Goal: Information Seeking & Learning: Learn about a topic

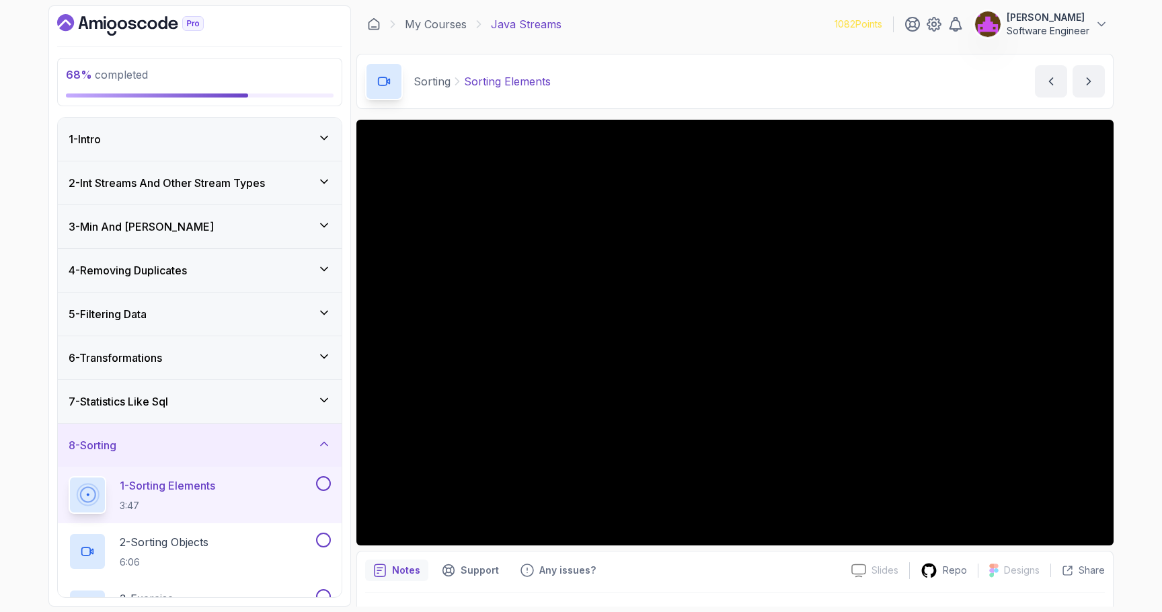
scroll to position [10, 0]
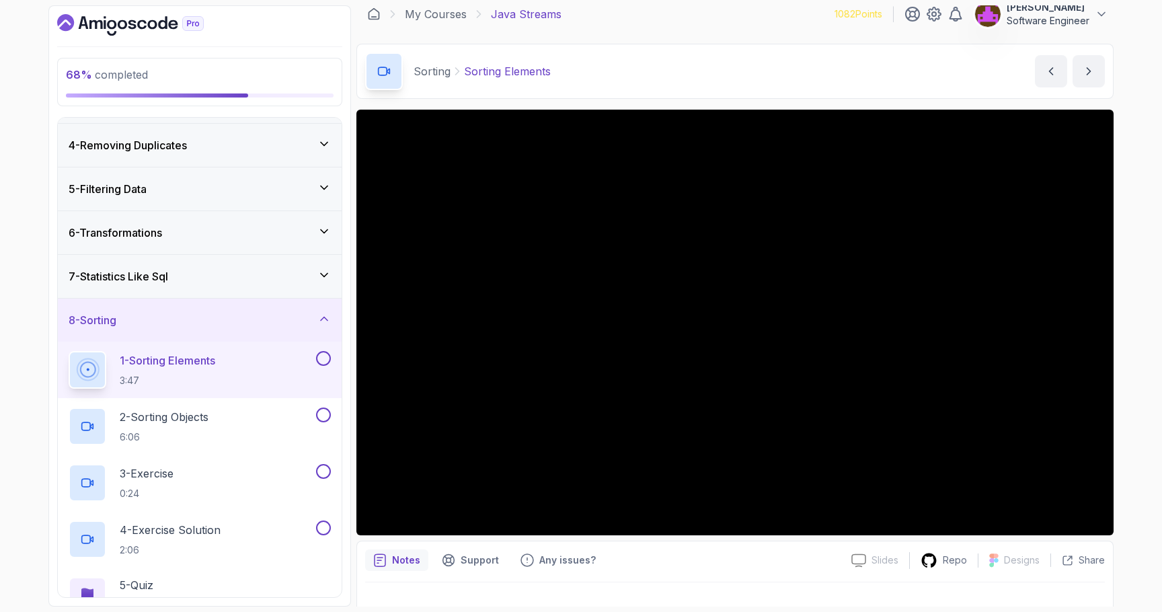
click at [247, 282] on div "7 - Statistics Like Sql" at bounding box center [200, 276] width 262 height 16
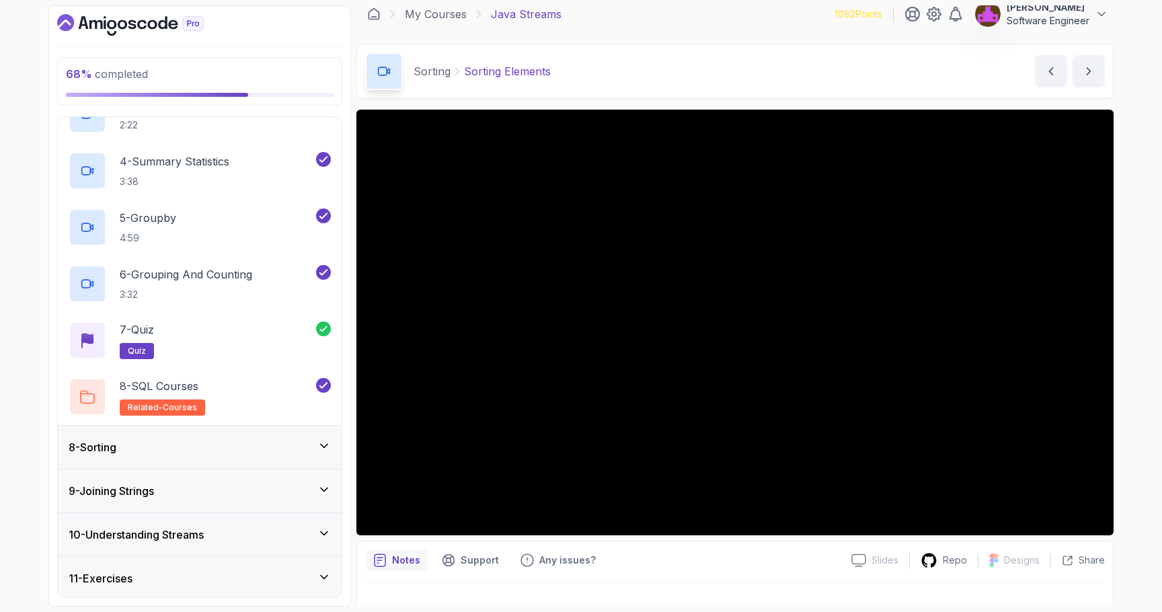
scroll to position [461, 0]
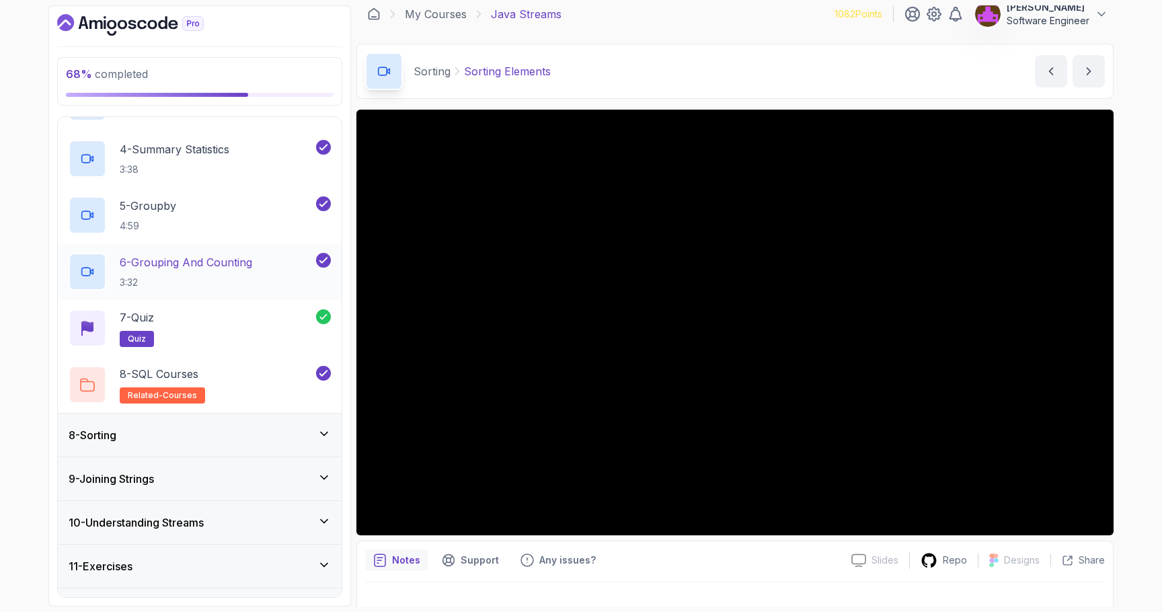
click at [268, 270] on div "6 - Grouping And Counting 3:32" at bounding box center [191, 272] width 245 height 38
click at [241, 436] on div "8 - Sorting" at bounding box center [200, 435] width 262 height 16
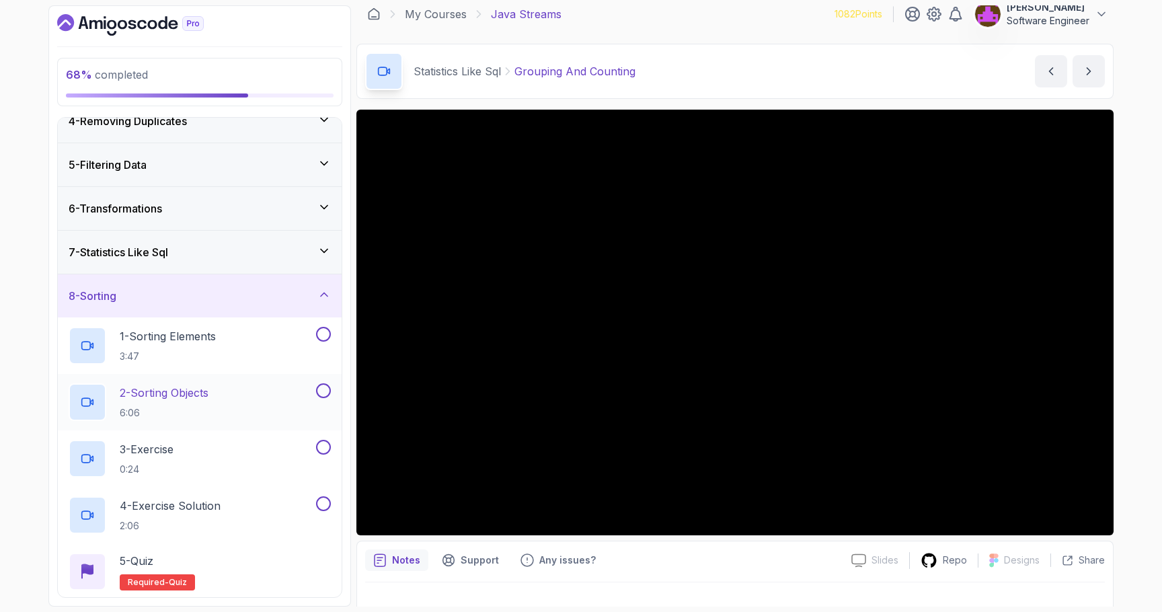
scroll to position [153, 0]
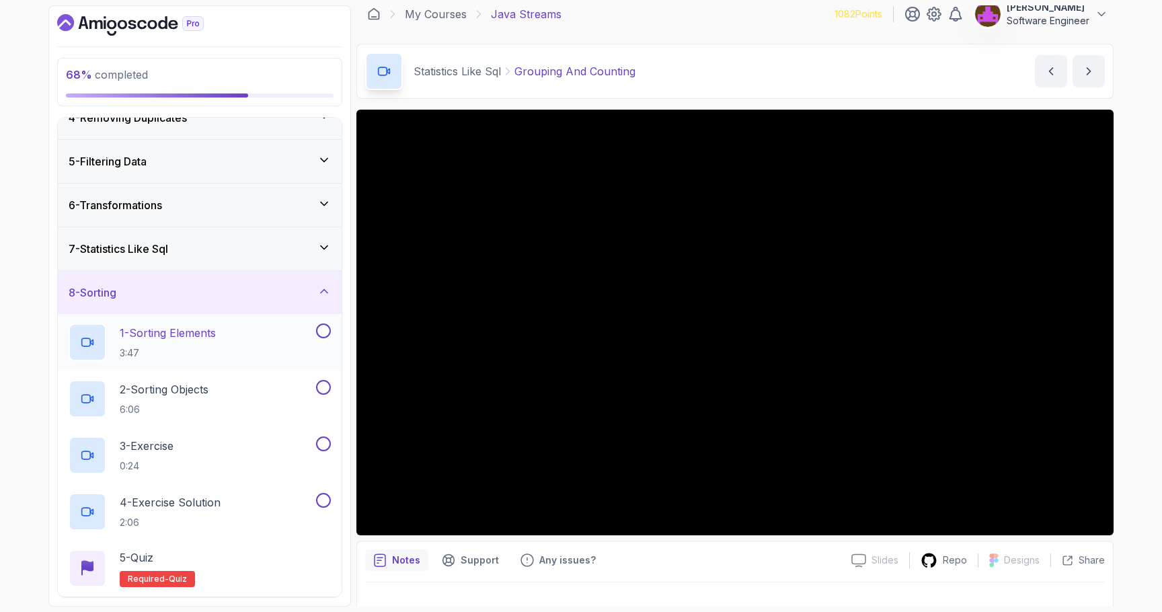
click at [212, 356] on p "3:47" at bounding box center [168, 352] width 96 height 13
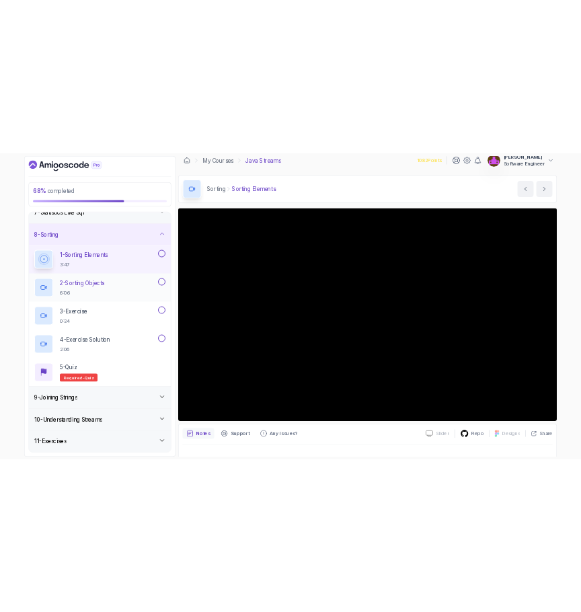
scroll to position [292, 0]
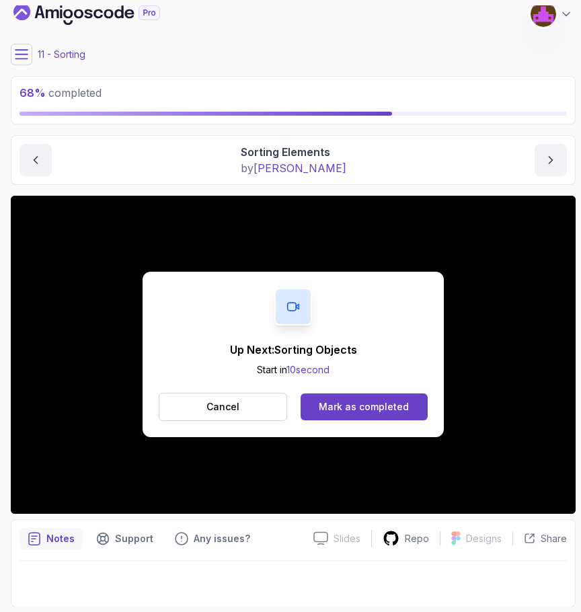
click at [272, 327] on div "Up Next: Sorting Objects Start in 10 second Cancel Mark as completed" at bounding box center [293, 354] width 301 height 165
click at [279, 401] on button "Cancel" at bounding box center [223, 407] width 128 height 28
click at [400, 409] on div "Mark as completed" at bounding box center [364, 406] width 90 height 13
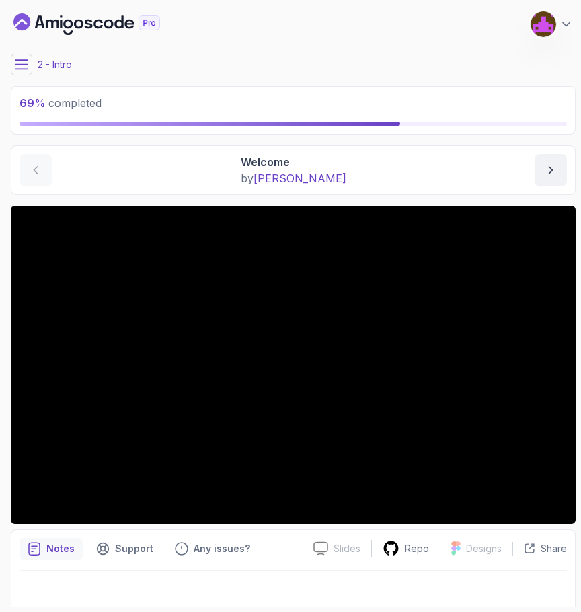
click at [18, 63] on icon at bounding box center [21, 64] width 13 height 13
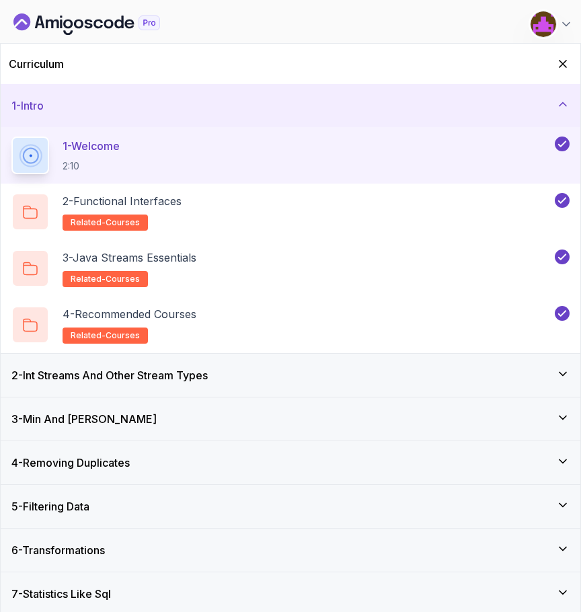
scroll to position [180, 0]
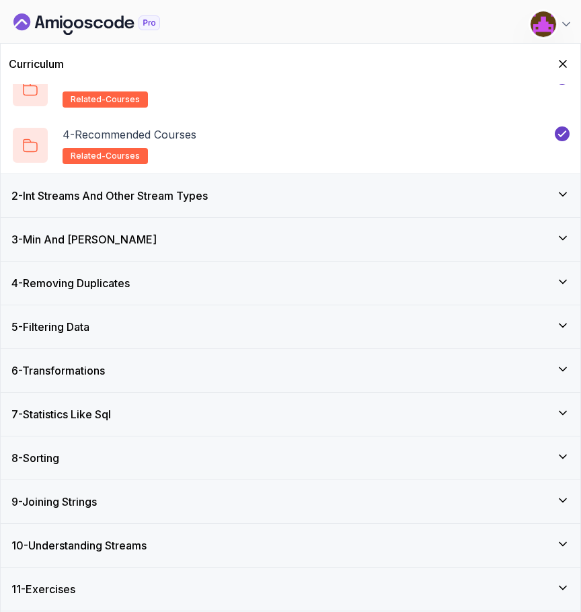
click at [109, 446] on div "8 - Sorting" at bounding box center [291, 457] width 580 height 43
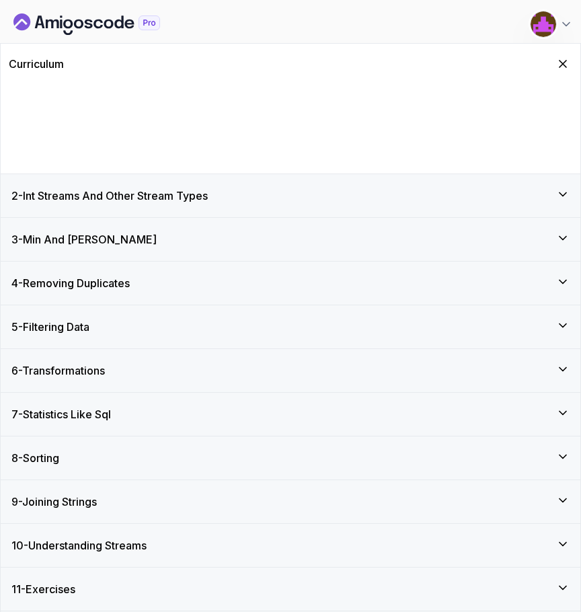
scroll to position [0, 0]
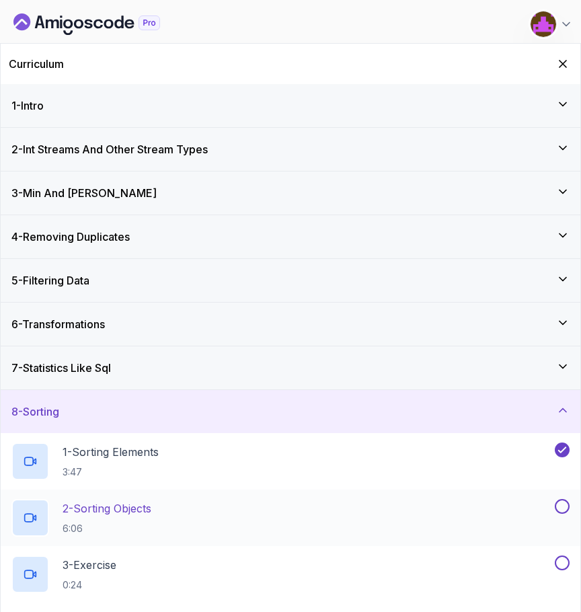
click at [128, 506] on p "2 - Sorting Objects" at bounding box center [107, 508] width 89 height 16
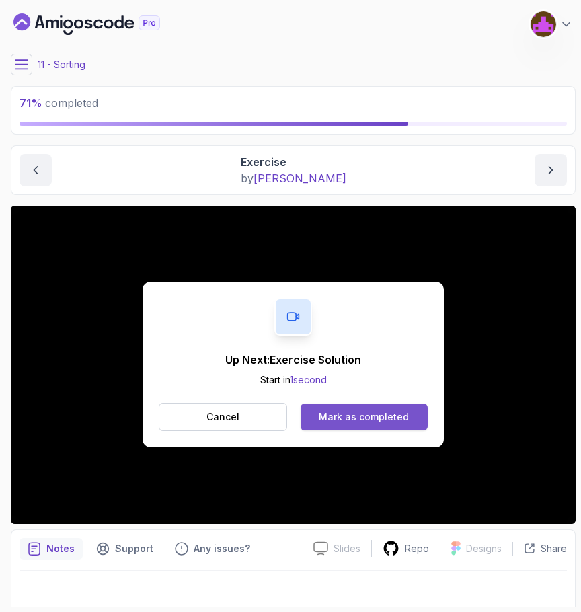
click at [376, 420] on div "Mark as completed" at bounding box center [364, 416] width 90 height 13
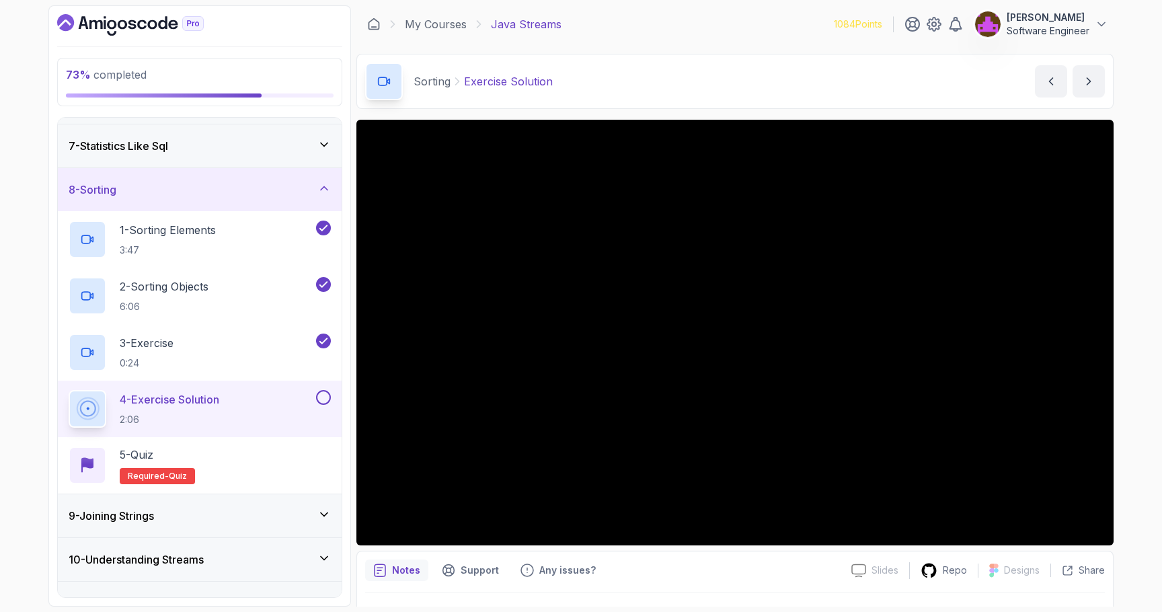
scroll to position [271, 0]
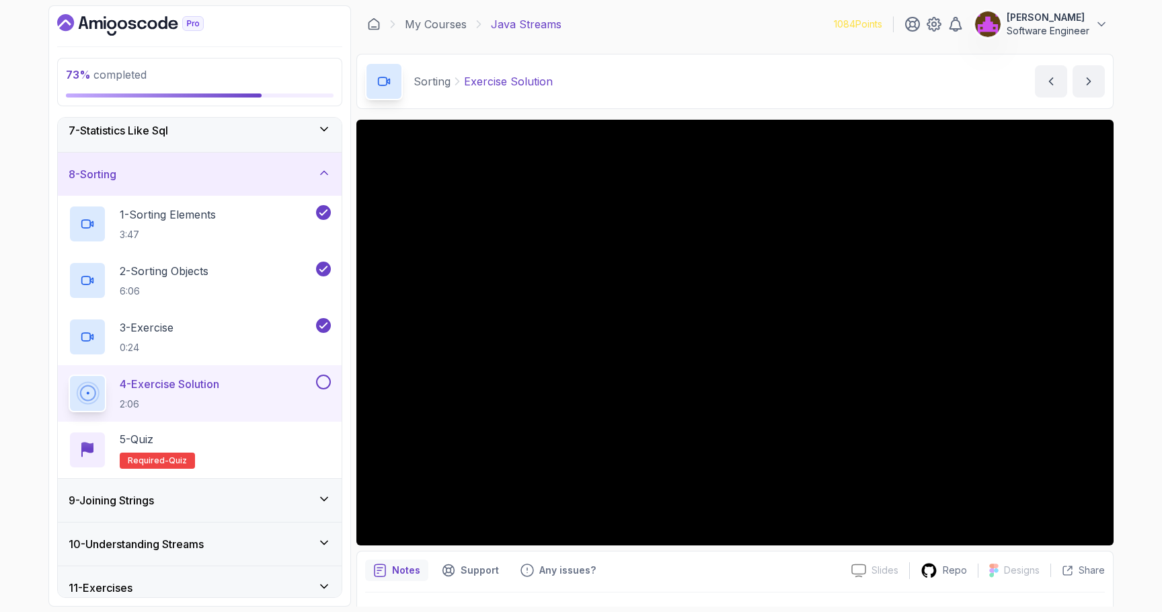
click at [253, 510] on div "9 - Joining Strings" at bounding box center [200, 500] width 284 height 43
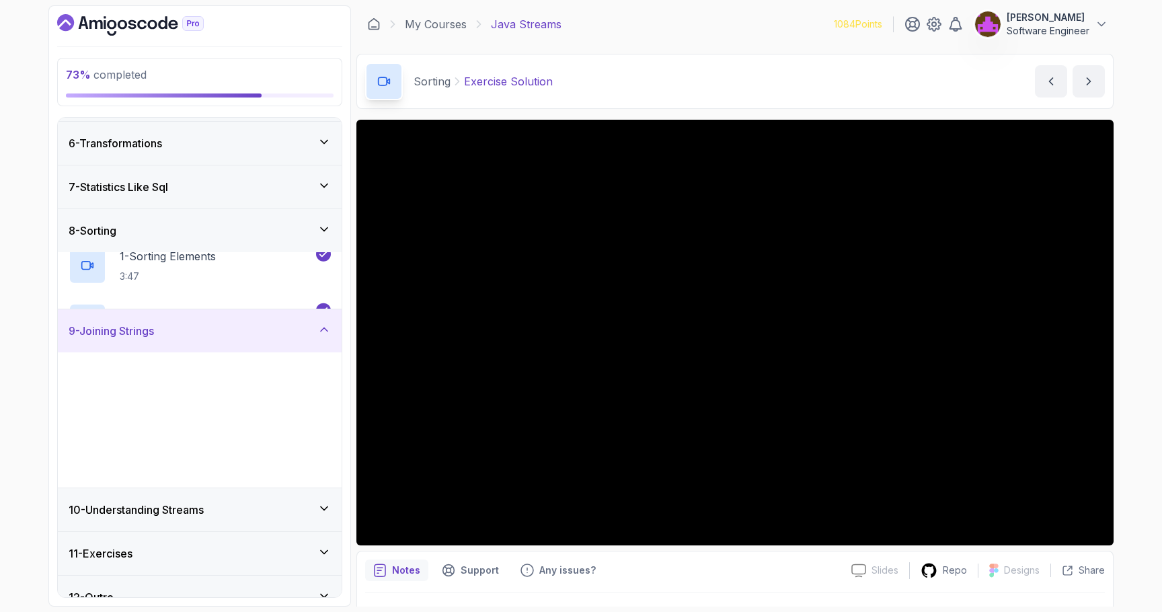
scroll to position [213, 0]
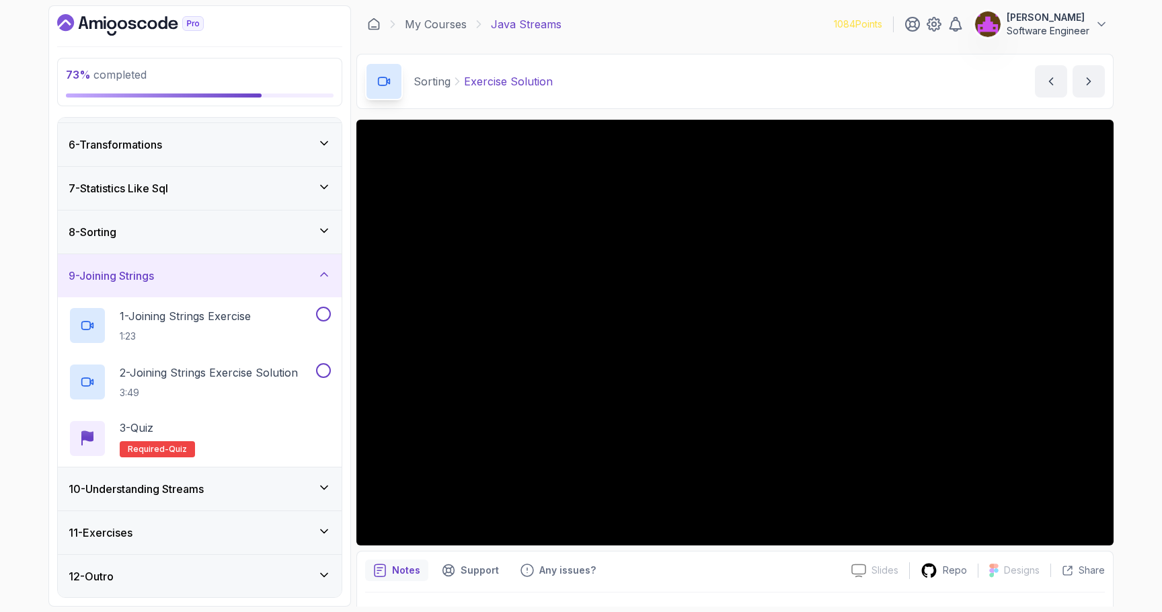
click at [242, 493] on div "10 - Understanding Streams" at bounding box center [200, 489] width 262 height 16
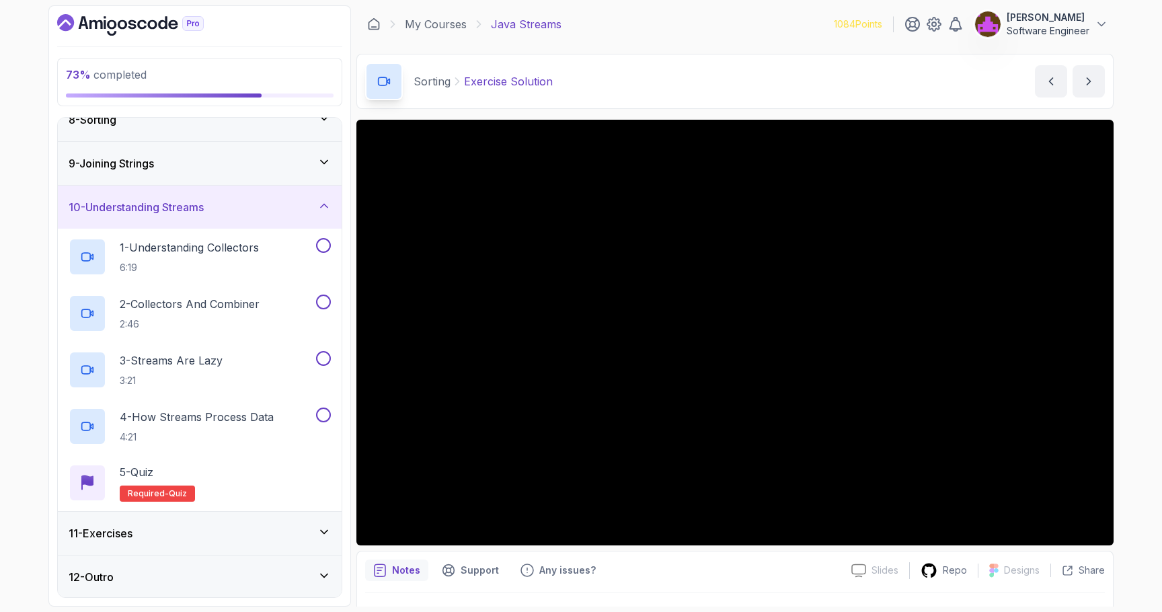
scroll to position [326, 0]
click at [230, 534] on div "11 - Exercises" at bounding box center [200, 532] width 262 height 16
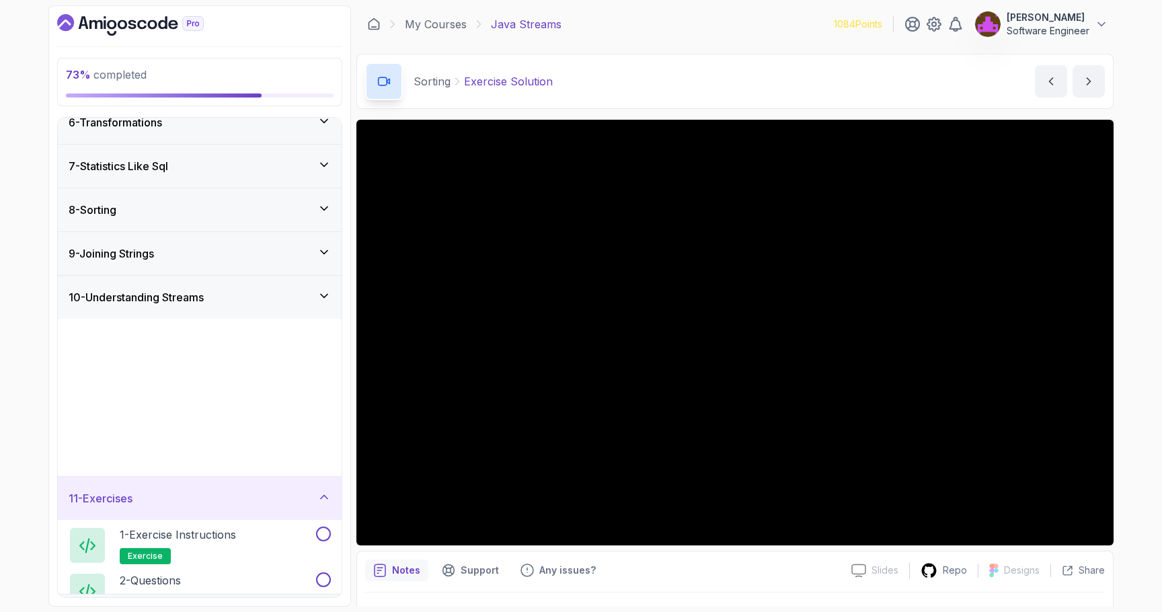
scroll to position [213, 0]
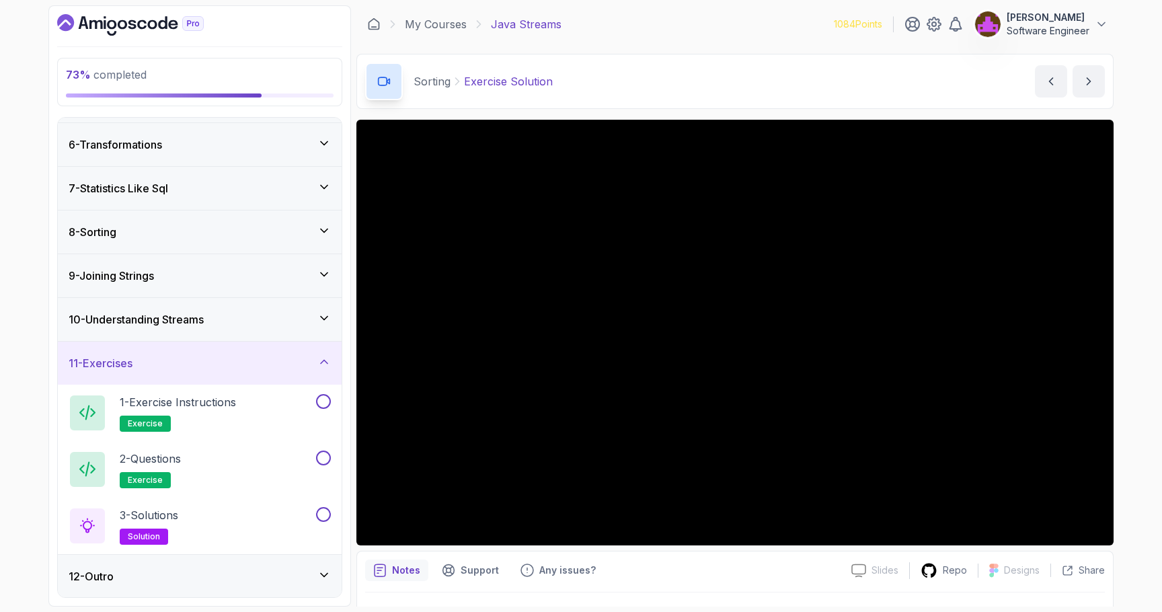
click at [212, 579] on div "12 - Outro" at bounding box center [200, 576] width 262 height 16
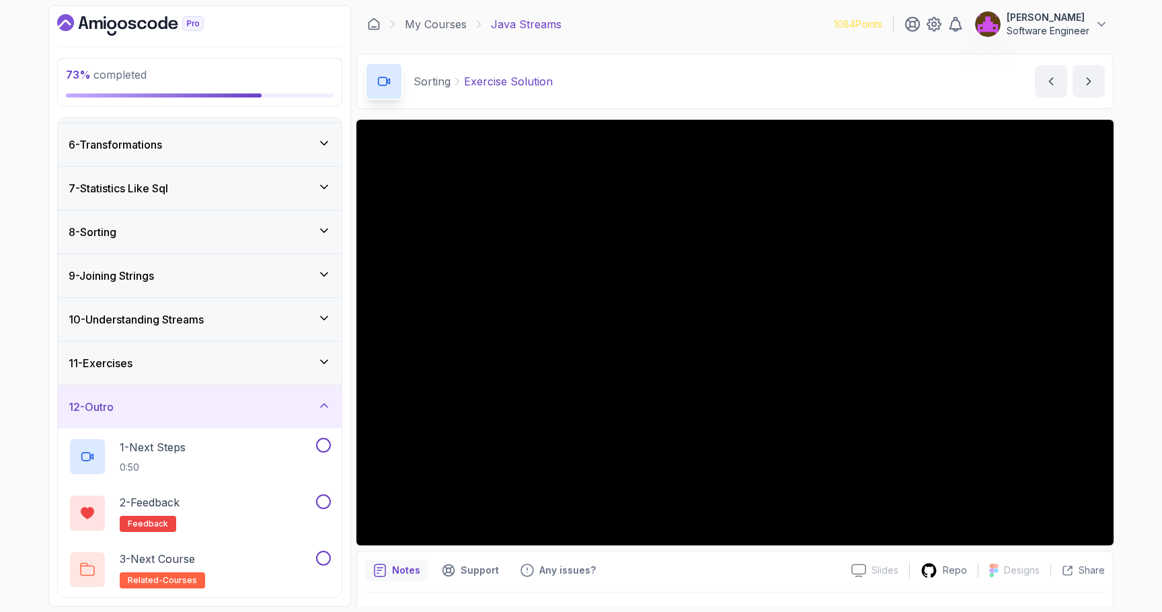
click at [199, 356] on div "11 - Exercises" at bounding box center [200, 363] width 262 height 16
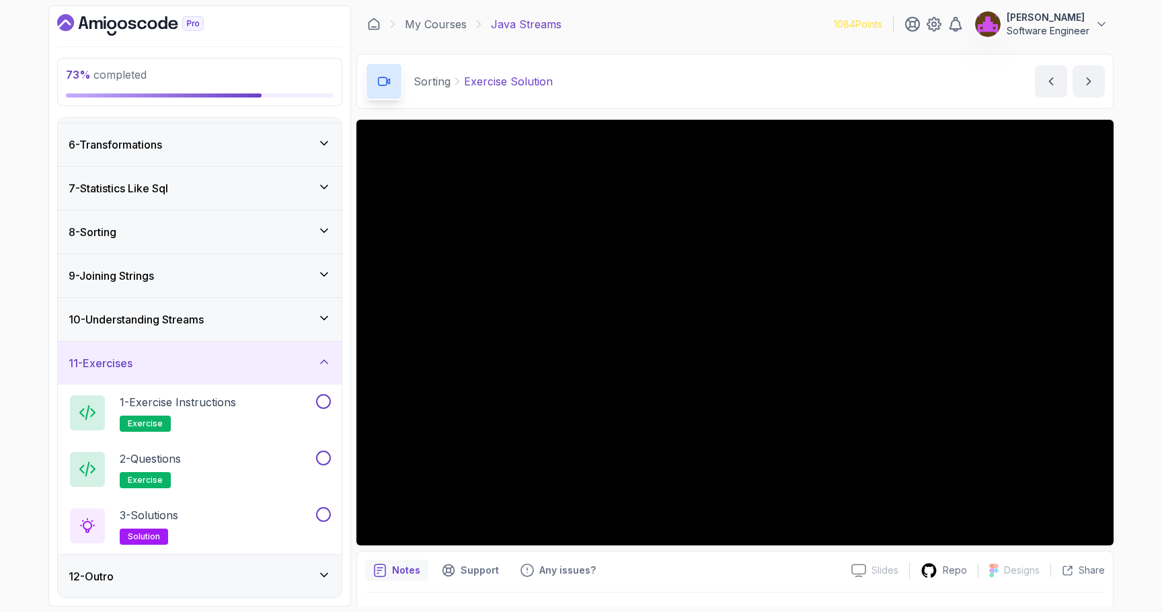
click at [202, 240] on div "8 - Sorting" at bounding box center [200, 231] width 284 height 43
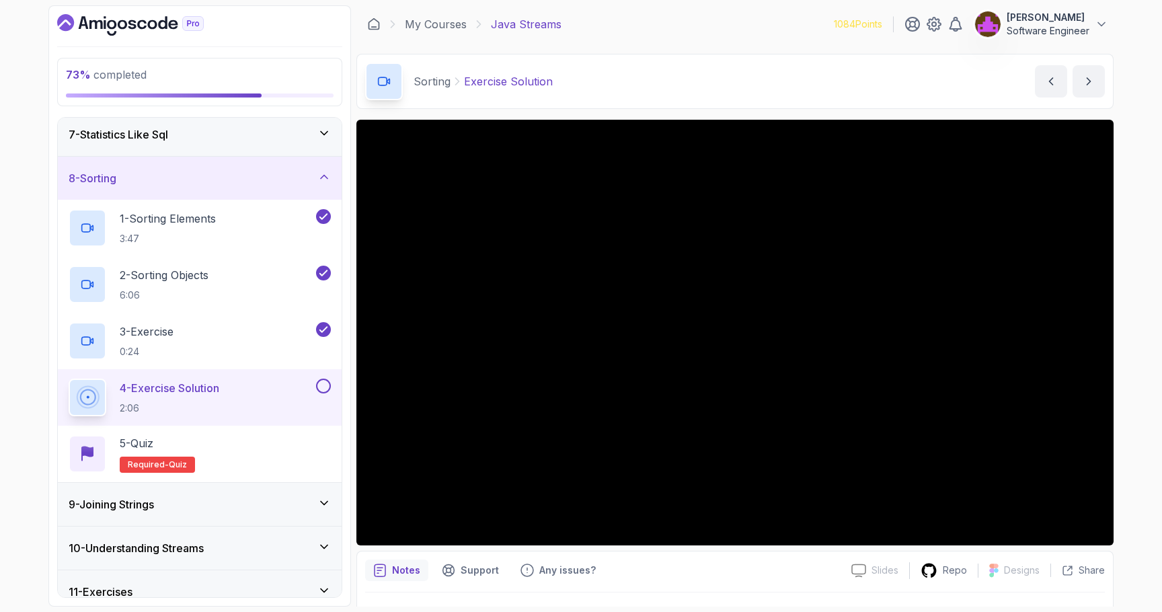
scroll to position [32, 0]
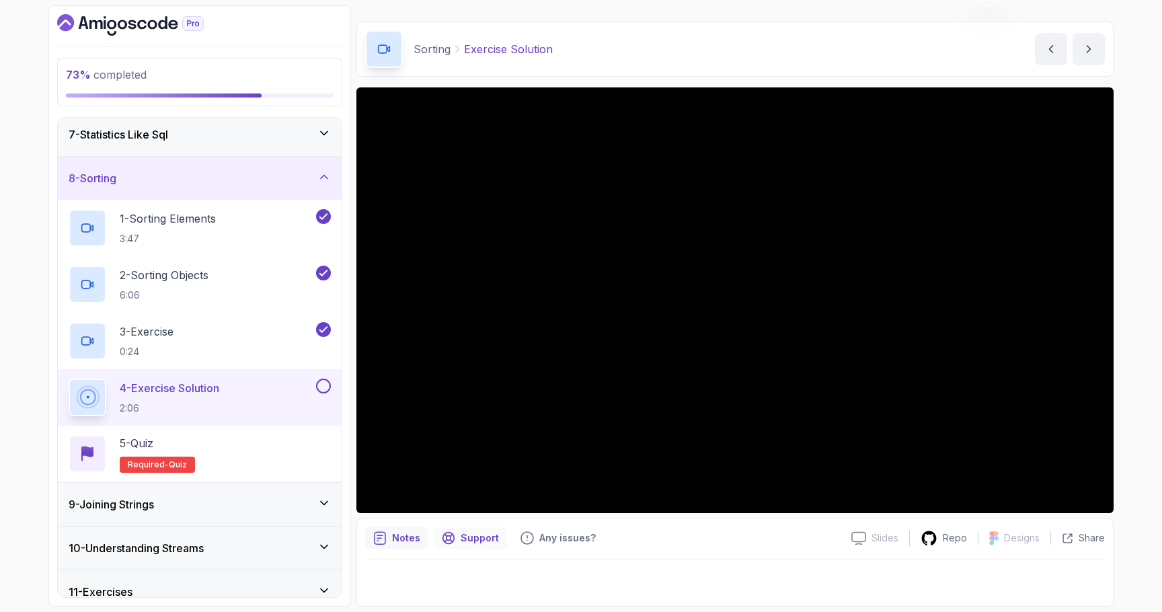
click at [466, 537] on p "Support" at bounding box center [480, 537] width 38 height 13
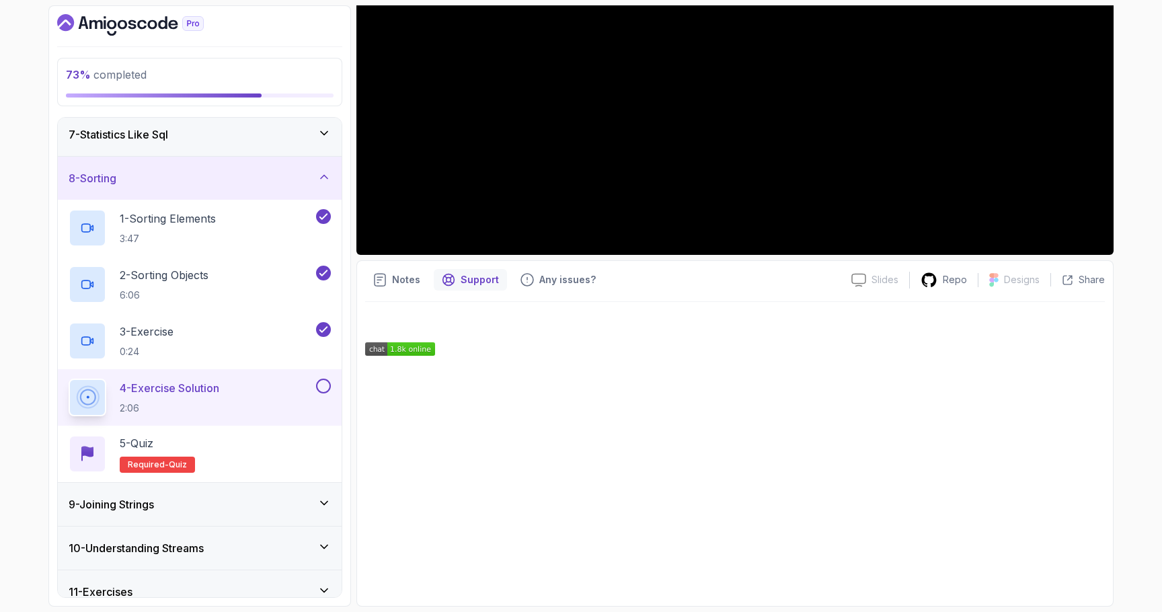
scroll to position [289, 0]
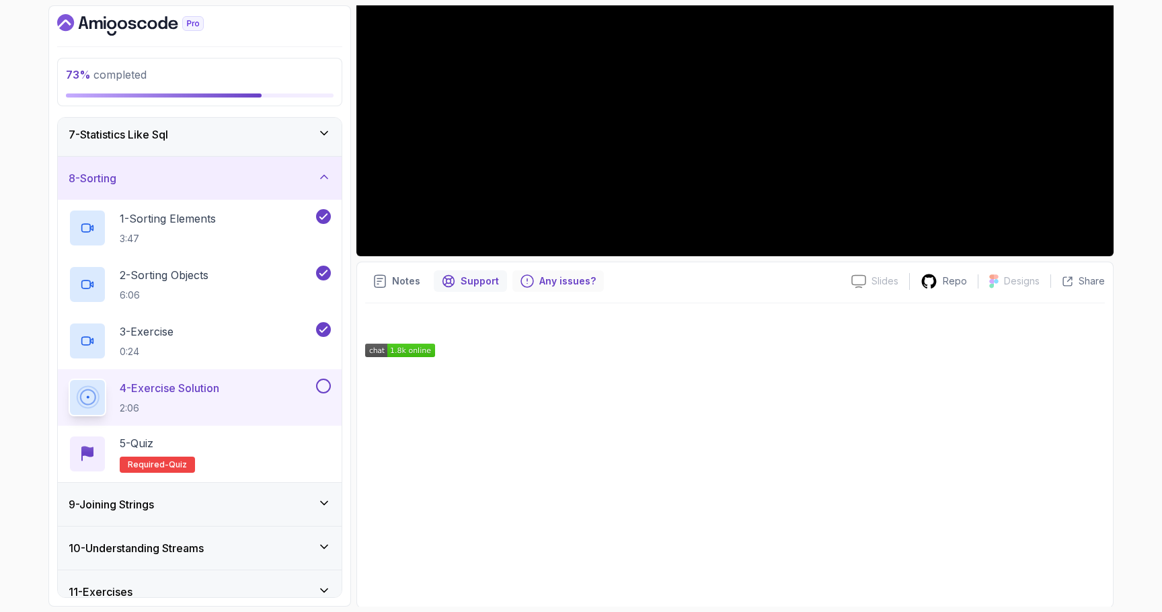
click at [551, 286] on p "Any issues?" at bounding box center [567, 280] width 56 height 13
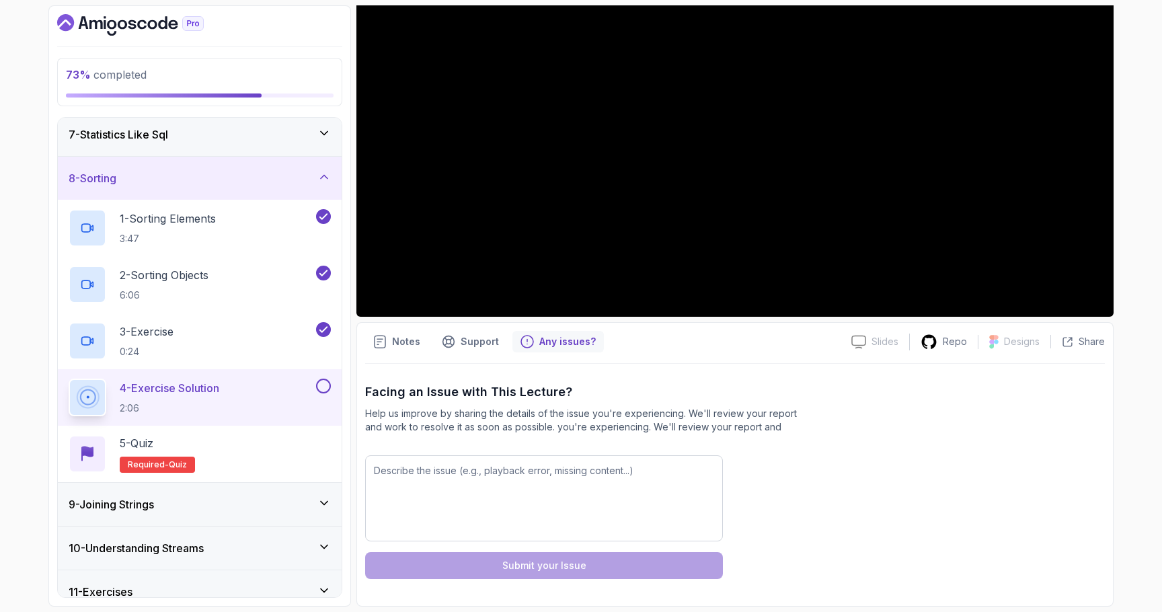
scroll to position [229, 0]
click at [539, 485] on textarea at bounding box center [544, 498] width 358 height 86
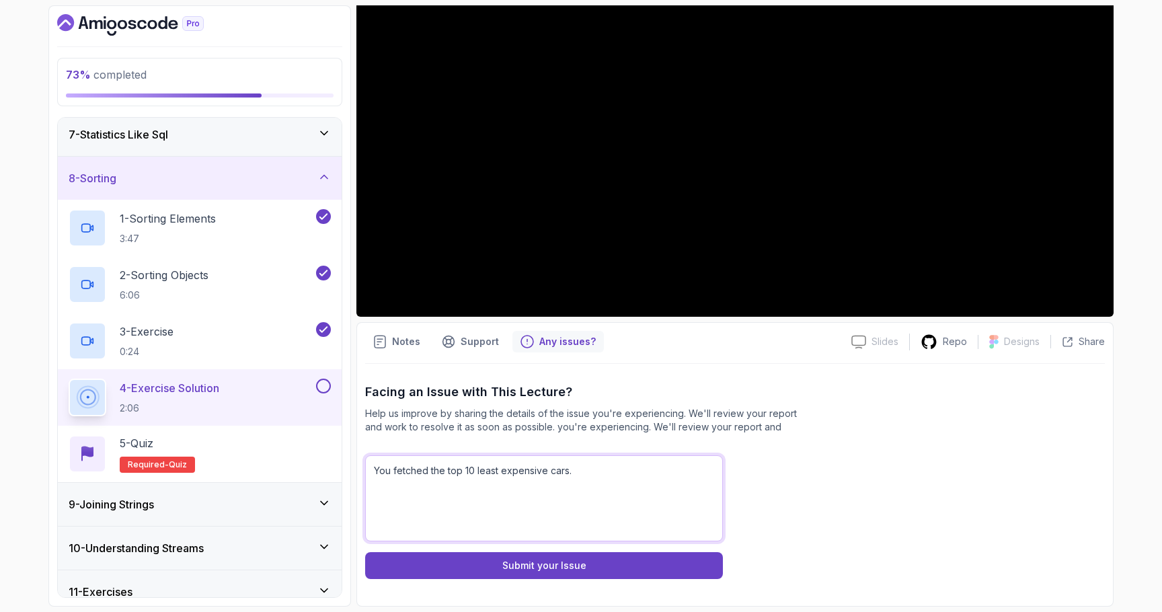
click at [580, 473] on textarea "You fetched the top 10 least expensive cars." at bounding box center [544, 498] width 358 height 86
paste textarea "List<Car> cars = MockData.getCars(); Comparator<Car> carComparator = Comparator…"
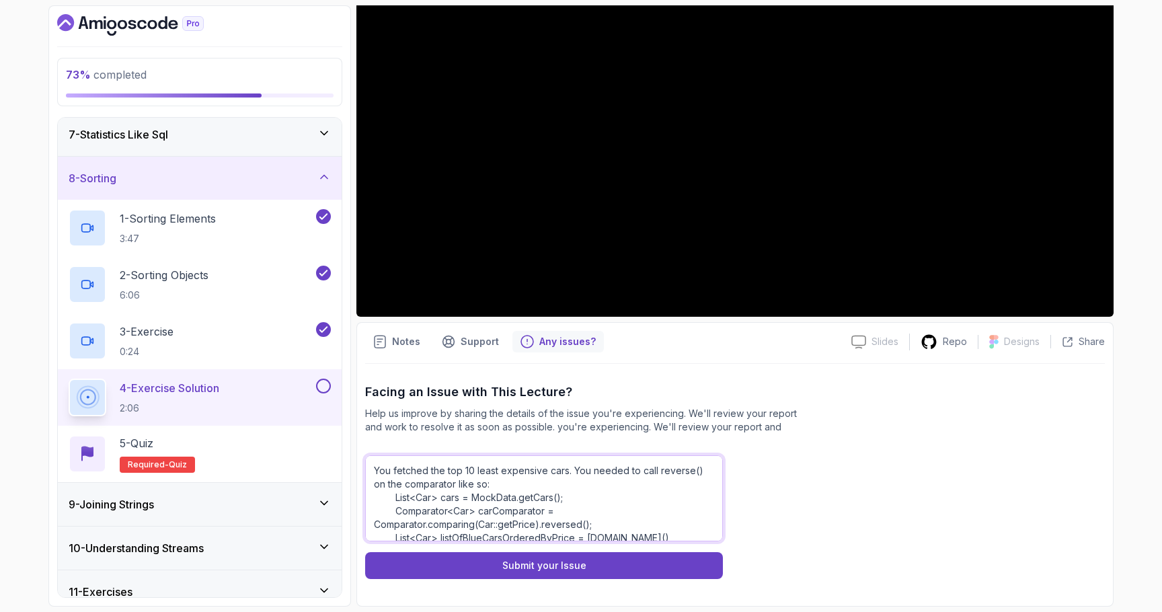
scroll to position [70, 0]
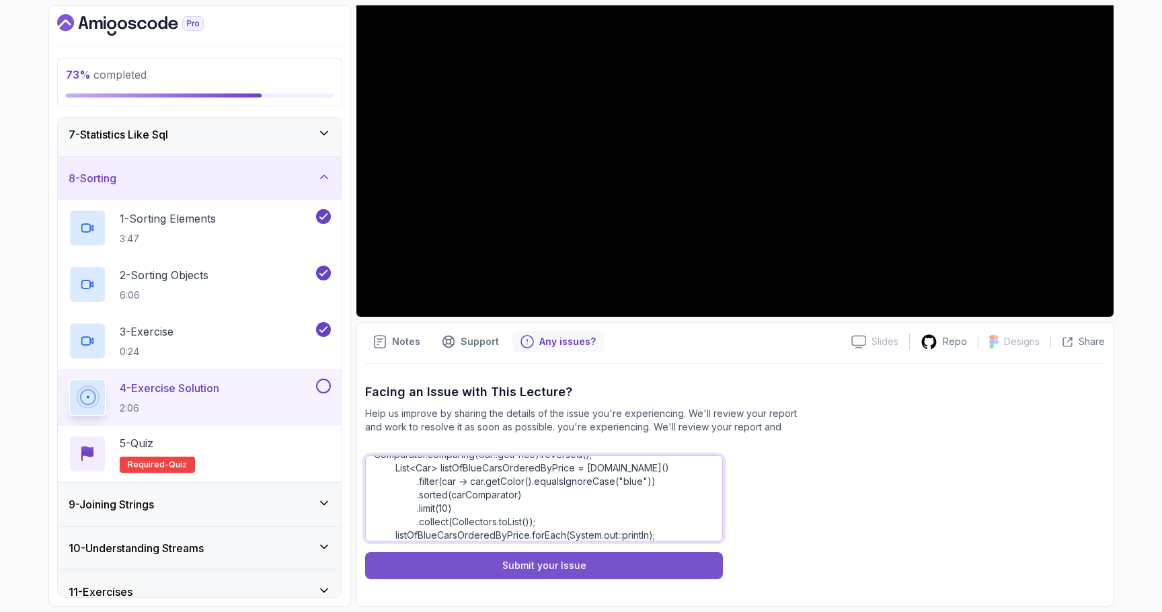
type textarea "You fetched the top 10 least expensive cars. You needed to call reverse() on th…"
click at [580, 557] on button "Submit your Issue" at bounding box center [544, 565] width 358 height 27
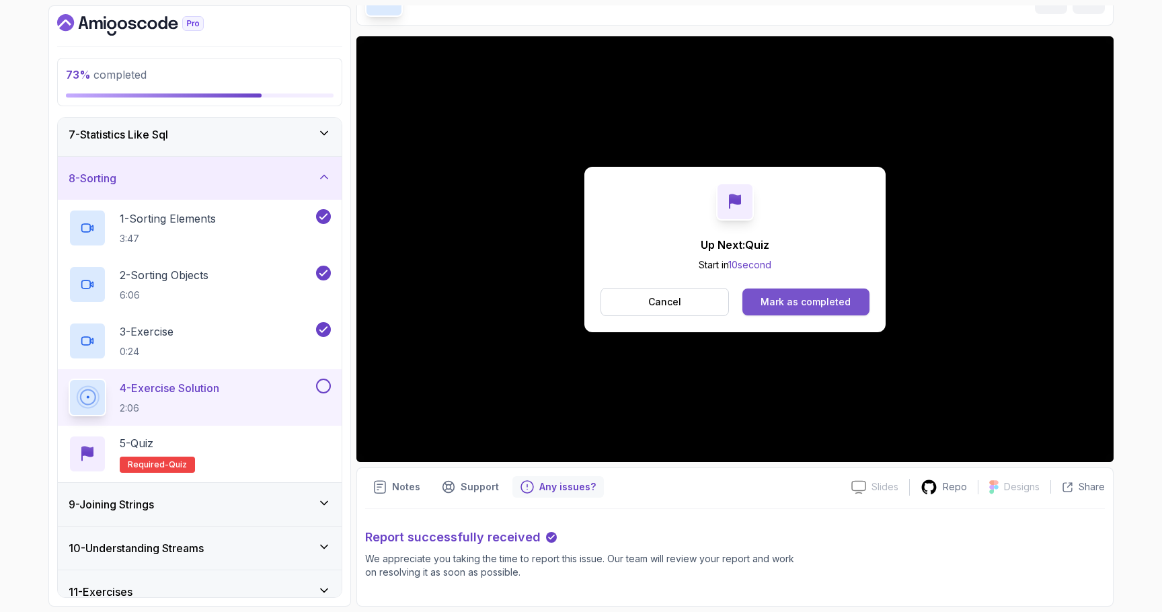
click at [580, 288] on button "Mark as completed" at bounding box center [805, 301] width 127 height 27
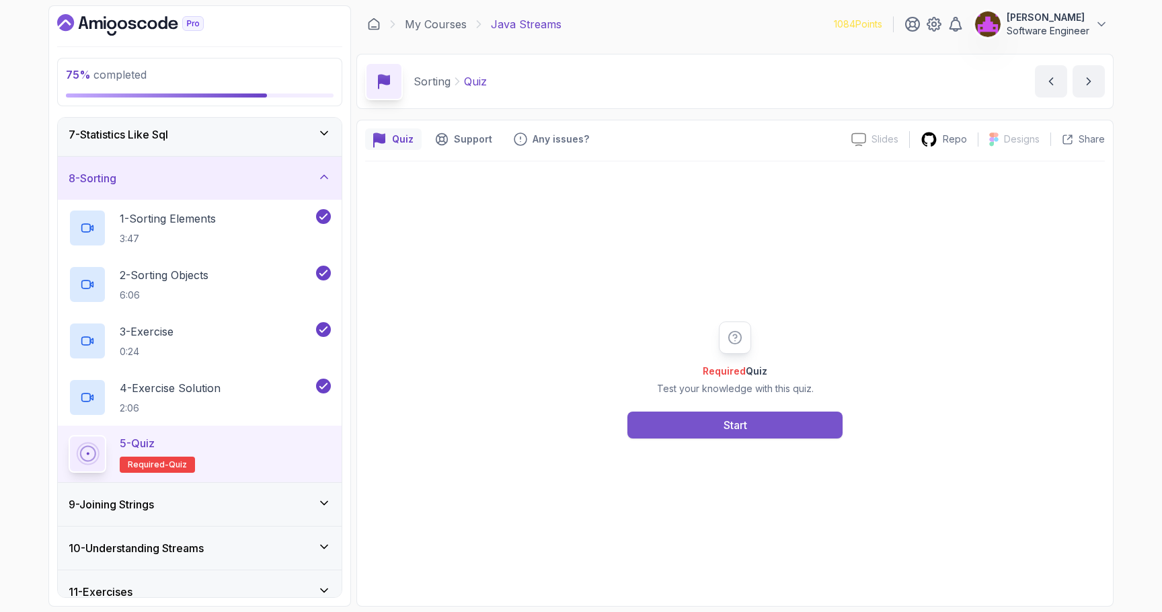
click at [580, 430] on div "Start" at bounding box center [735, 425] width 24 height 16
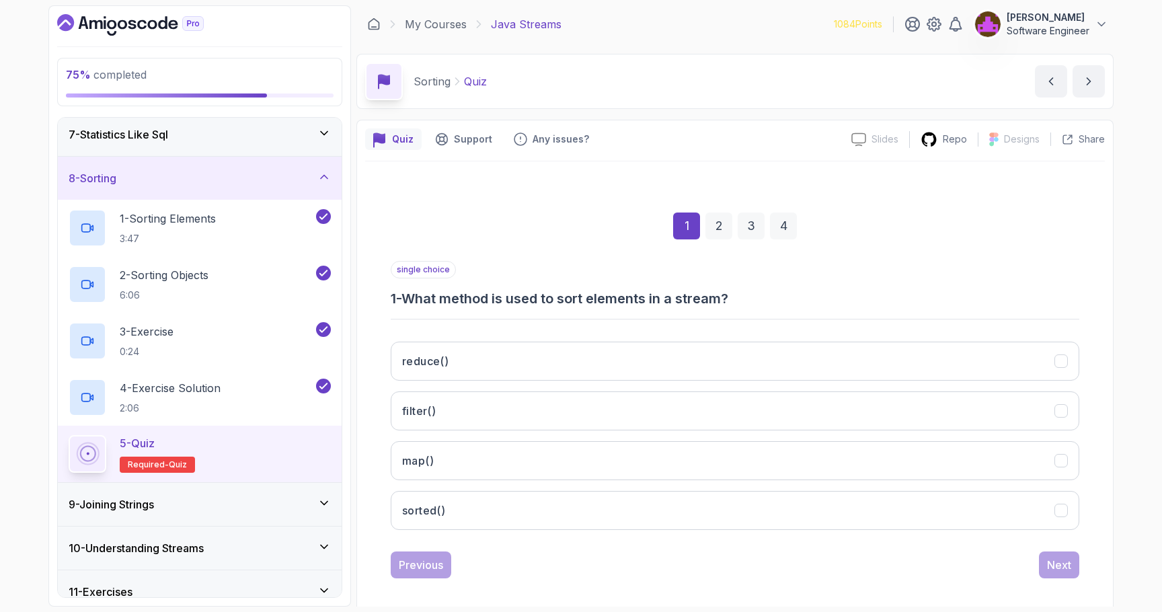
scroll to position [10, 0]
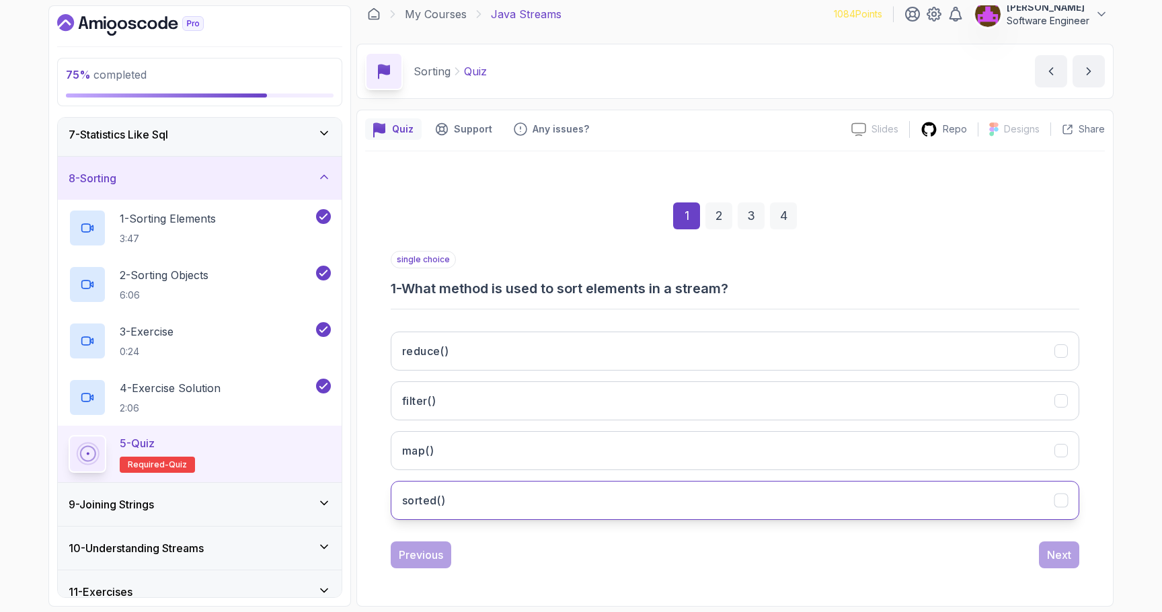
click at [488, 483] on button "sorted()" at bounding box center [735, 500] width 688 height 39
click at [580, 559] on div "Next" at bounding box center [1059, 555] width 24 height 16
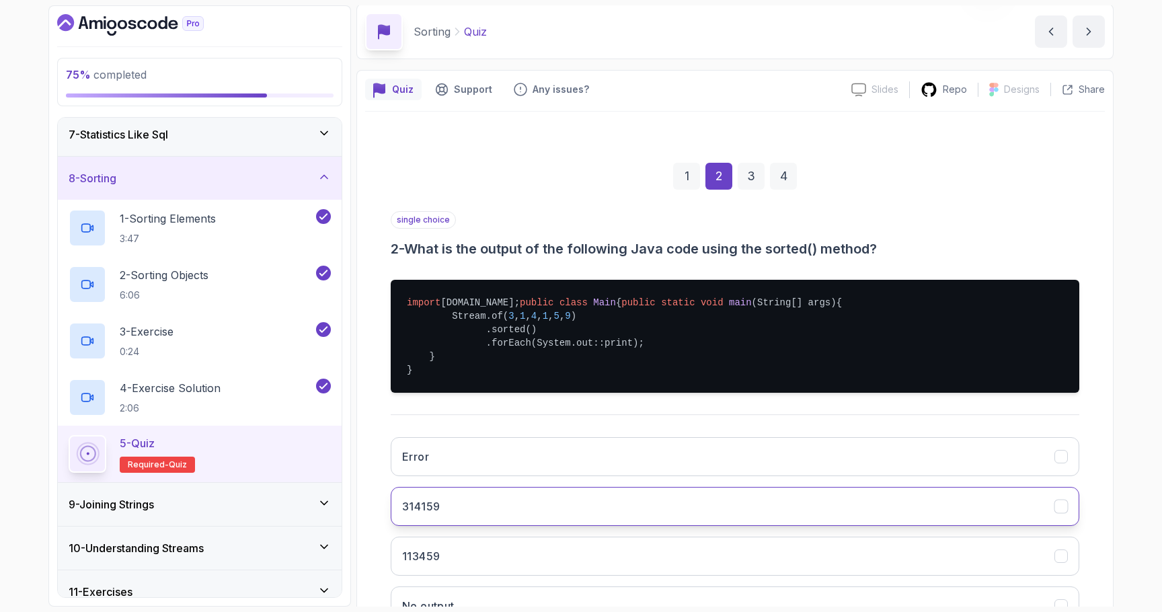
scroll to position [99, 0]
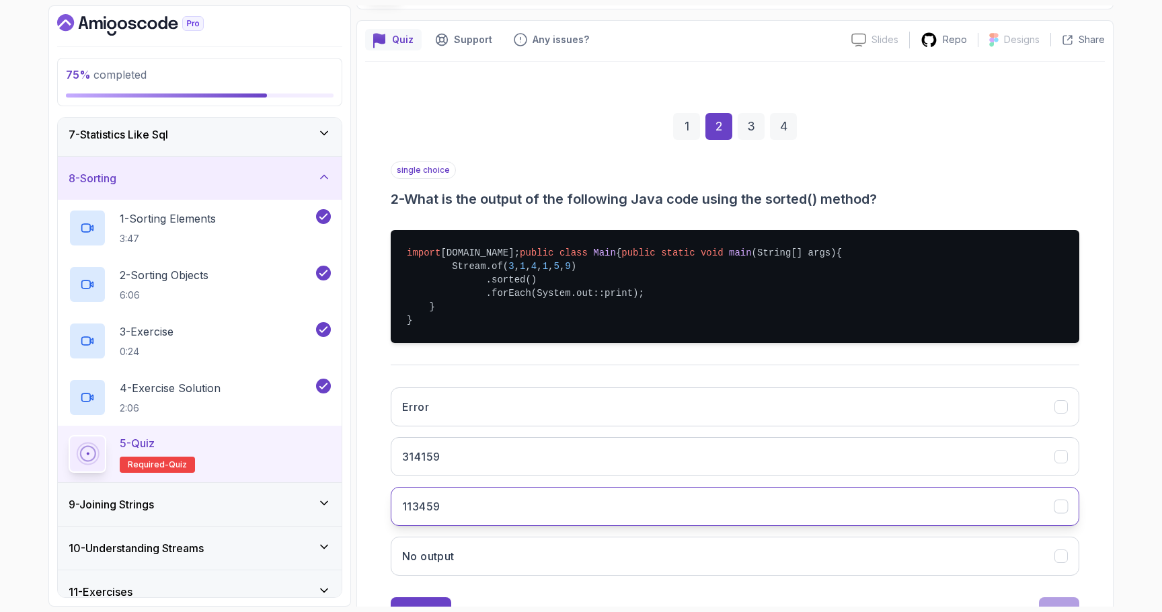
click at [482, 526] on button "113459" at bounding box center [735, 506] width 688 height 39
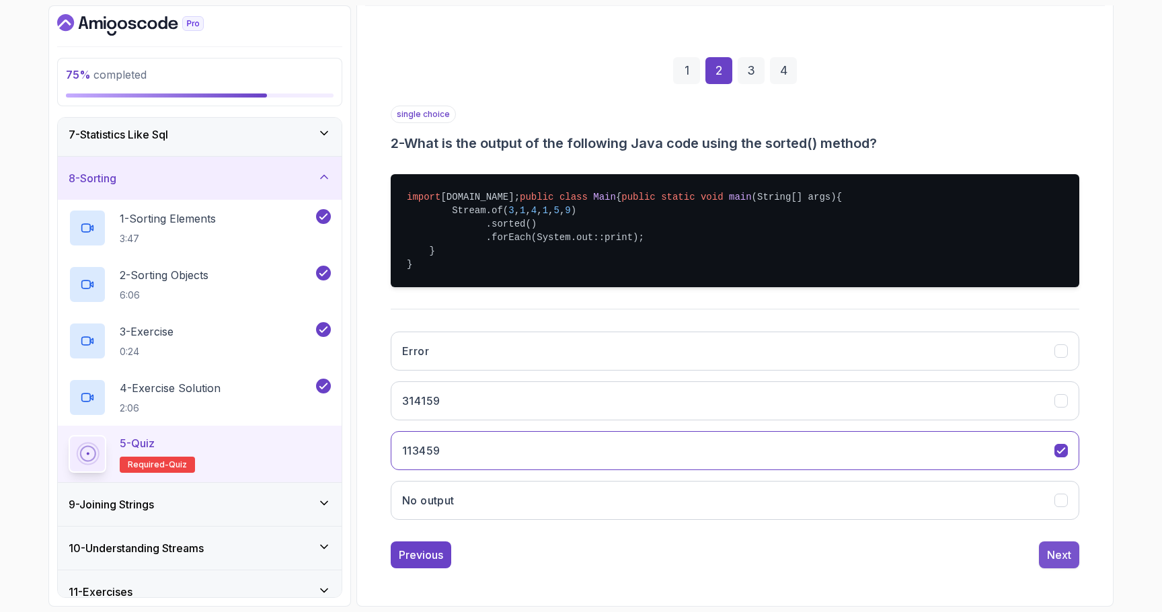
click at [580, 548] on div "Next" at bounding box center [1059, 555] width 24 height 16
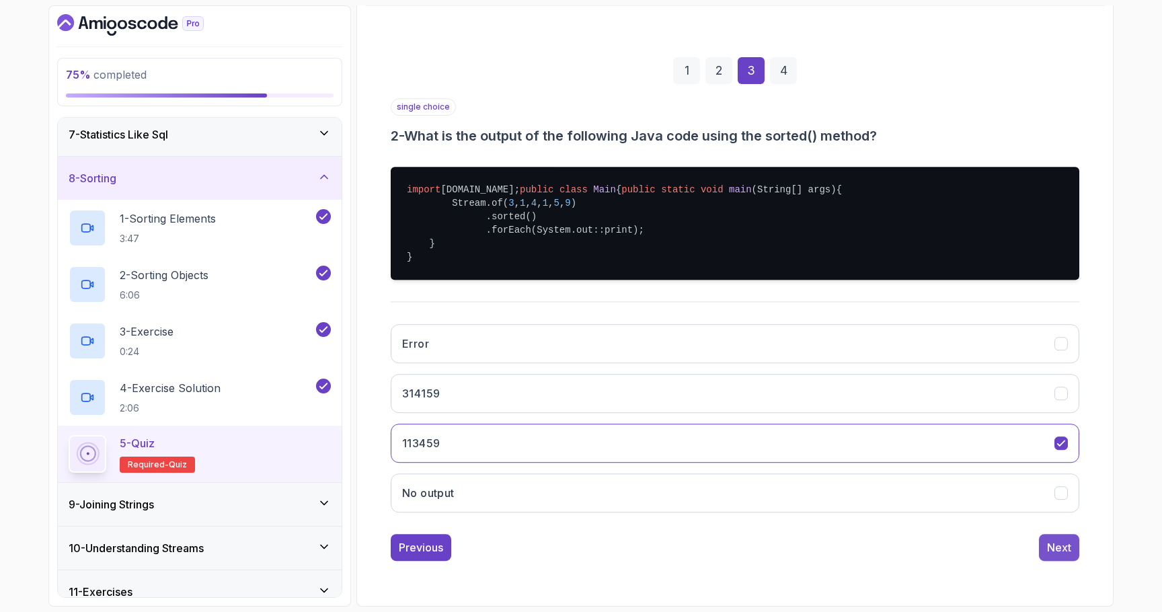
scroll to position [10, 0]
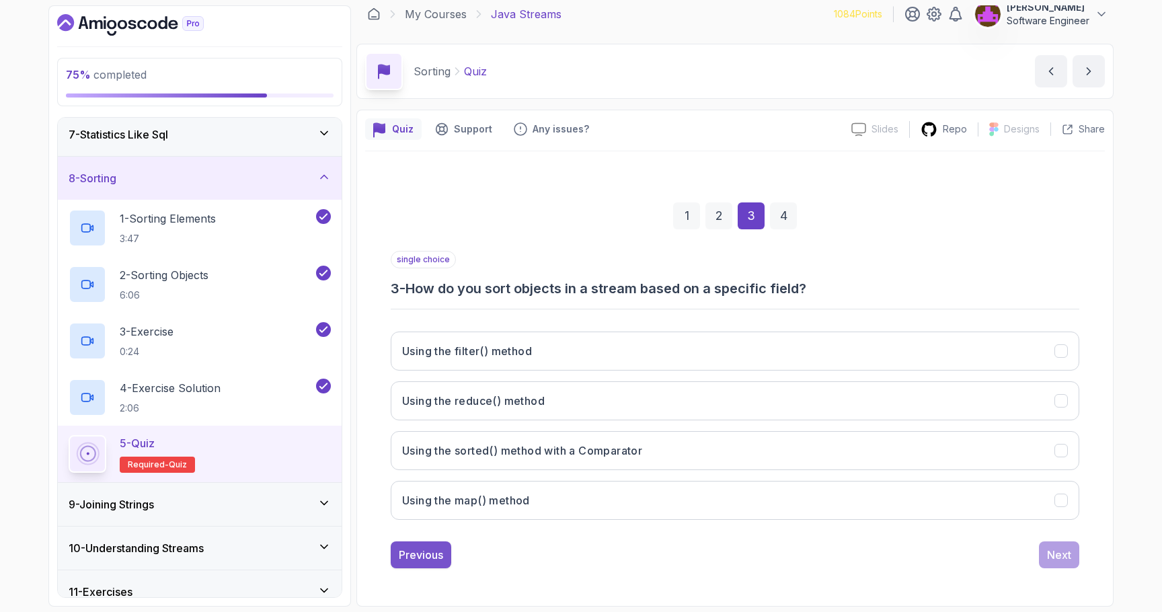
click at [432, 543] on button "Previous" at bounding box center [421, 554] width 61 height 27
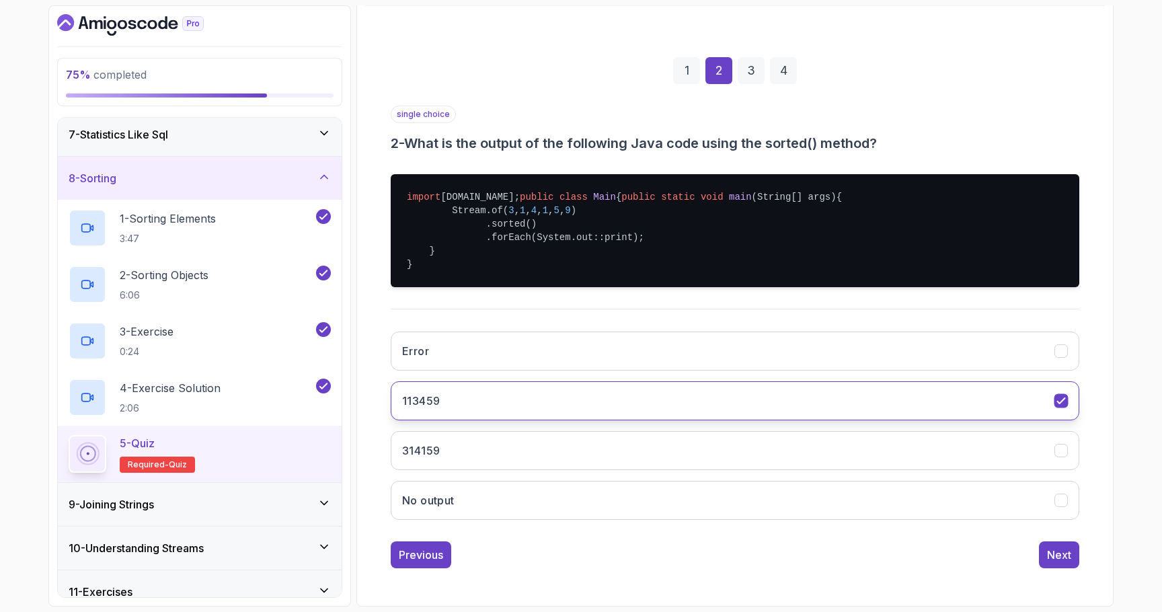
scroll to position [196, 0]
click at [580, 559] on div "Next" at bounding box center [1059, 555] width 24 height 16
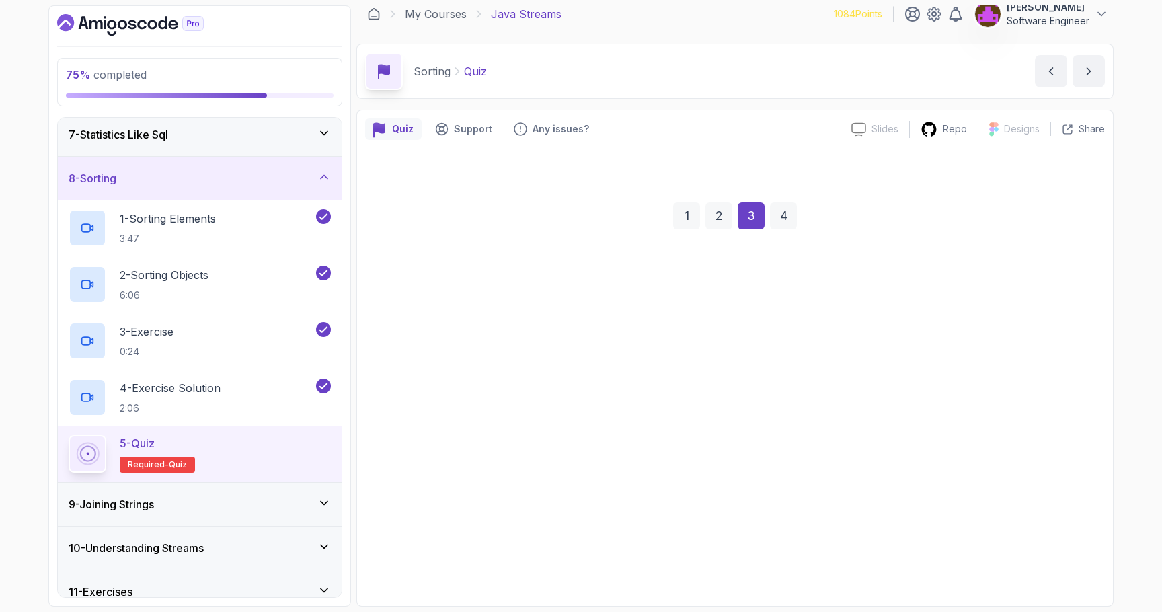
scroll to position [10, 0]
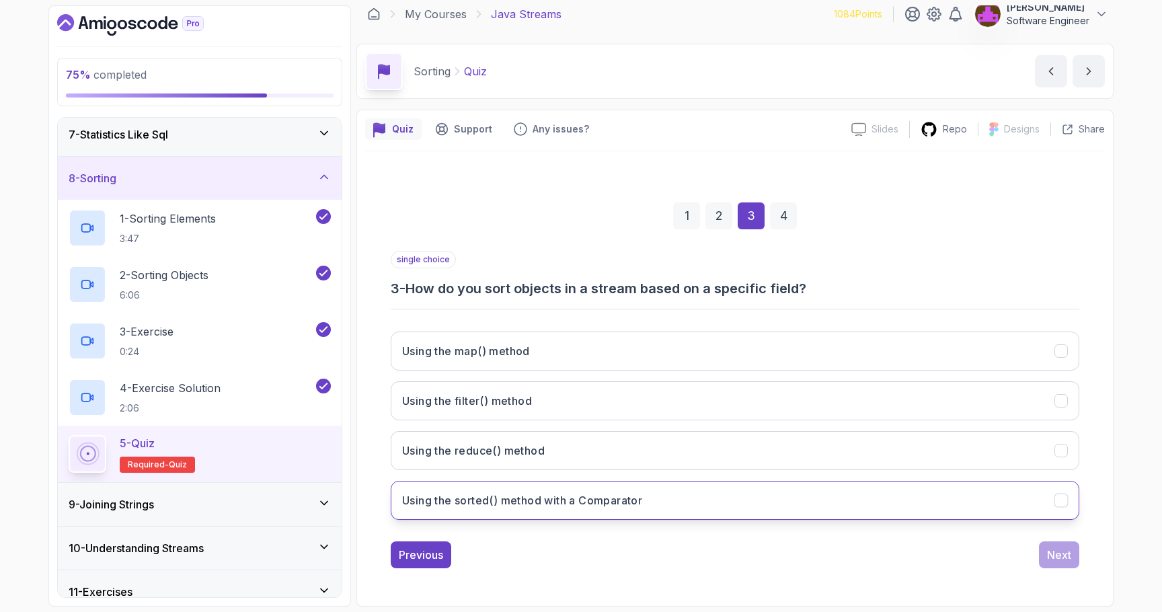
click at [497, 502] on h3 "Using the sorted() method with a Comparator" at bounding box center [522, 500] width 240 height 16
click at [580, 561] on div "Next" at bounding box center [1059, 555] width 24 height 16
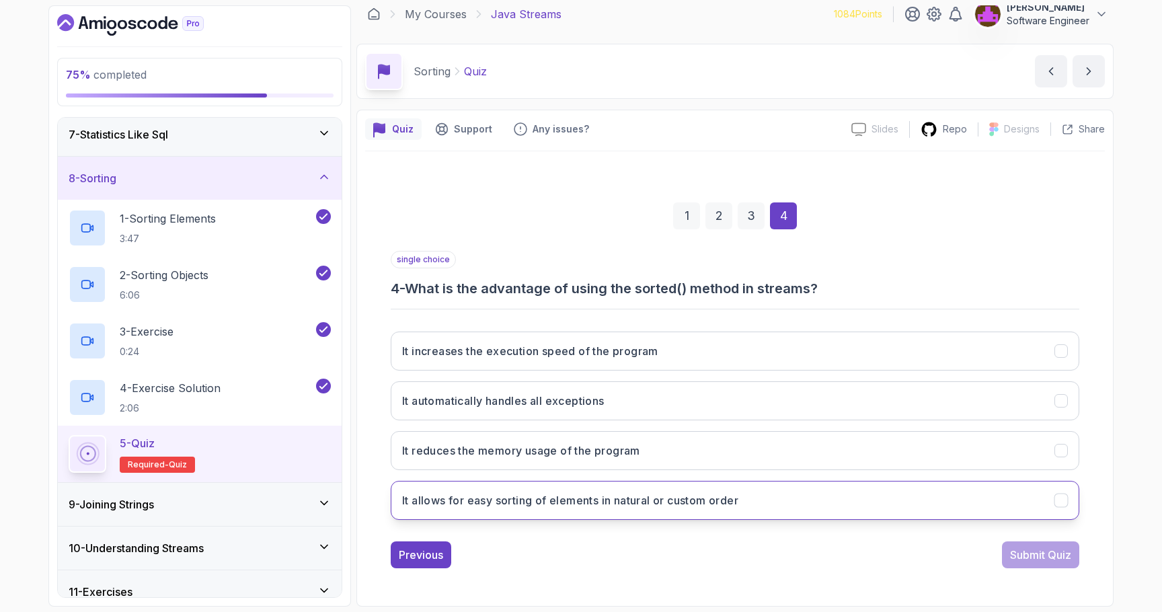
click at [580, 508] on button "It allows for easy sorting of elements in natural or custom order" at bounding box center [735, 500] width 688 height 39
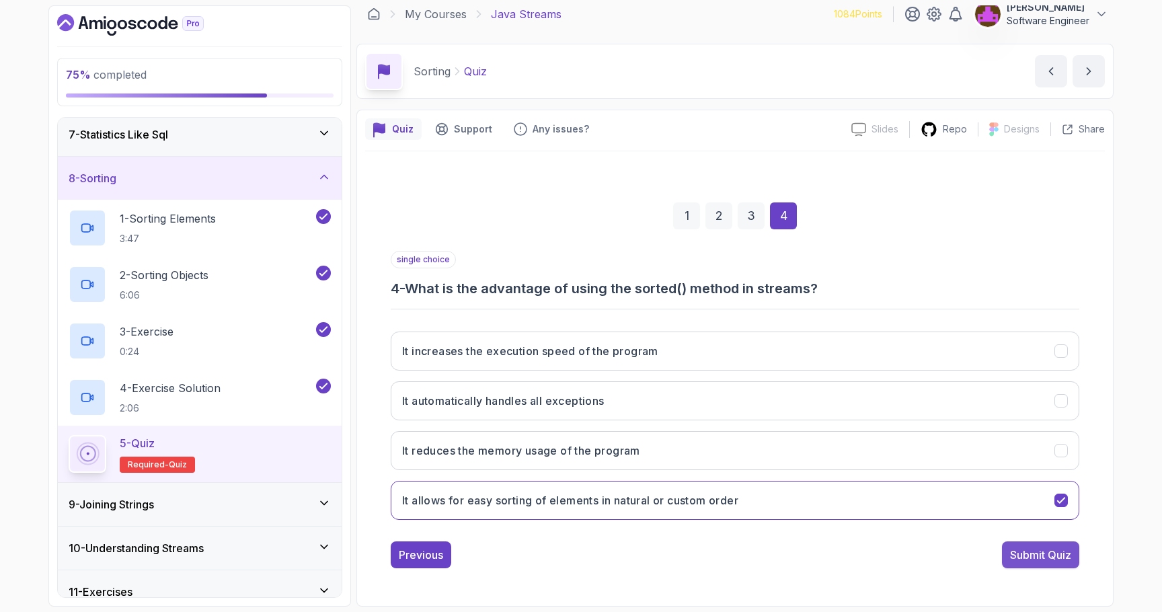
click at [580, 548] on div "Submit Quiz" at bounding box center [1040, 555] width 61 height 16
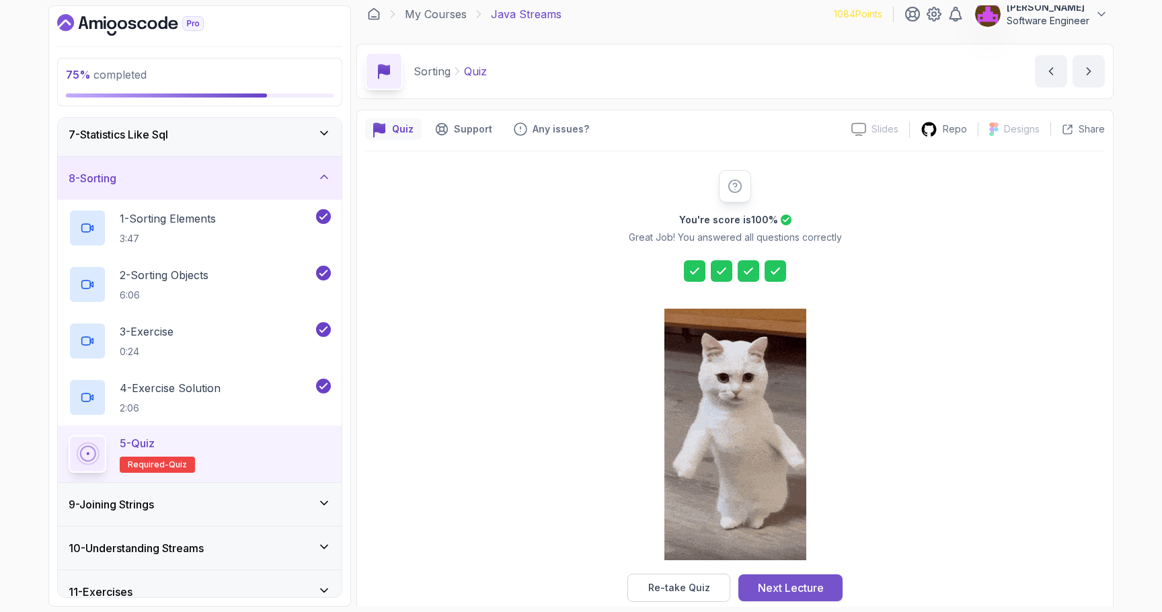
click at [580, 584] on div "Next Lecture" at bounding box center [791, 588] width 66 height 16
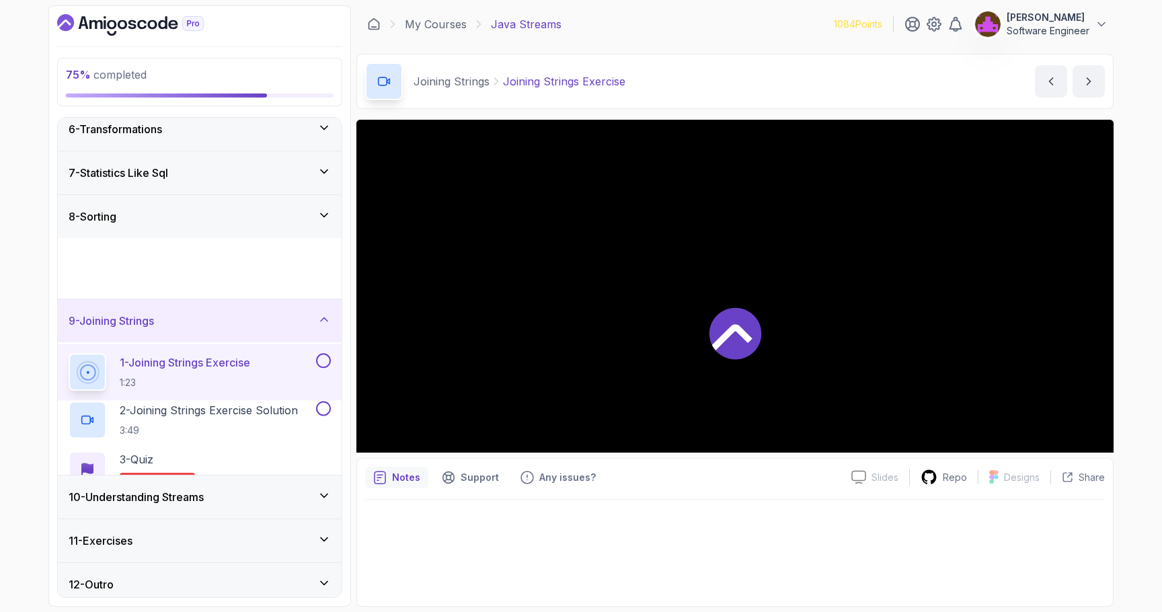
scroll to position [213, 0]
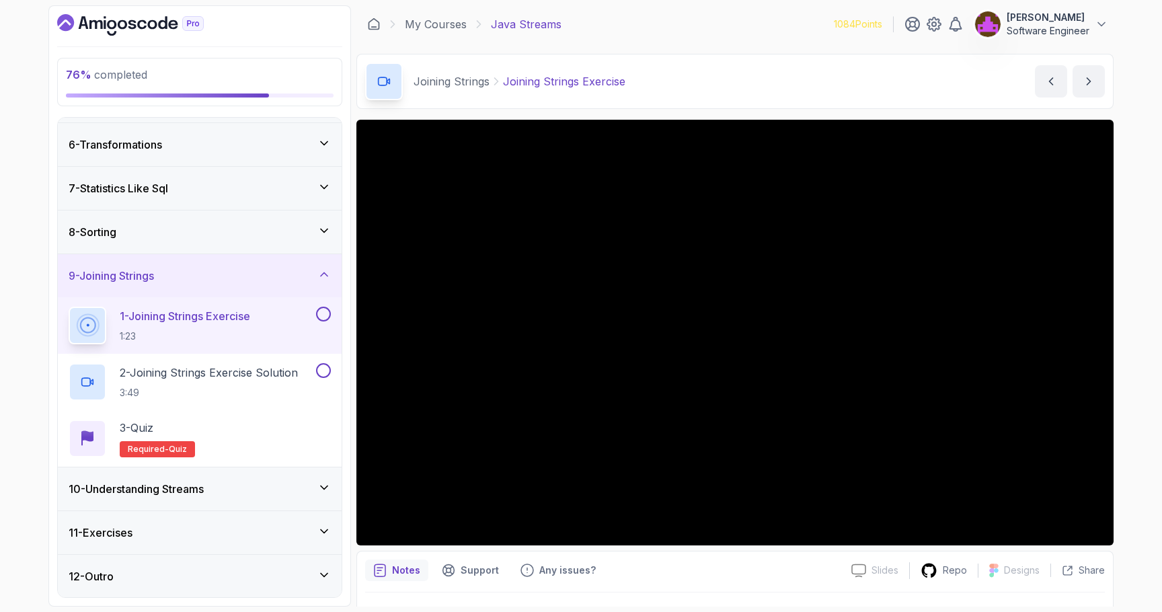
click at [580, 563] on div "Notes Support Any issues?" at bounding box center [602, 570] width 475 height 22
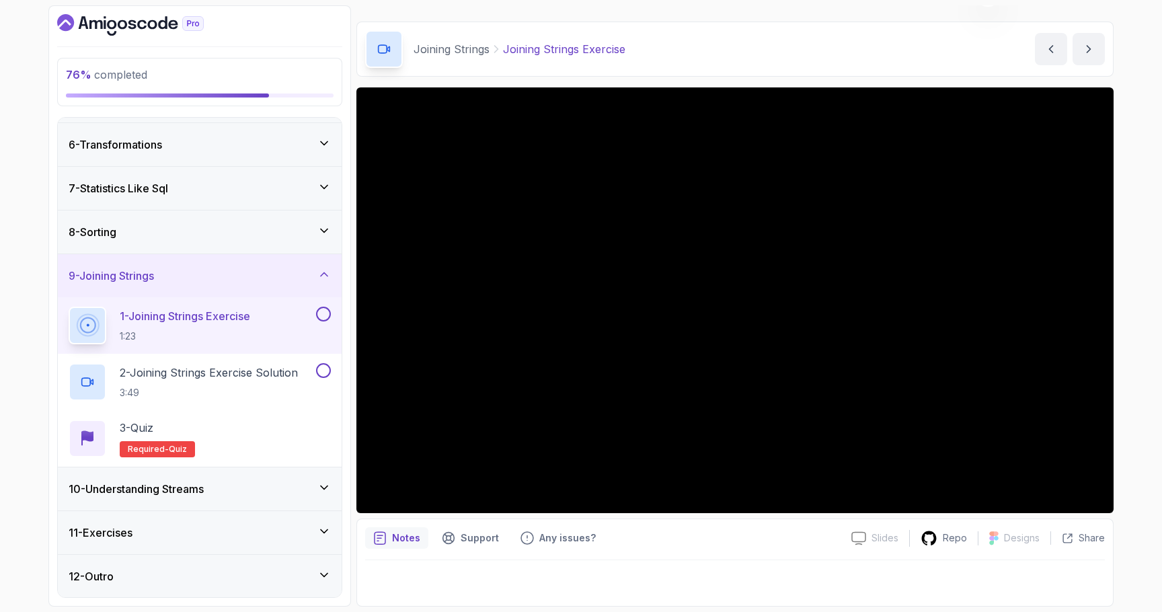
click at [228, 485] on div "10 - Understanding Streams" at bounding box center [200, 489] width 262 height 16
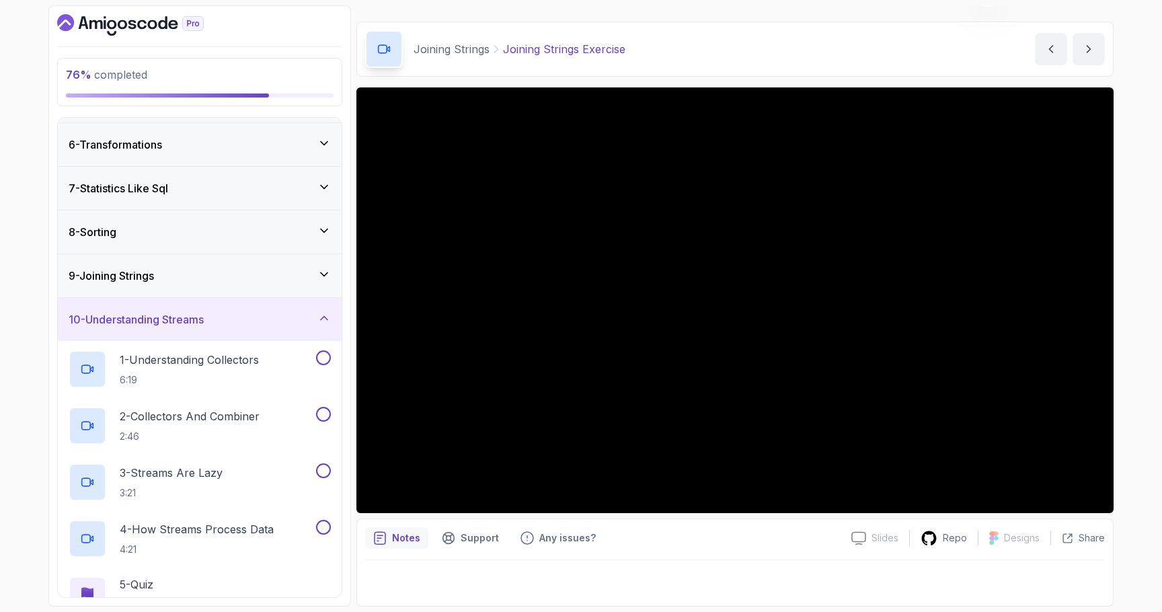
scroll to position [275, 0]
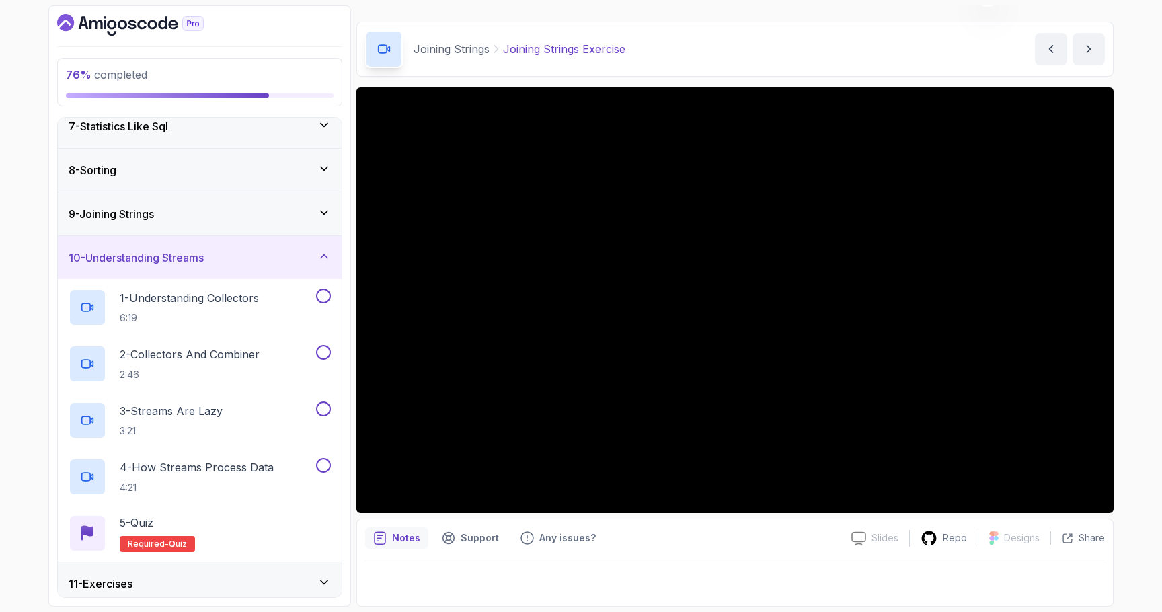
click at [180, 206] on div "9 - Joining Strings" at bounding box center [200, 214] width 262 height 16
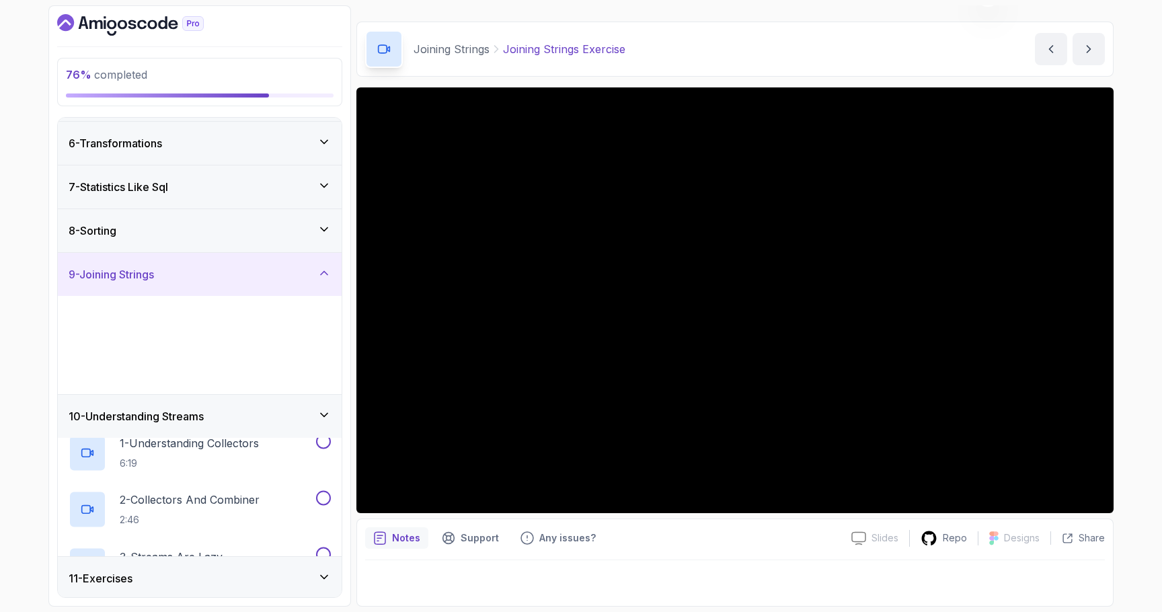
scroll to position [213, 0]
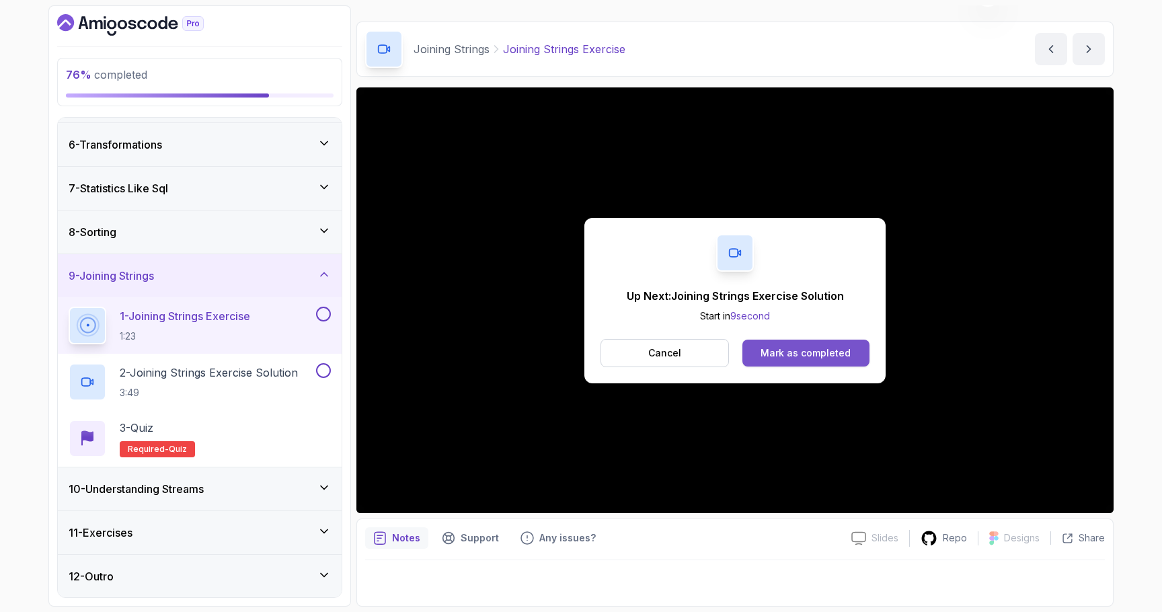
click at [580, 352] on div "Mark as completed" at bounding box center [805, 352] width 90 height 13
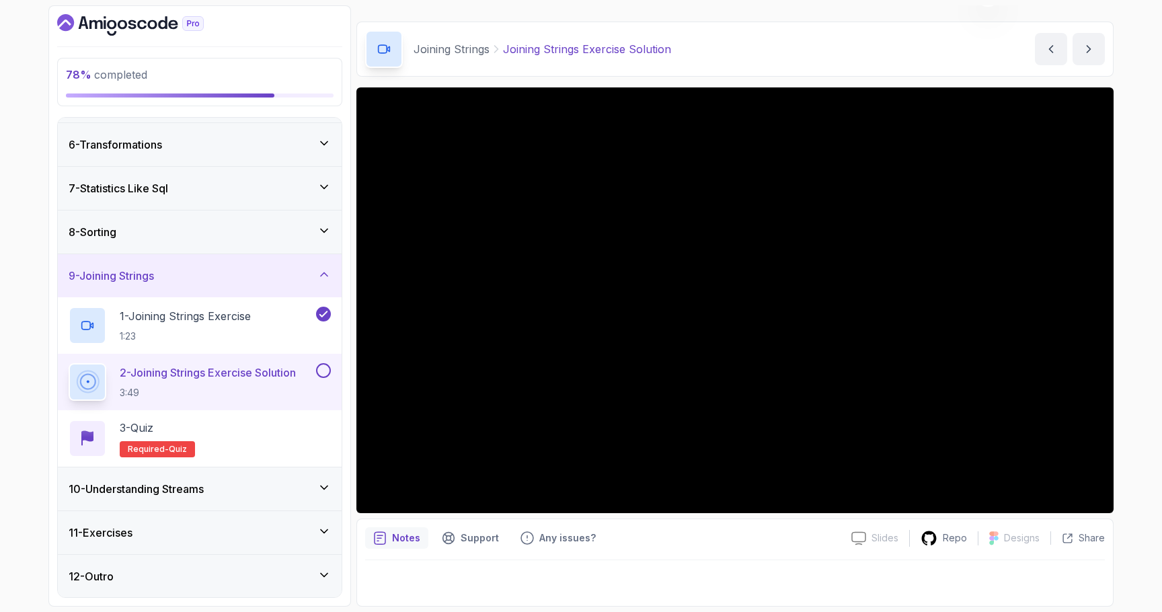
click at [184, 487] on h3 "10 - Understanding Streams" at bounding box center [136, 489] width 135 height 16
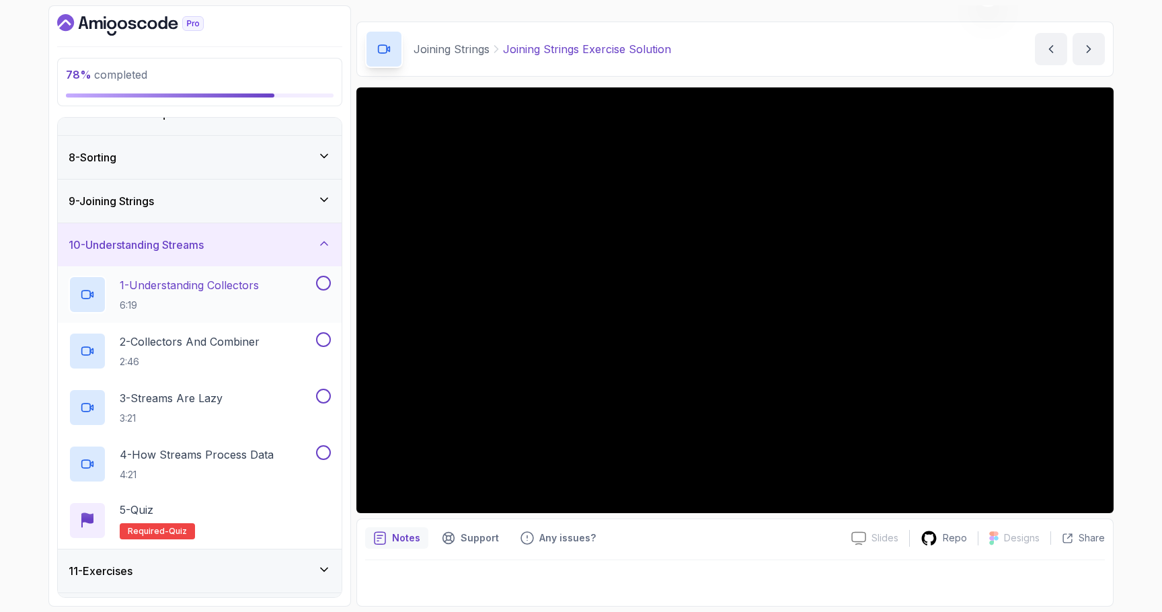
scroll to position [326, 0]
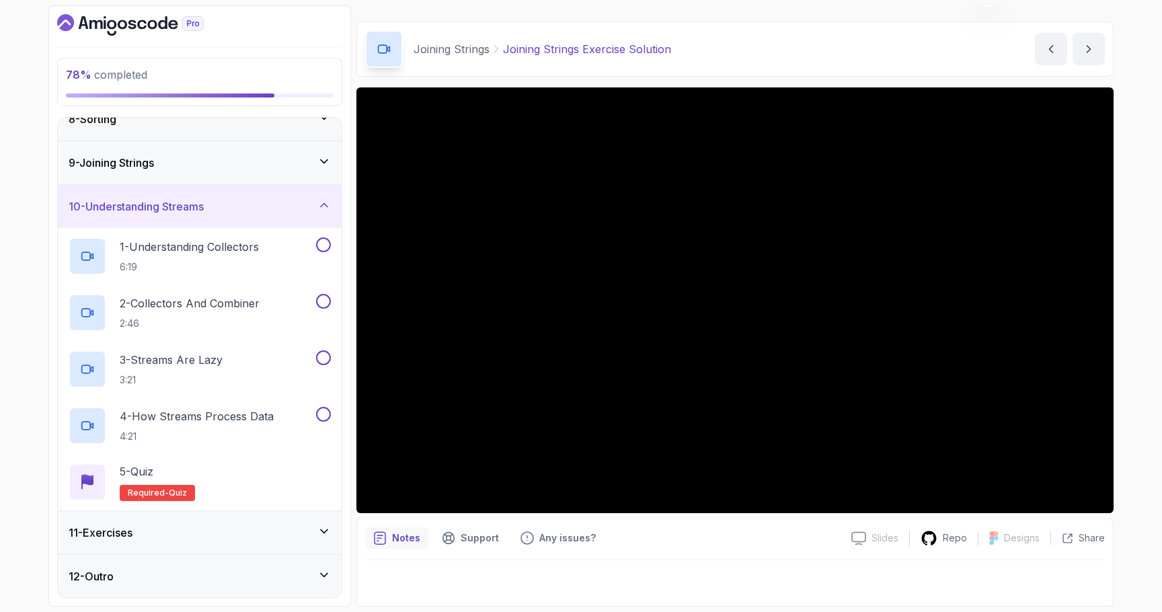
click at [145, 518] on div "11 - Exercises" at bounding box center [200, 532] width 284 height 43
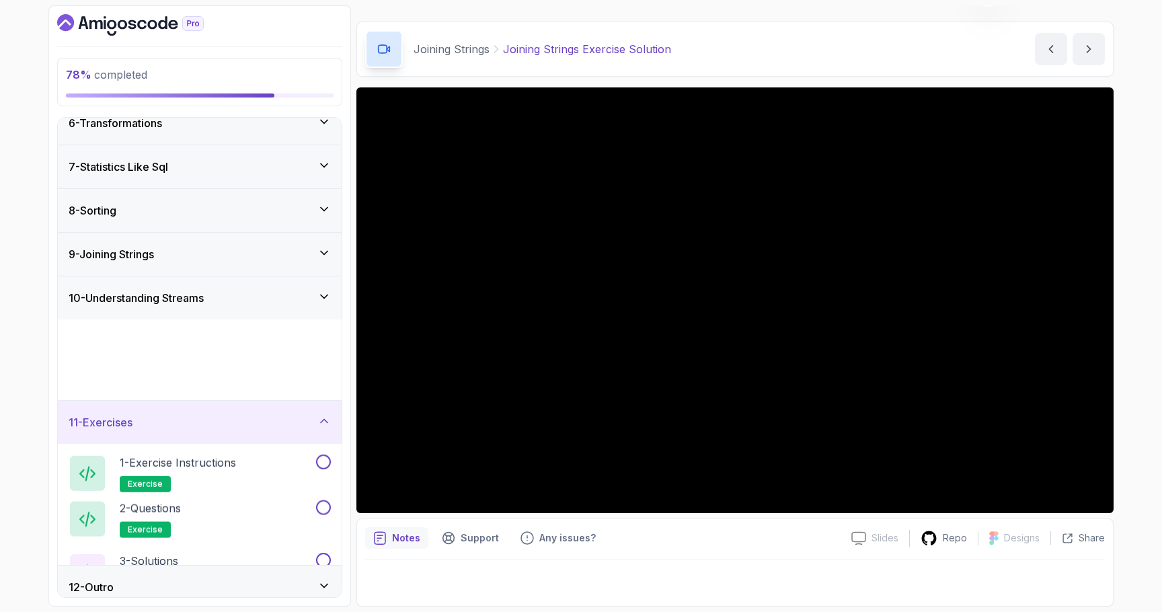
scroll to position [213, 0]
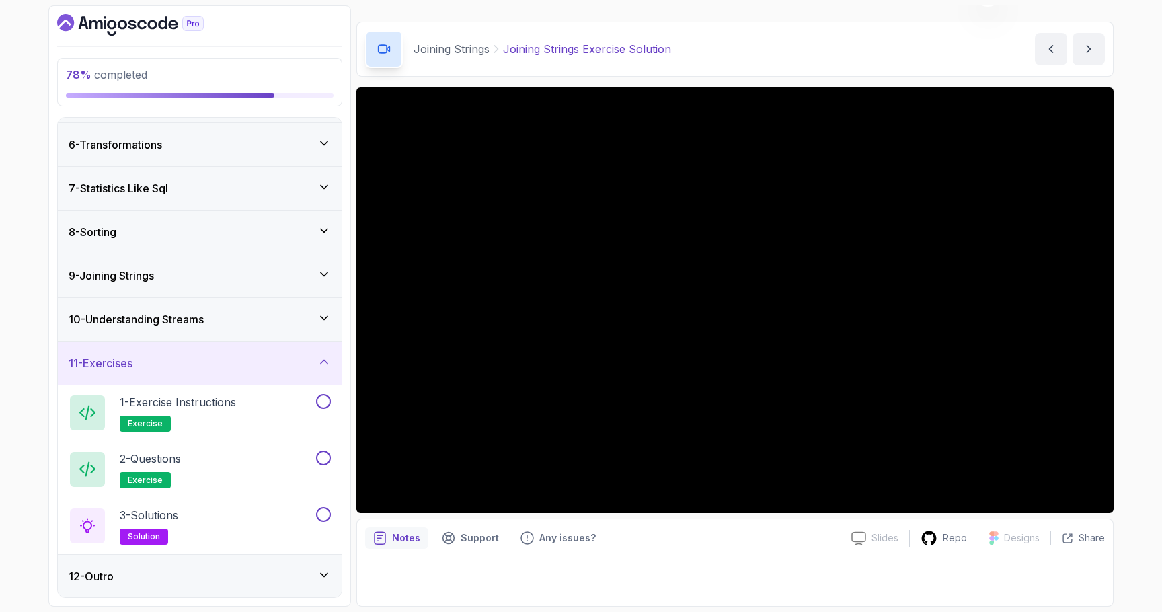
click at [164, 325] on h3 "10 - Understanding Streams" at bounding box center [136, 319] width 135 height 16
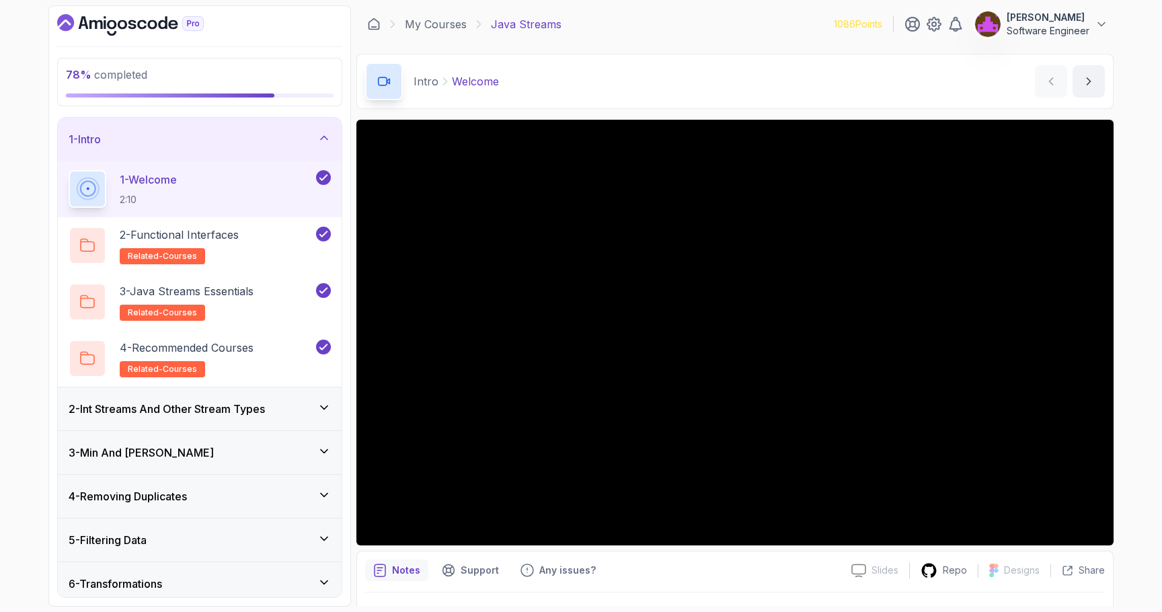
scroll to position [270, 0]
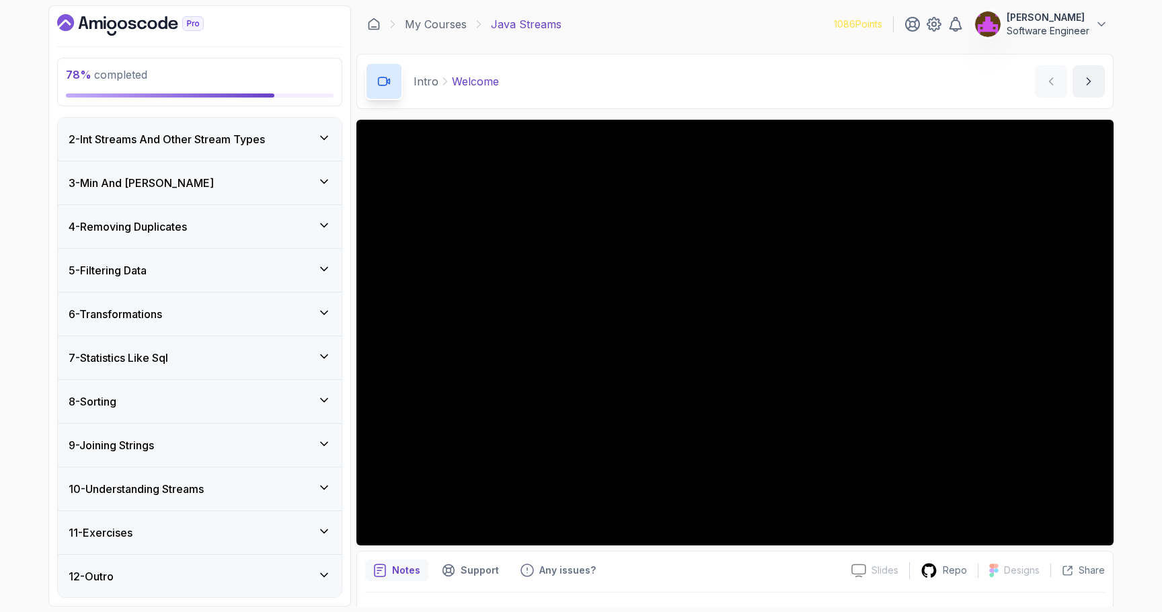
click at [153, 445] on h3 "9 - Joining Strings" at bounding box center [111, 445] width 85 height 16
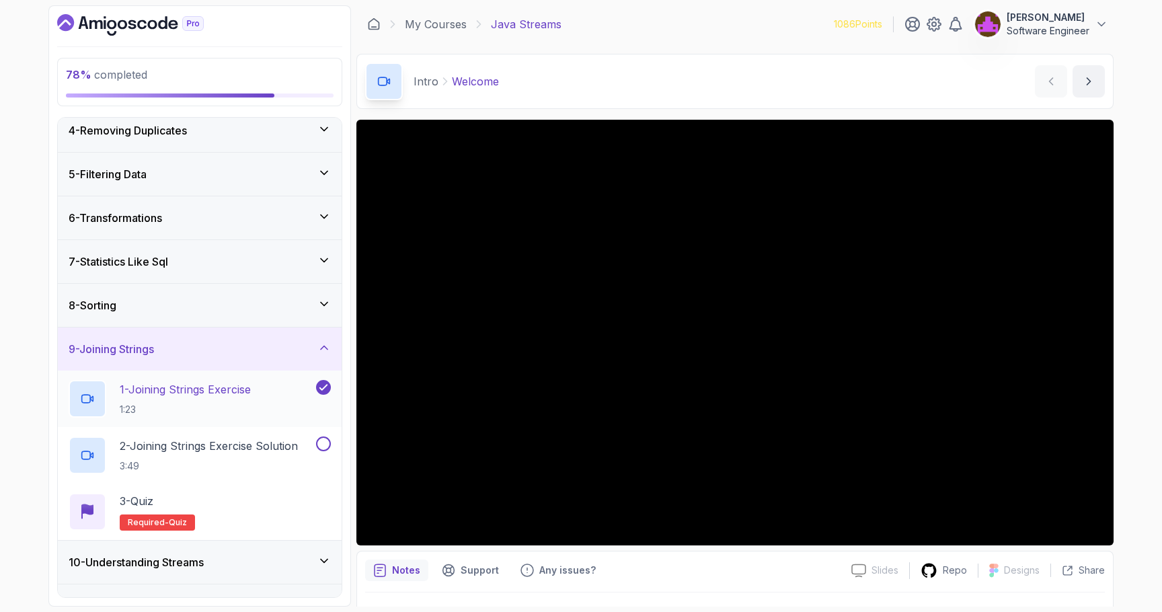
scroll to position [150, 0]
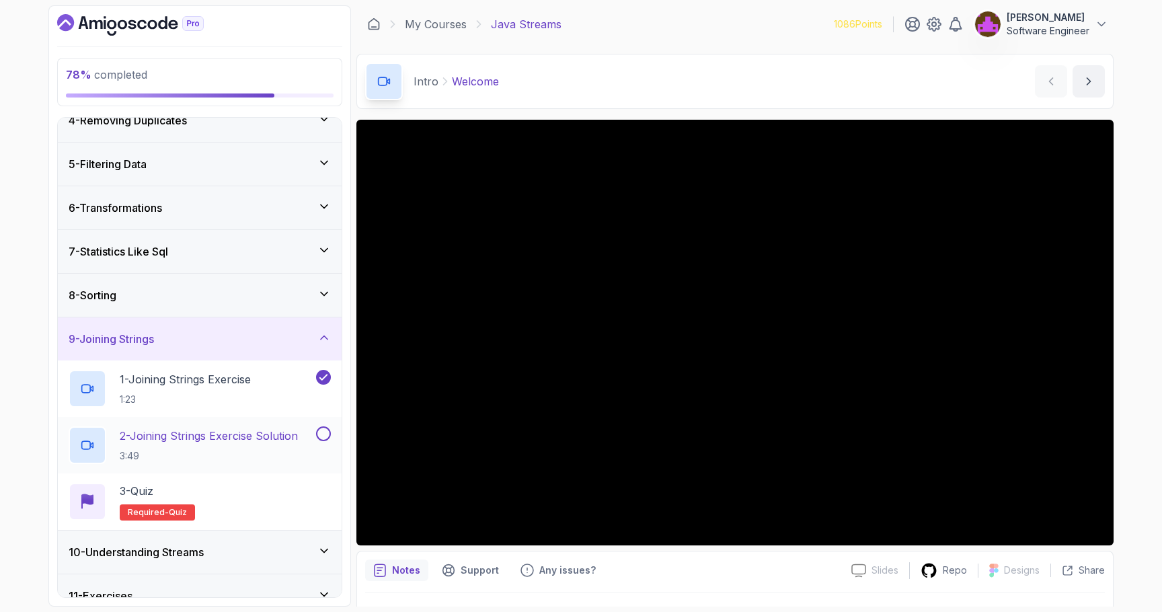
click at [216, 432] on p "2 - Joining Strings Exercise Solution" at bounding box center [209, 436] width 178 height 16
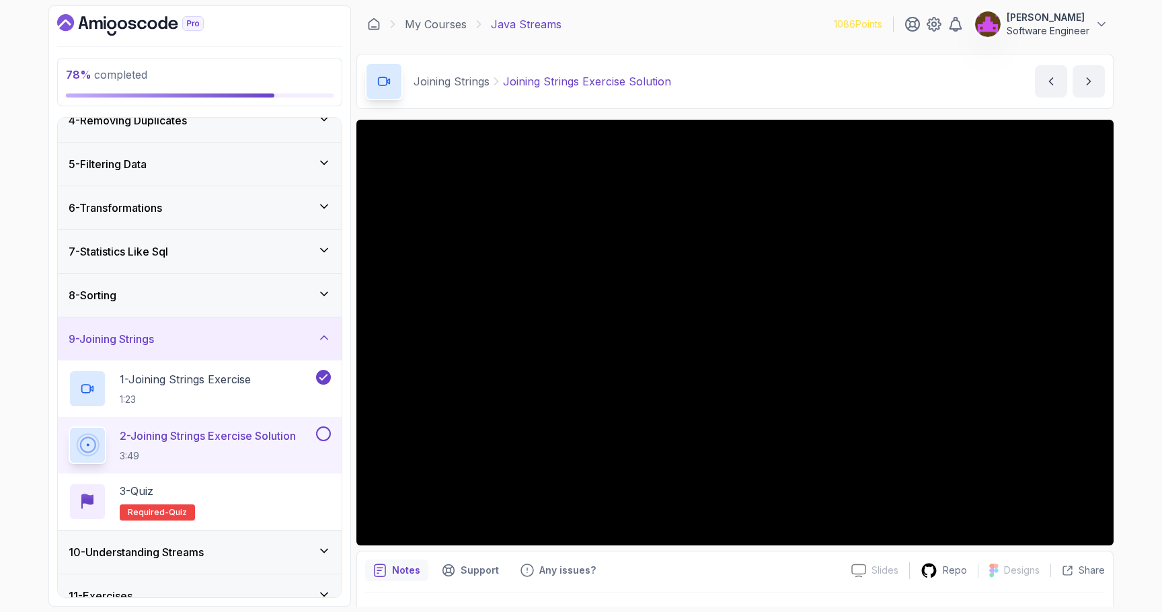
click at [648, 564] on div "Notes Support Any issues?" at bounding box center [602, 570] width 475 height 22
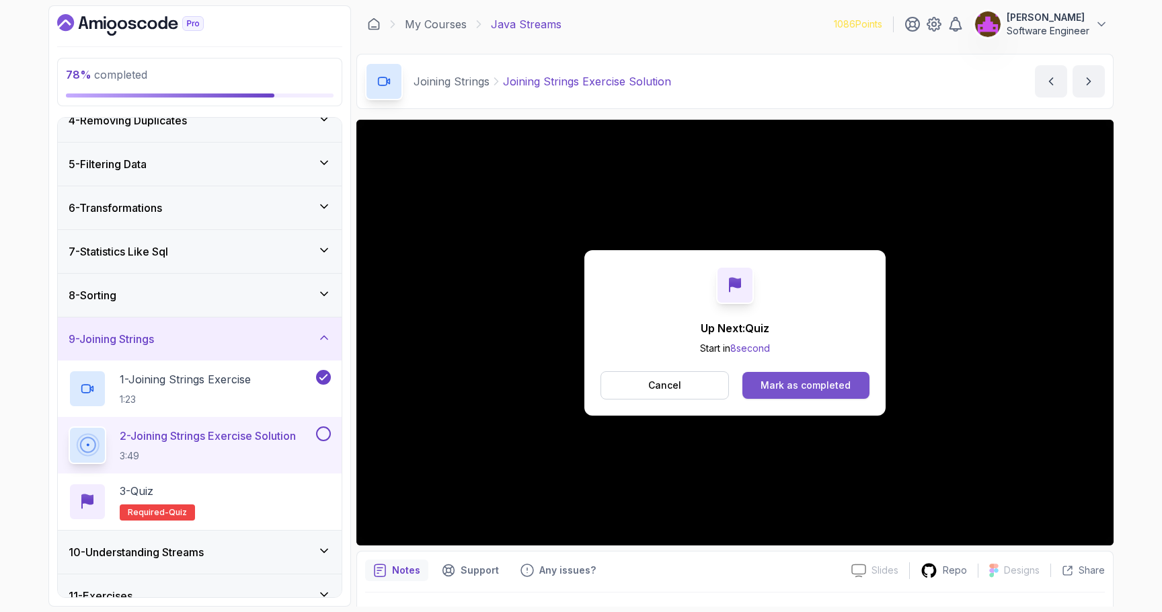
click at [804, 381] on div "Mark as completed" at bounding box center [805, 385] width 90 height 13
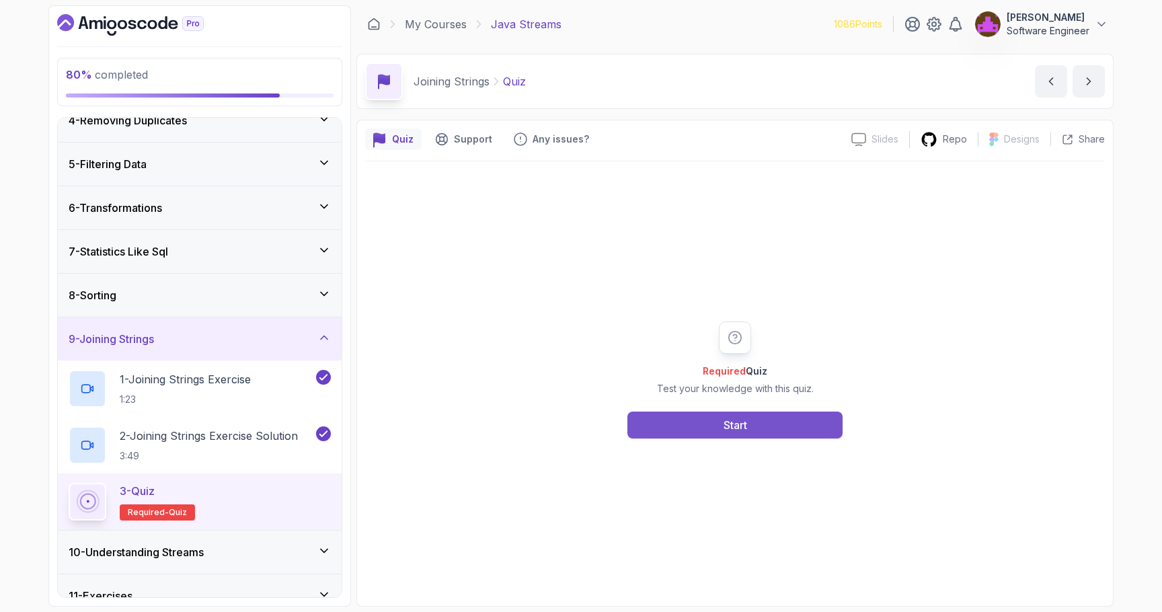
click at [715, 436] on button "Start" at bounding box center [734, 424] width 215 height 27
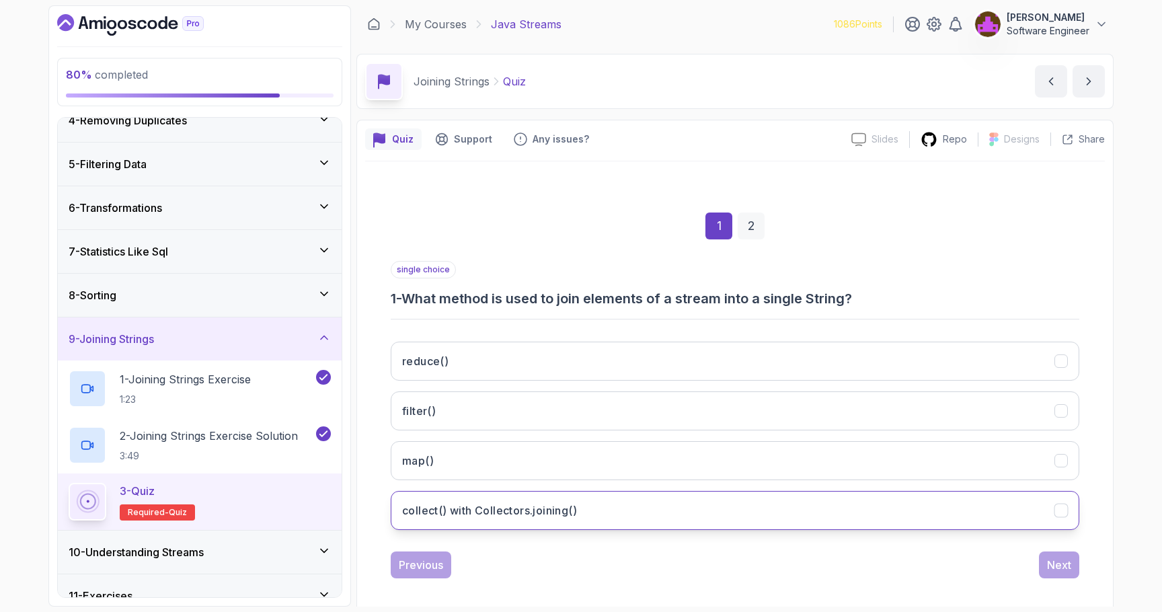
click at [518, 516] on h3 "collect() with Collectors.joining()" at bounding box center [489, 510] width 175 height 16
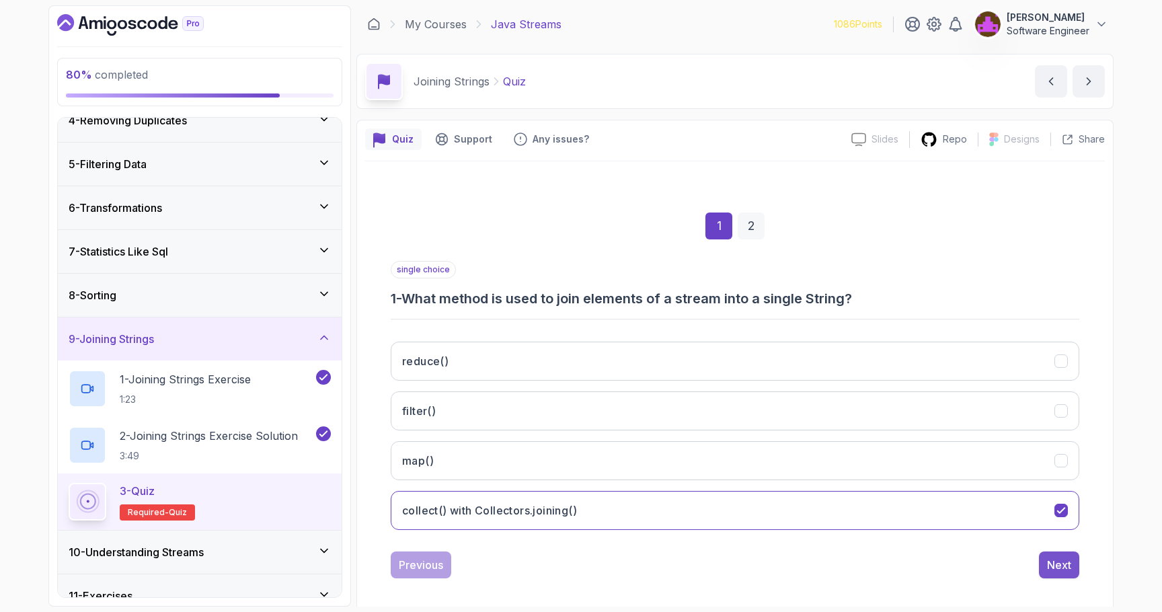
click at [1051, 559] on div "Next" at bounding box center [1059, 565] width 24 height 16
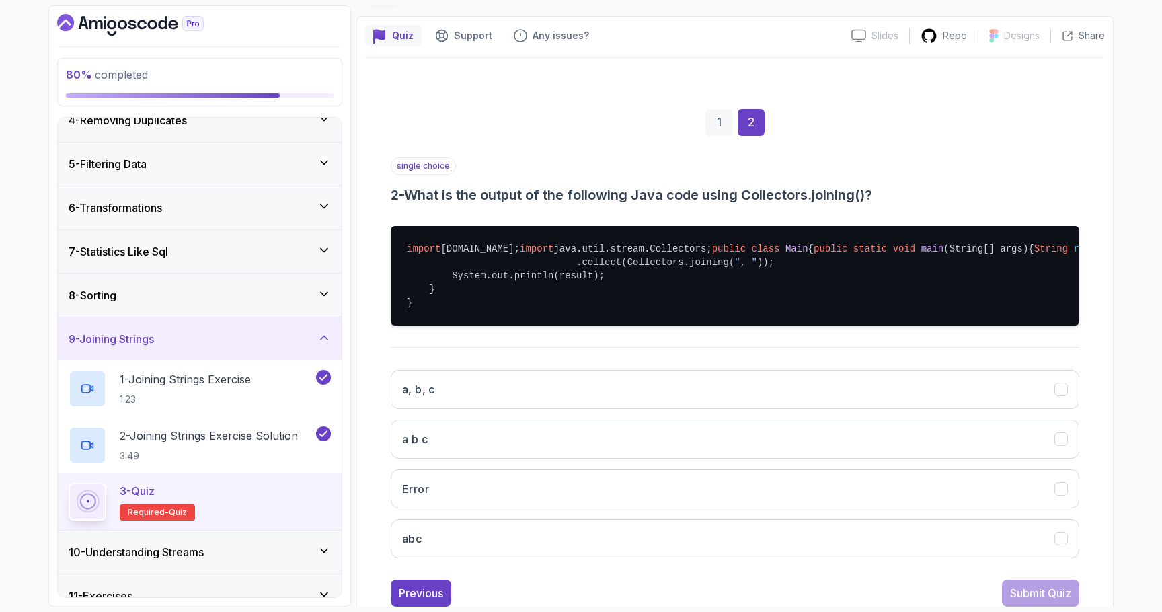
scroll to position [102, 0]
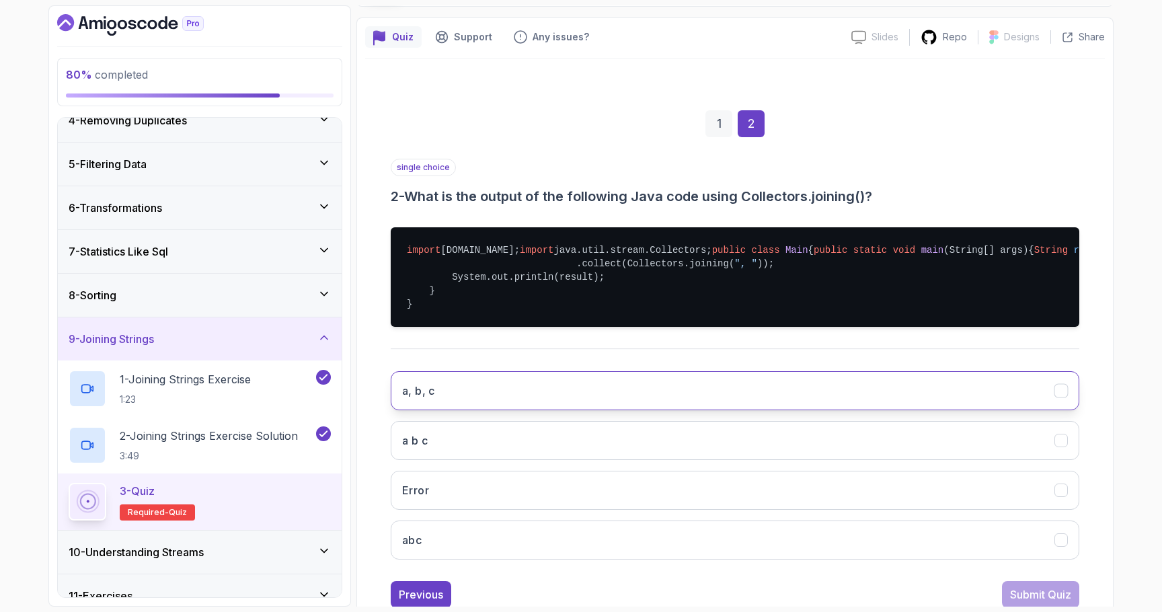
click at [483, 410] on button "a, b, c" at bounding box center [735, 390] width 688 height 39
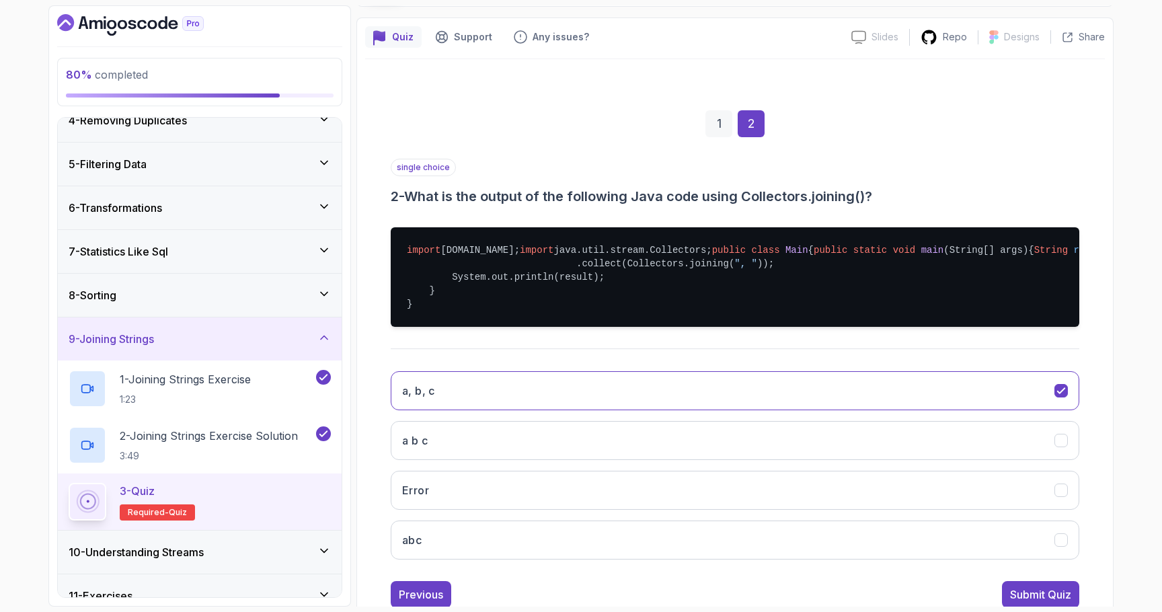
scroll to position [209, 0]
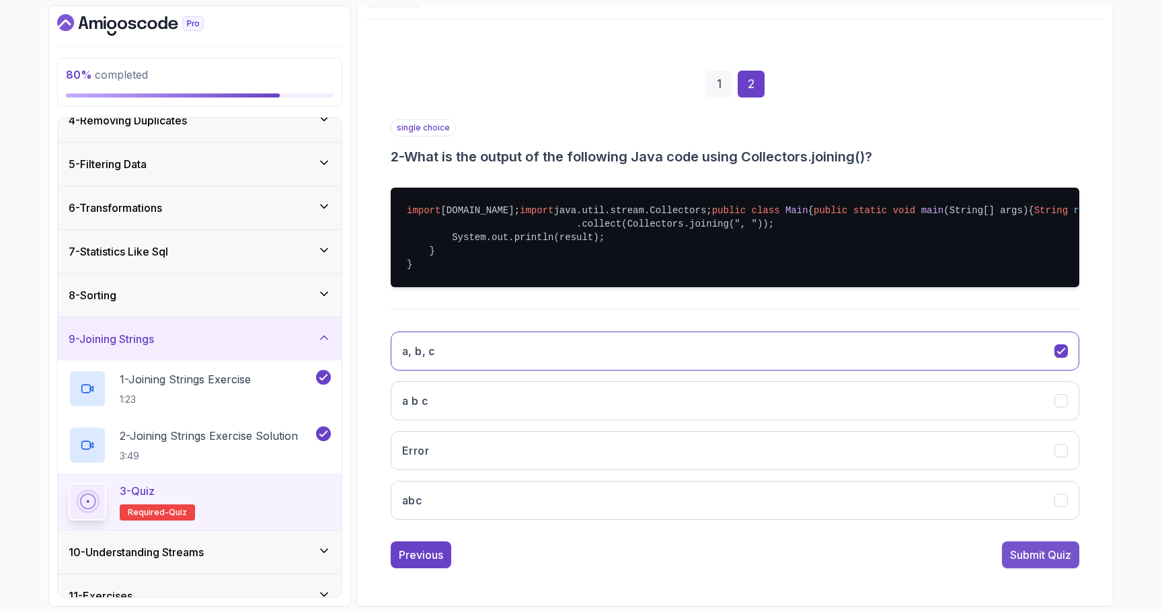
click at [1047, 557] on div "Submit Quiz" at bounding box center [1040, 555] width 61 height 16
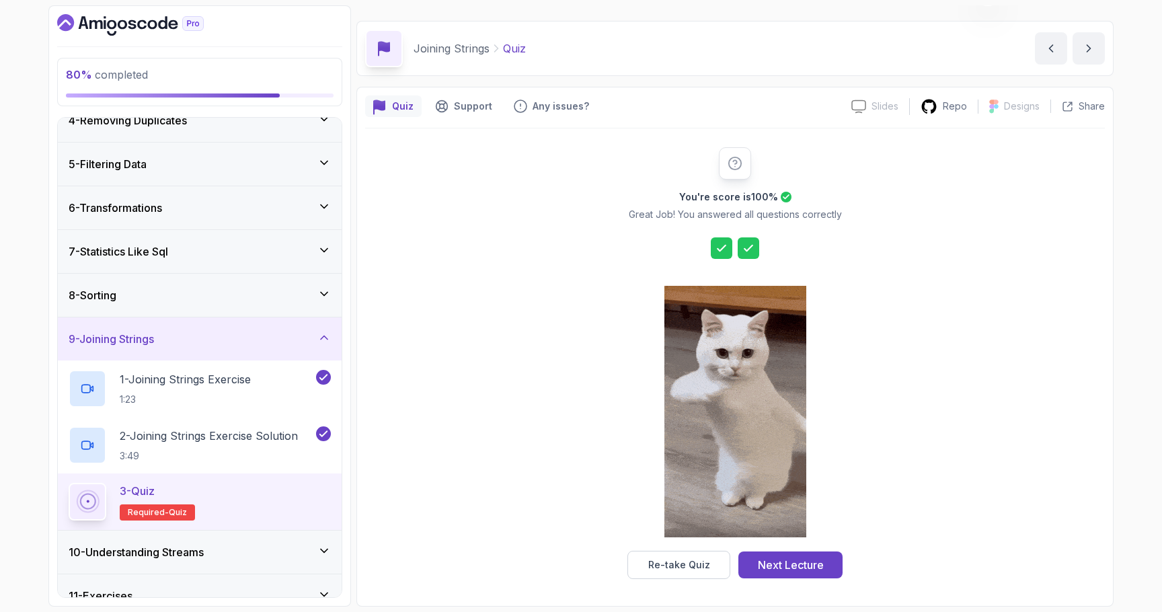
click at [810, 582] on div "You're score is 100 % Great Job! You answered all questions correctly Re-take Q…" at bounding box center [735, 362] width 740 height 469
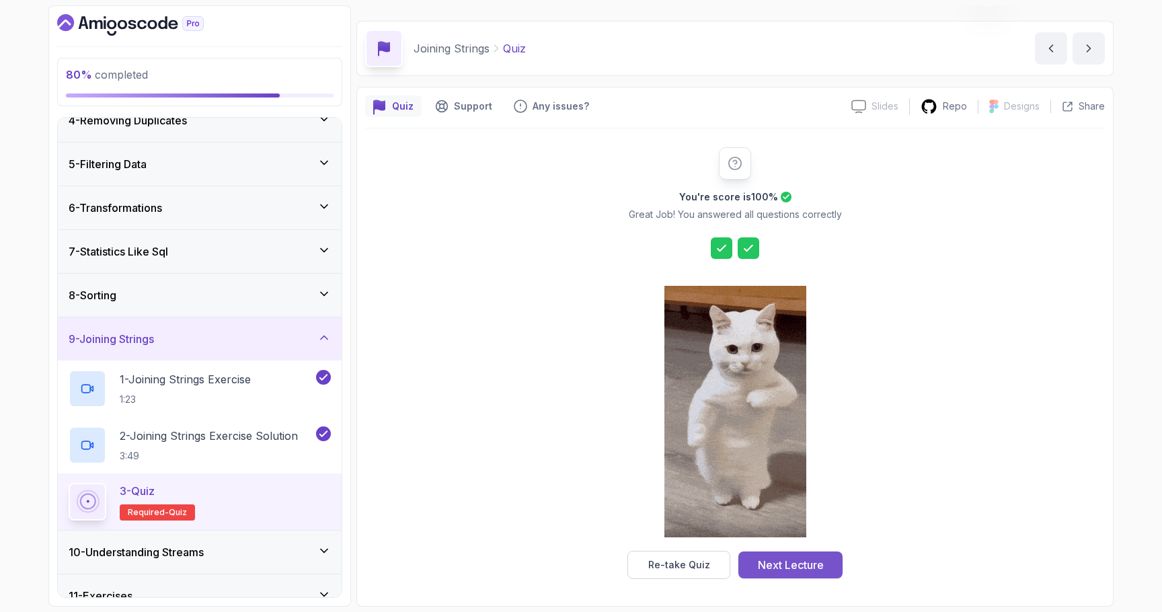
click at [807, 566] on div "Next Lecture" at bounding box center [791, 565] width 66 height 16
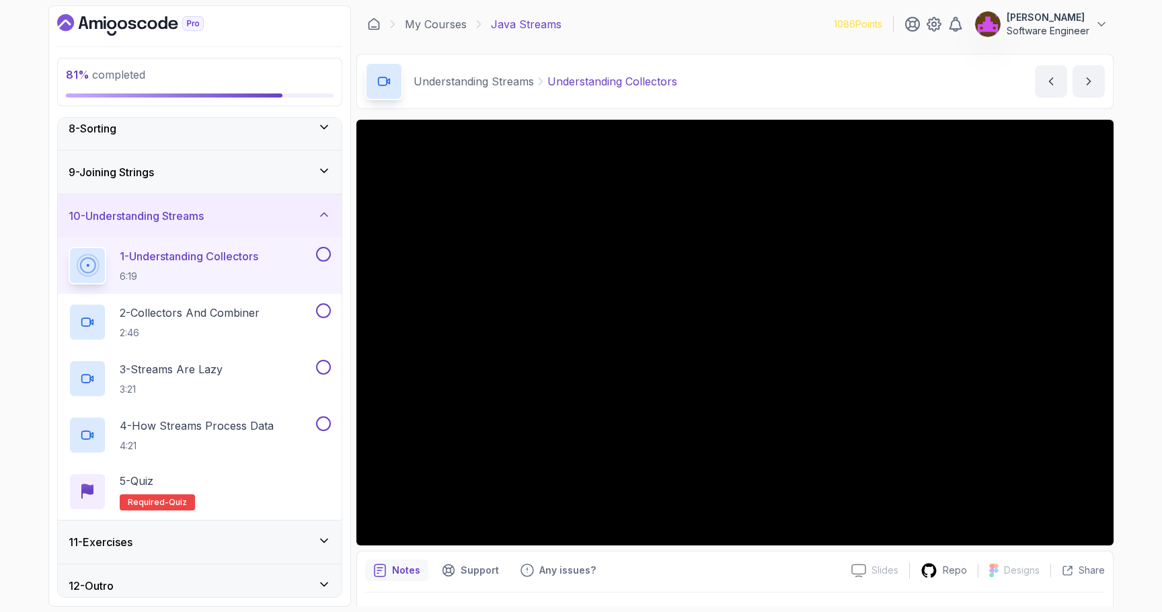
scroll to position [326, 0]
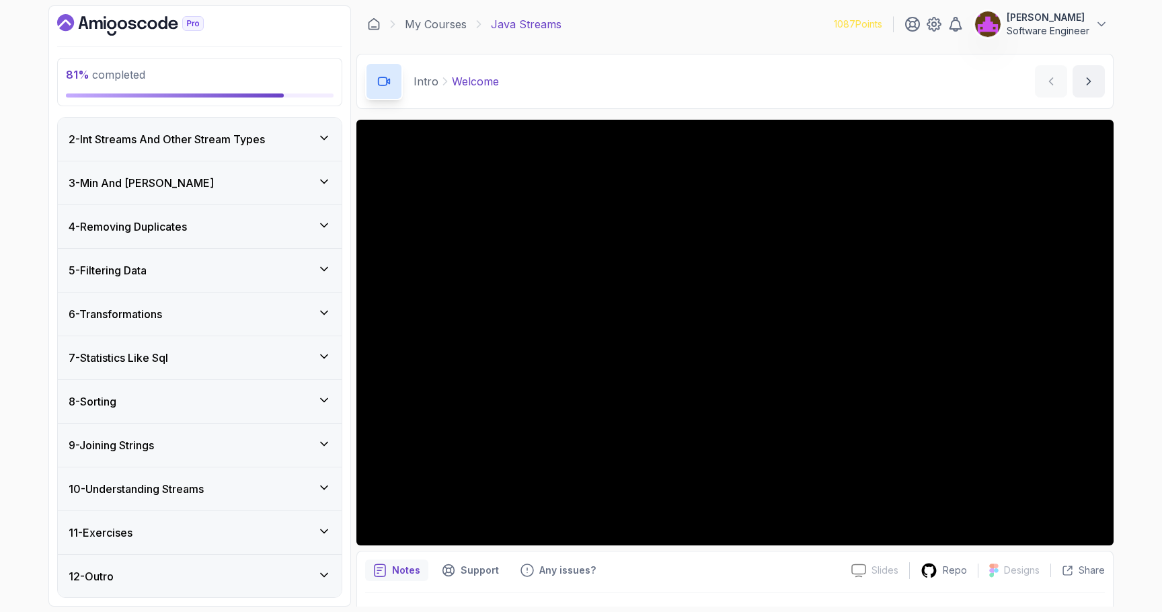
click at [232, 487] on div "10 - Understanding Streams" at bounding box center [200, 489] width 262 height 16
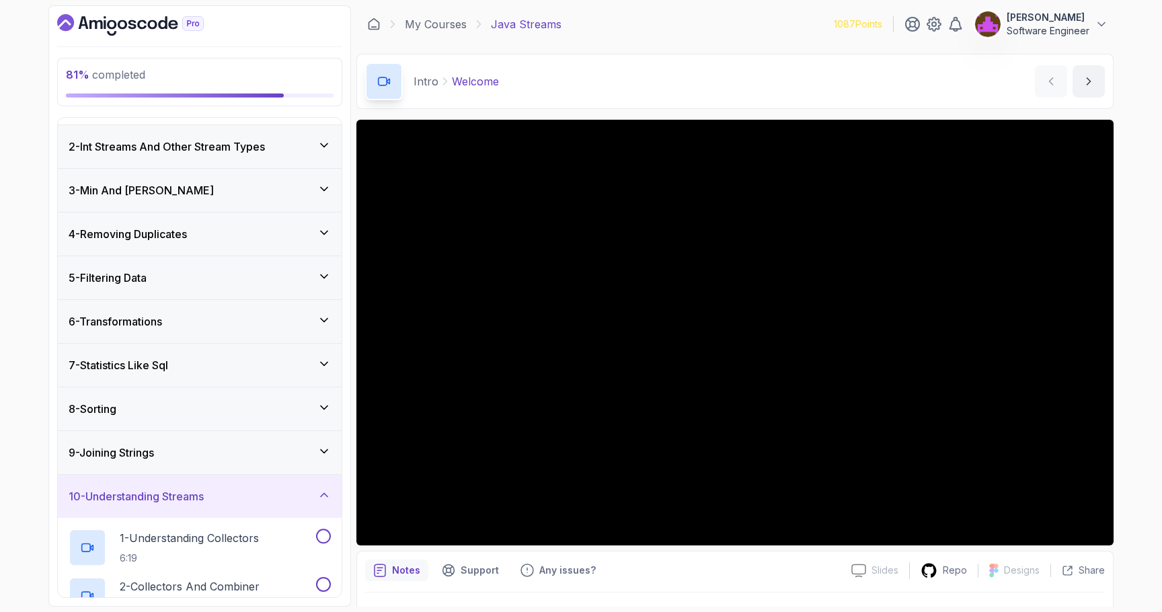
scroll to position [44, 0]
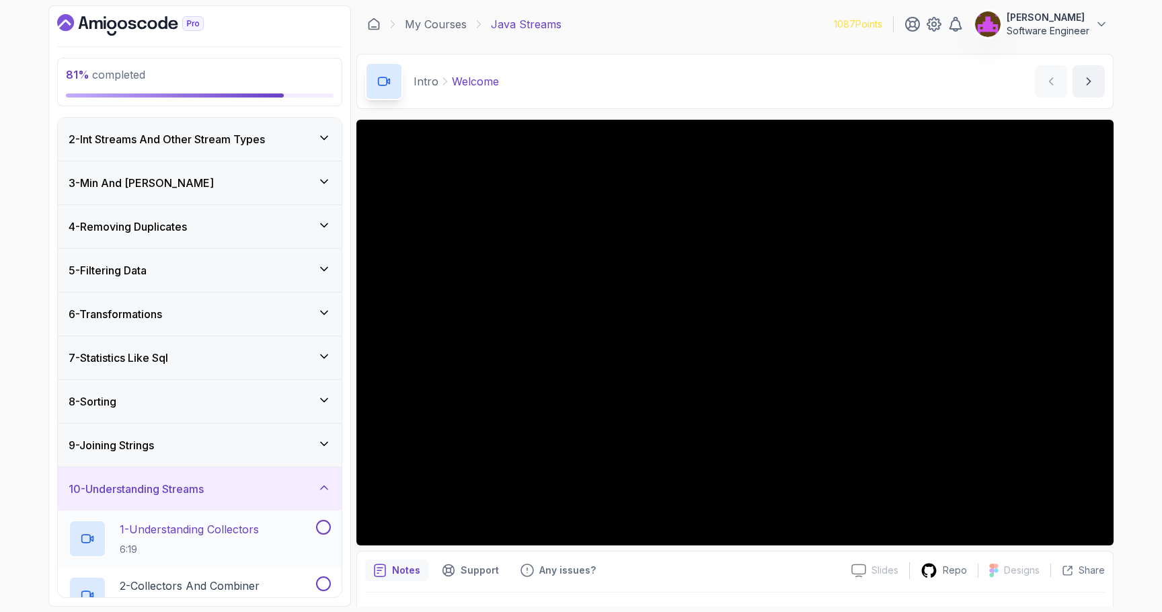
click at [218, 532] on p "1 - Understanding Collectors" at bounding box center [189, 529] width 139 height 16
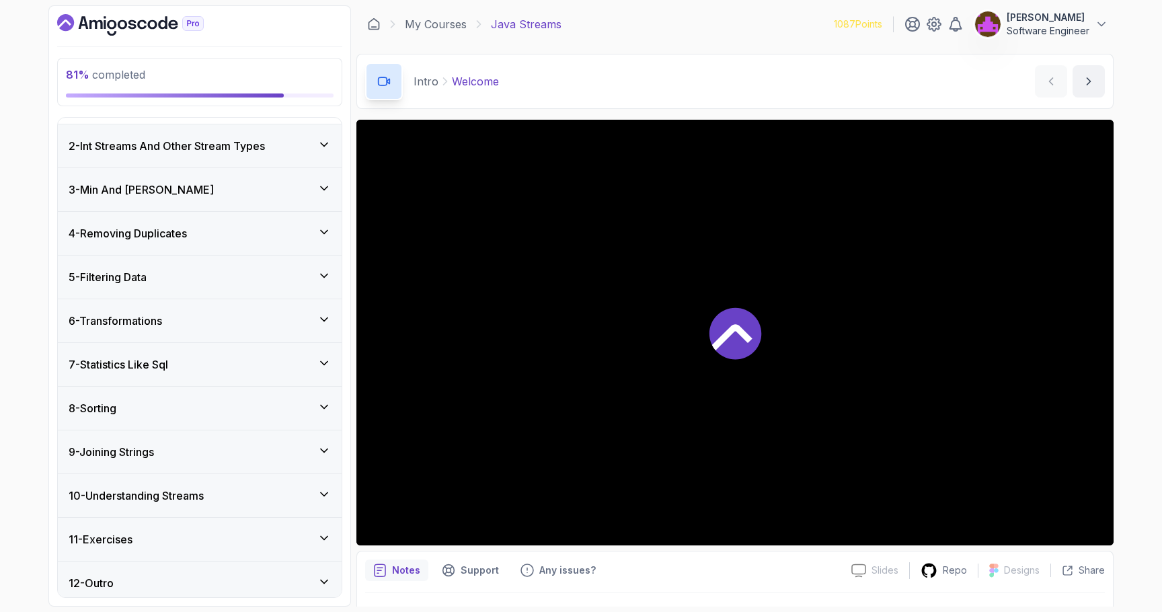
scroll to position [270, 0]
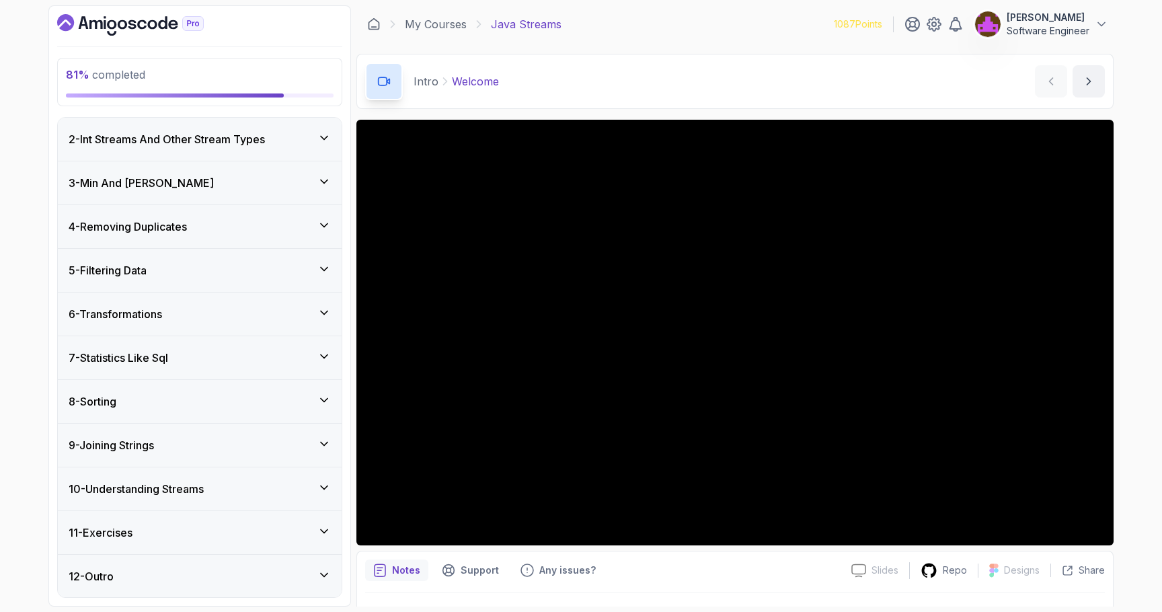
click at [159, 484] on h3 "10 - Understanding Streams" at bounding box center [136, 489] width 135 height 16
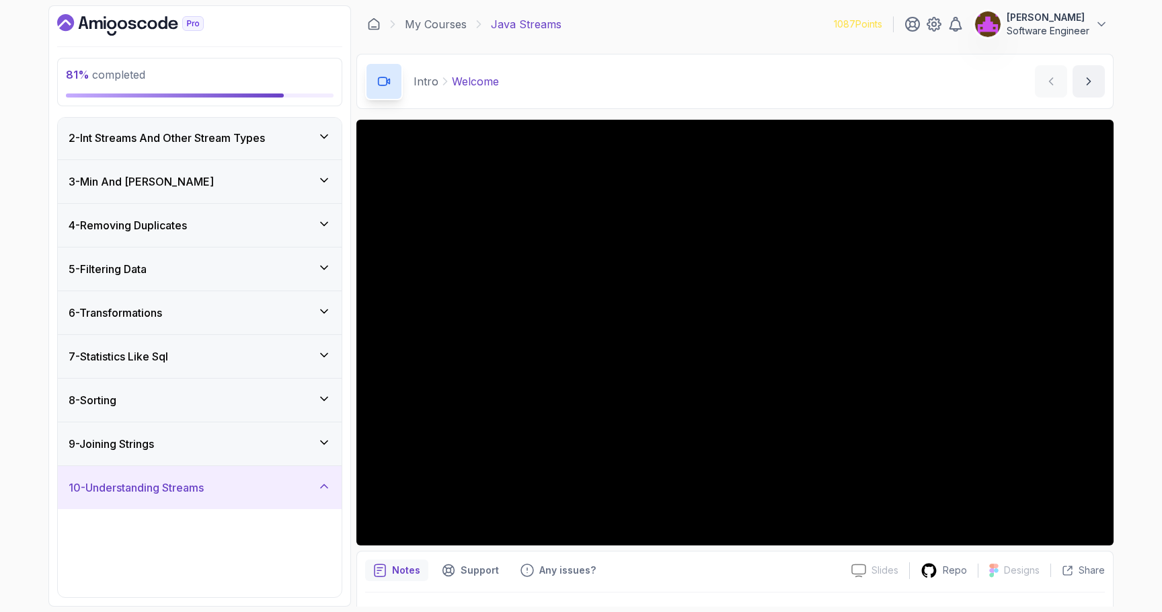
scroll to position [44, 0]
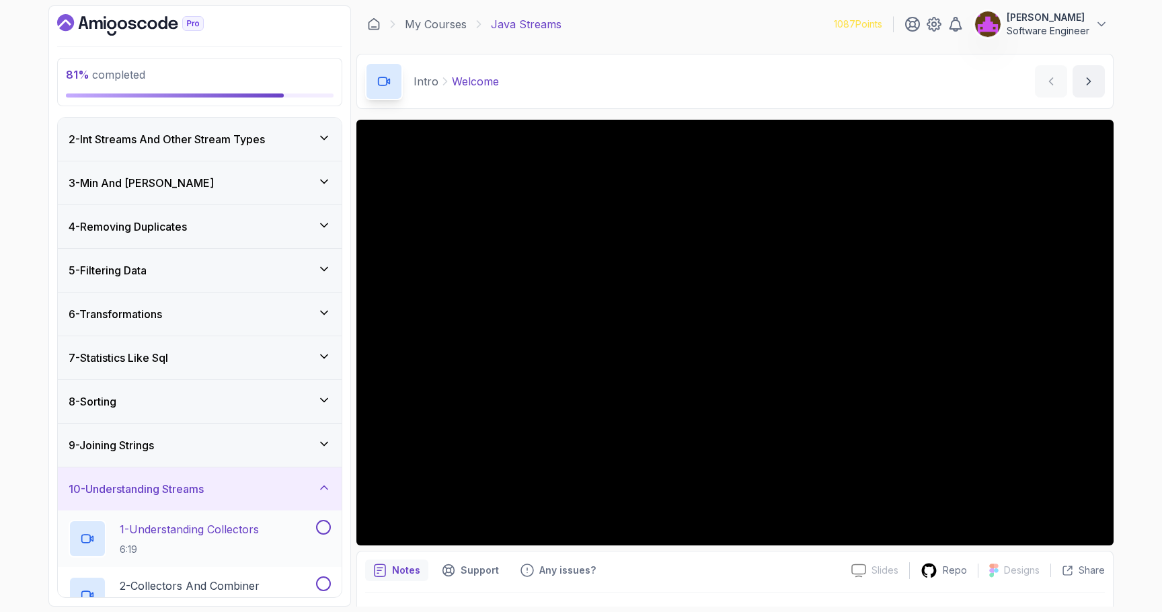
click at [205, 543] on p "6:19" at bounding box center [189, 549] width 139 height 13
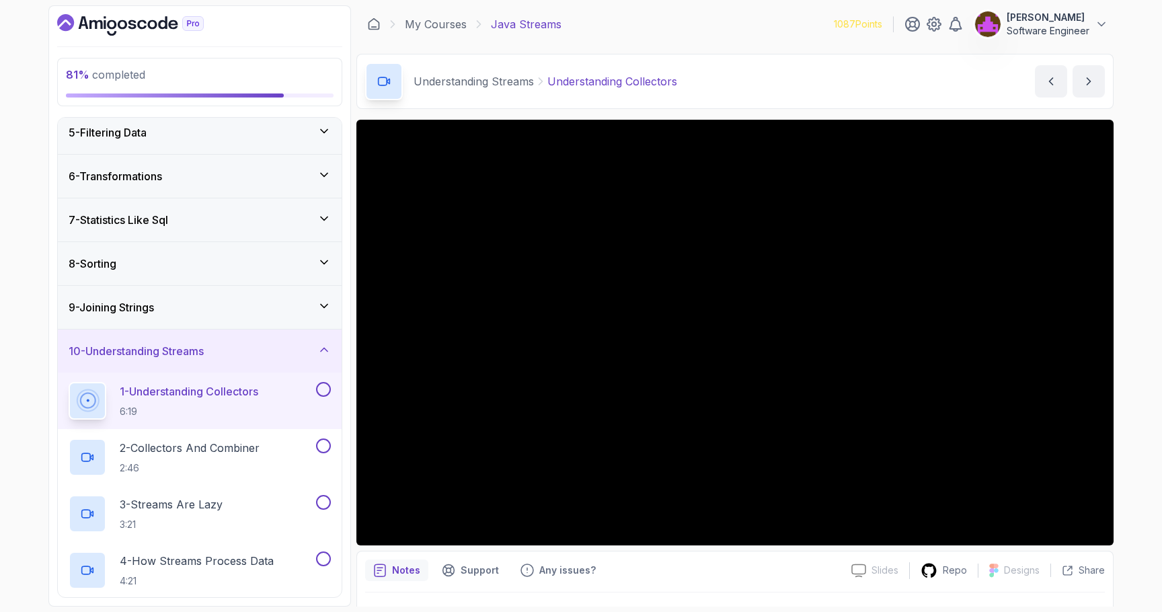
scroll to position [194, 0]
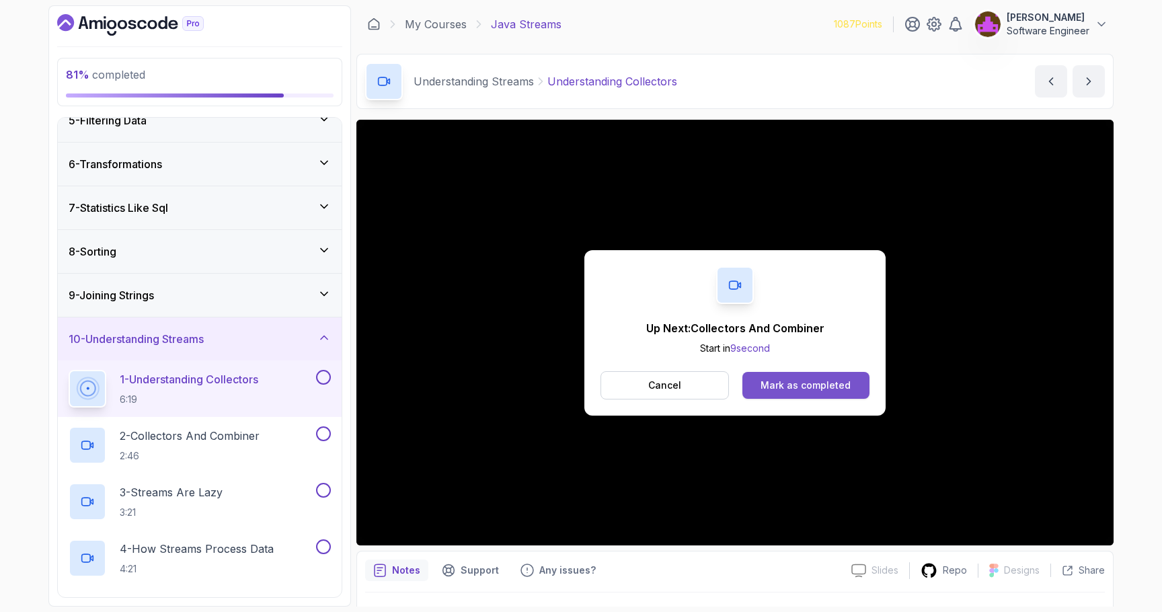
click at [816, 388] on div "Mark as completed" at bounding box center [805, 385] width 90 height 13
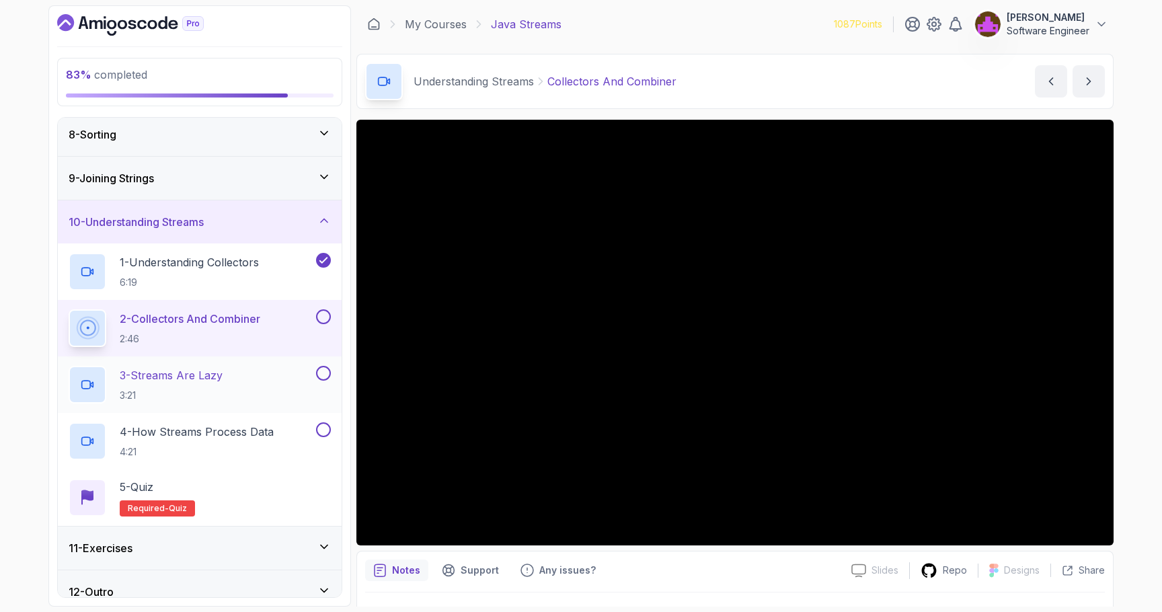
scroll to position [326, 0]
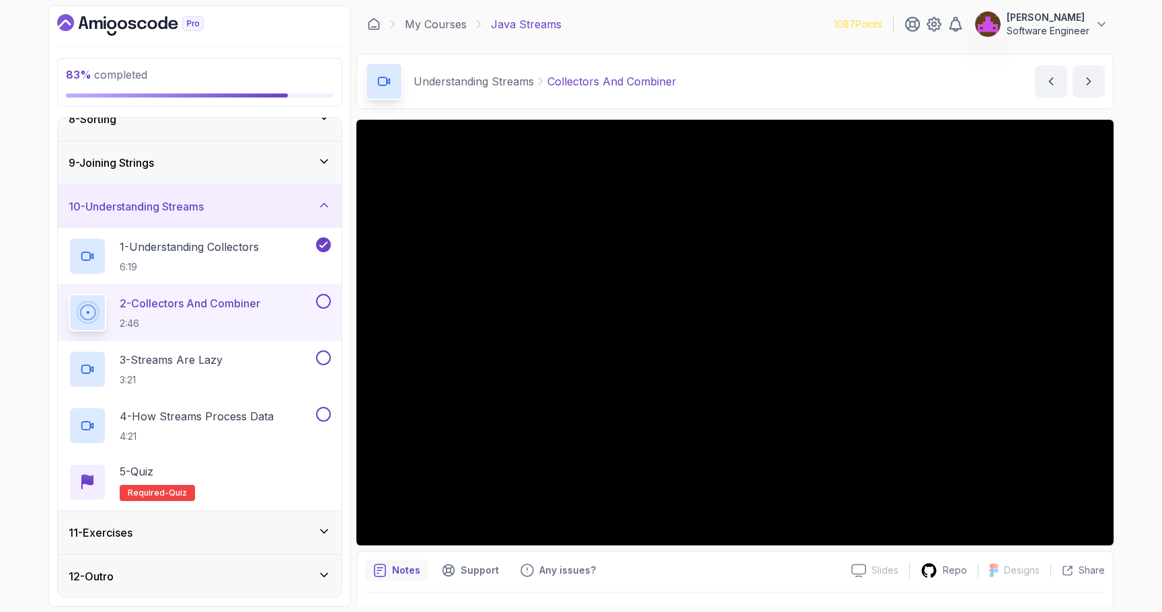
click at [705, 553] on div "Notes Support Any issues? Slides Slides not available Repo Designs Design not a…" at bounding box center [734, 595] width 757 height 88
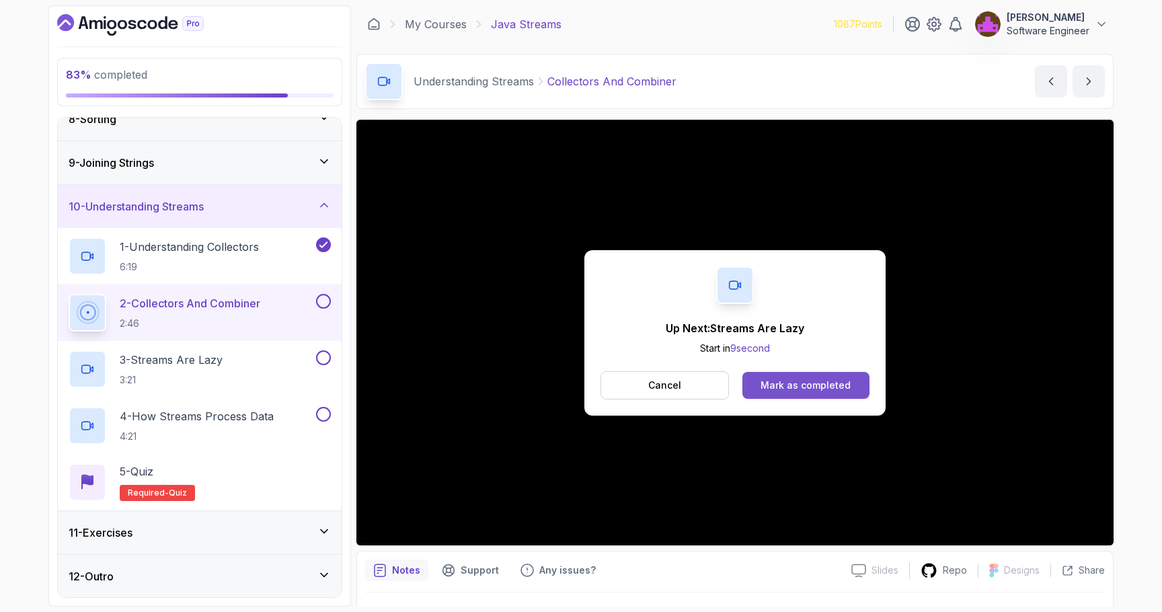
click at [848, 389] on div "Mark as completed" at bounding box center [805, 385] width 90 height 13
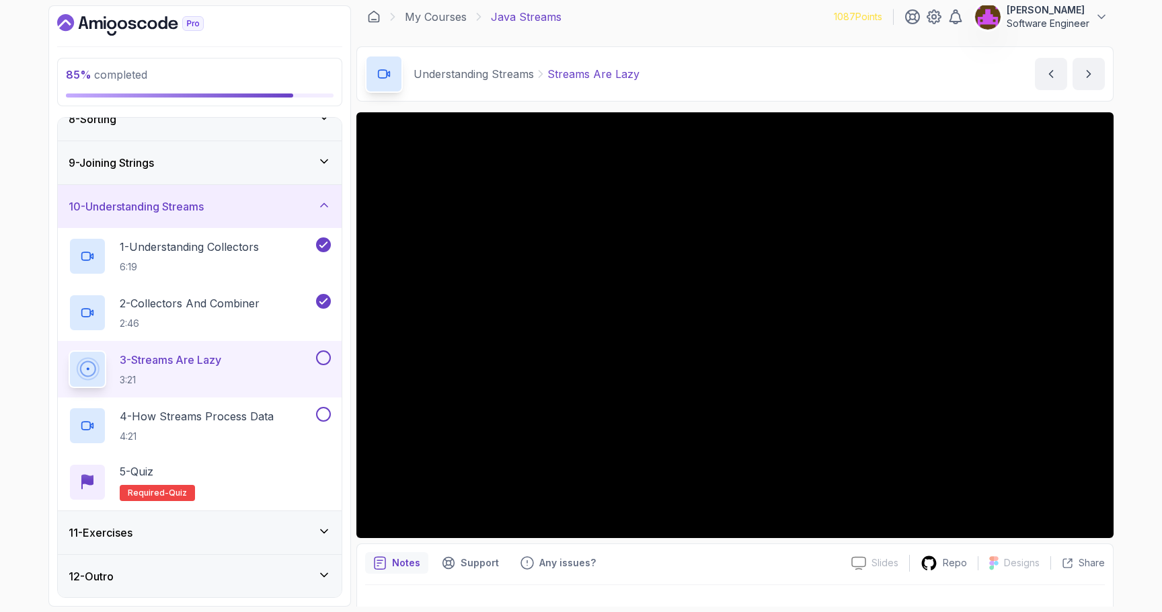
scroll to position [11, 0]
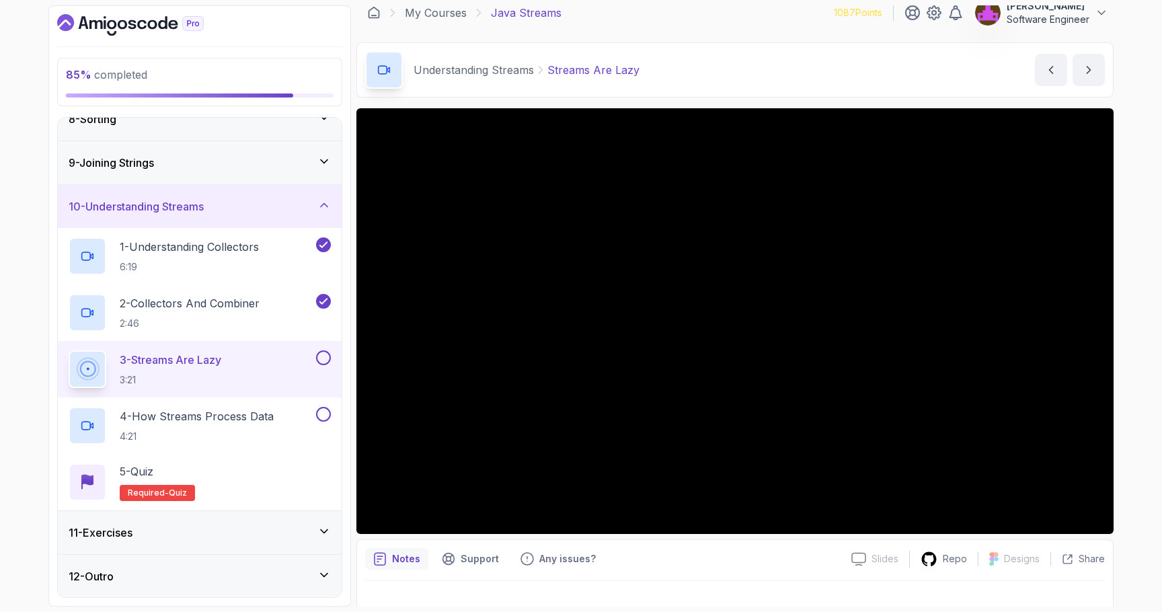
click at [655, 552] on div "Notes Support Any issues?" at bounding box center [602, 559] width 475 height 22
click at [796, 568] on div "Notes Support Any issues?" at bounding box center [602, 559] width 475 height 22
click at [630, 563] on div "Notes Support Any issues?" at bounding box center [602, 559] width 475 height 22
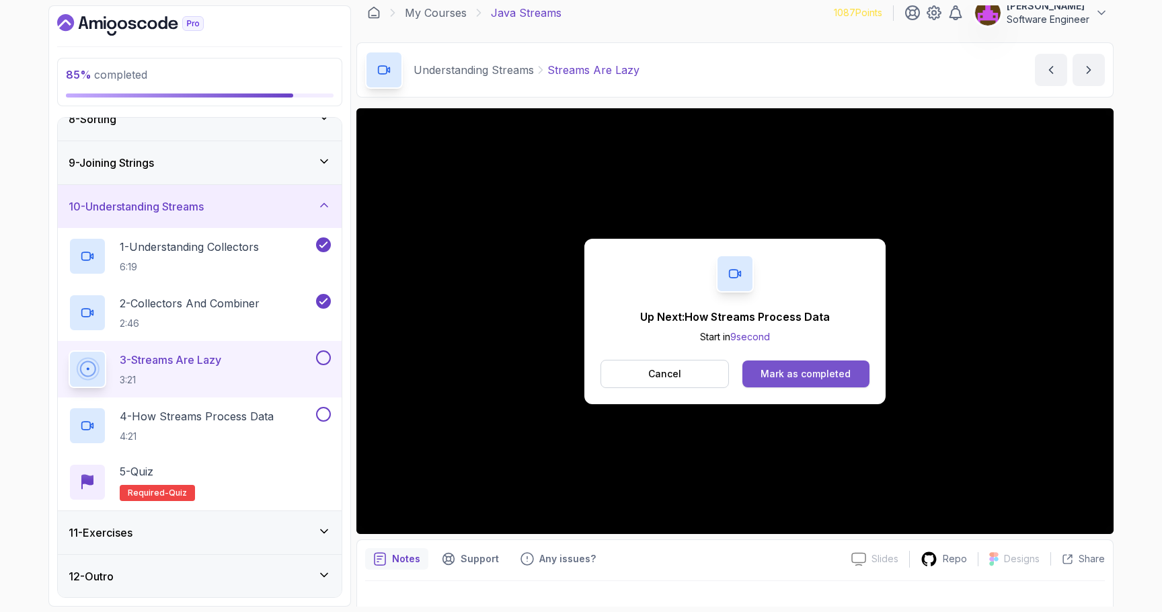
click at [793, 370] on div "Mark as completed" at bounding box center [805, 373] width 90 height 13
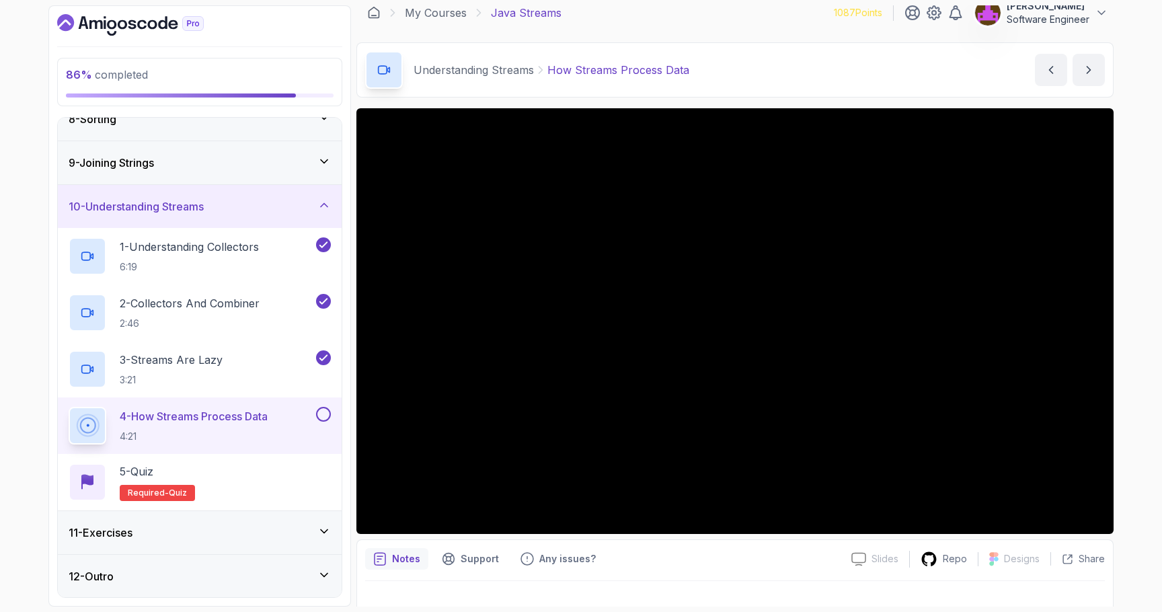
scroll to position [32, 0]
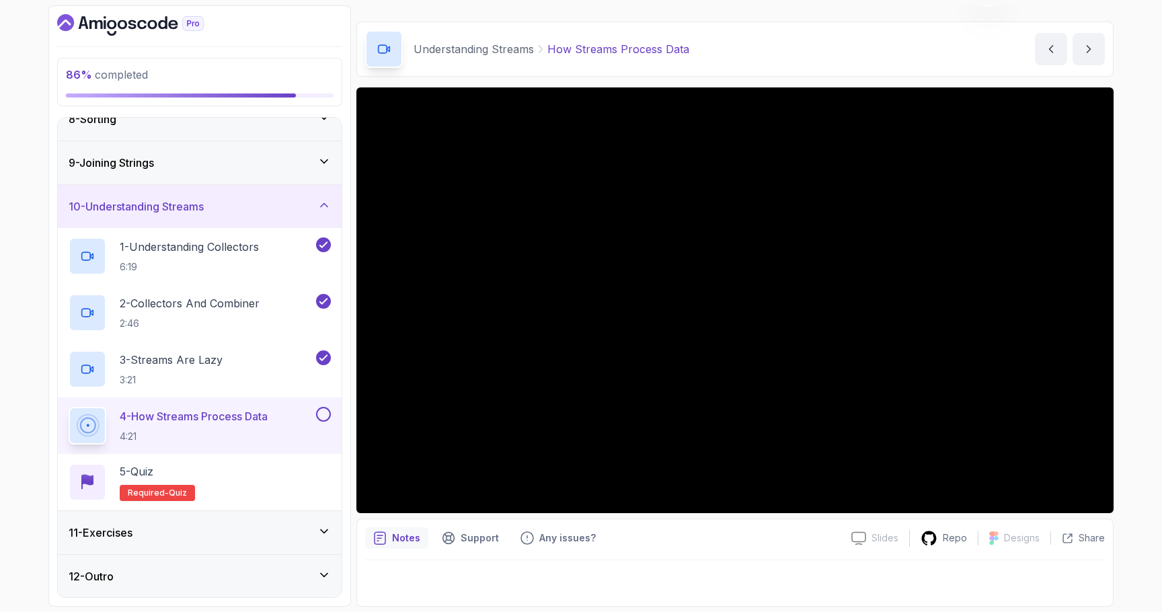
click at [242, 538] on div "11 - Exercises" at bounding box center [200, 532] width 262 height 16
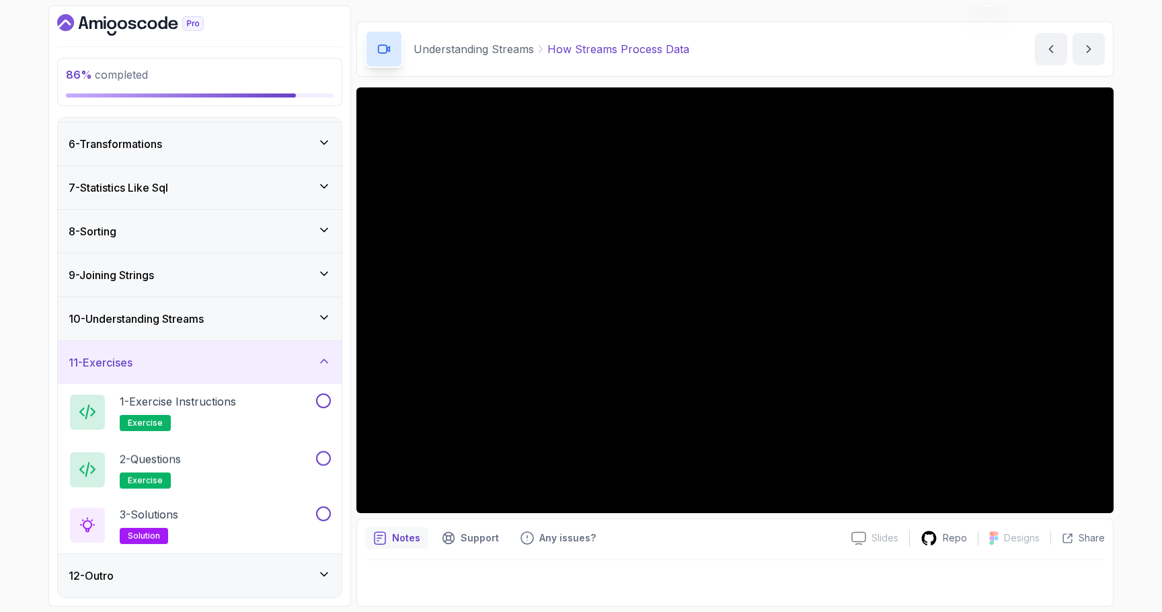
scroll to position [213, 0]
click at [261, 333] on div "10 - Understanding Streams" at bounding box center [200, 319] width 284 height 43
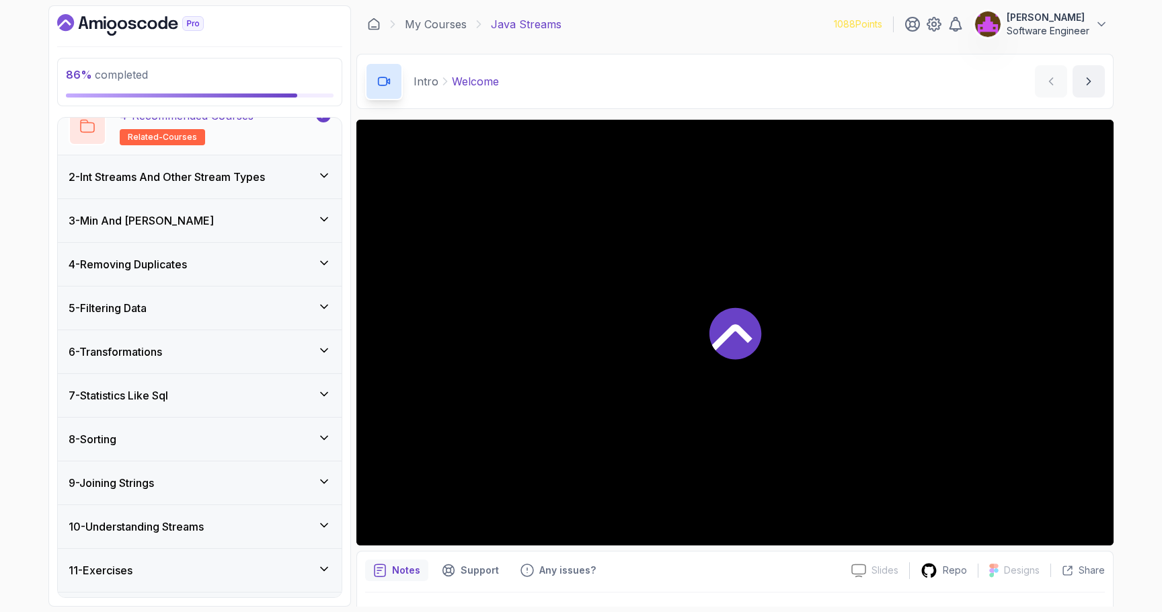
scroll to position [270, 0]
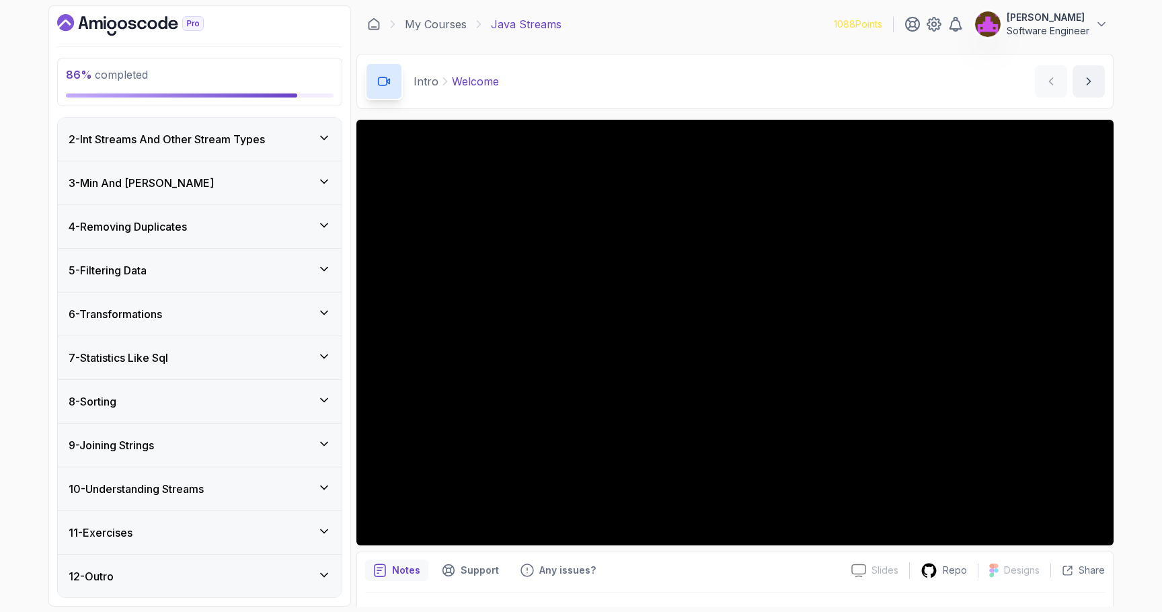
click at [166, 485] on h3 "10 - Understanding Streams" at bounding box center [136, 489] width 135 height 16
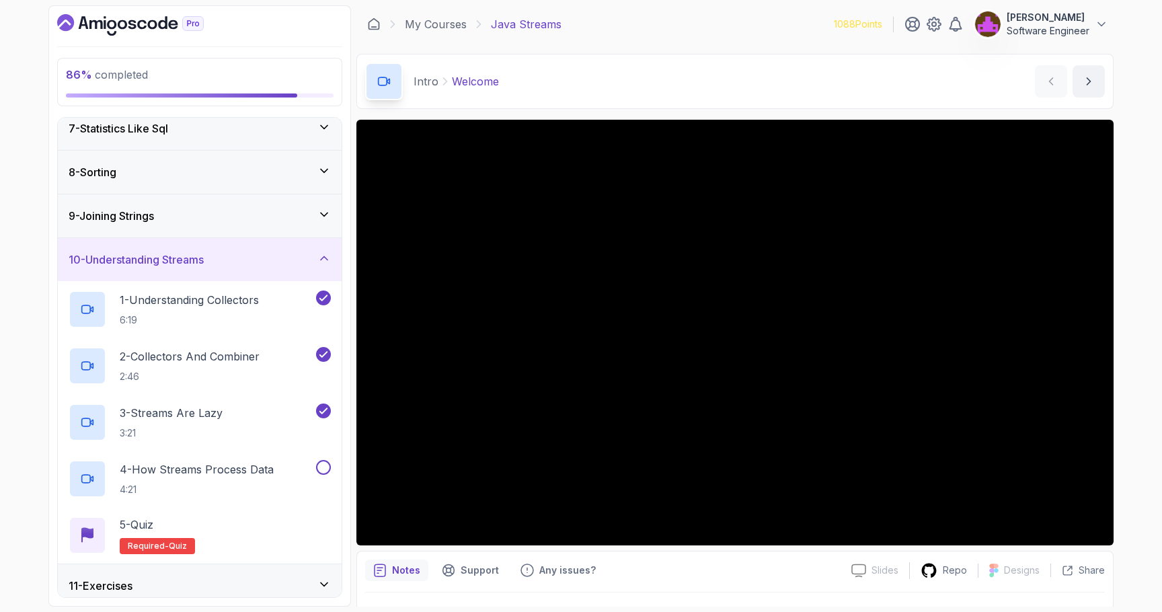
scroll to position [292, 0]
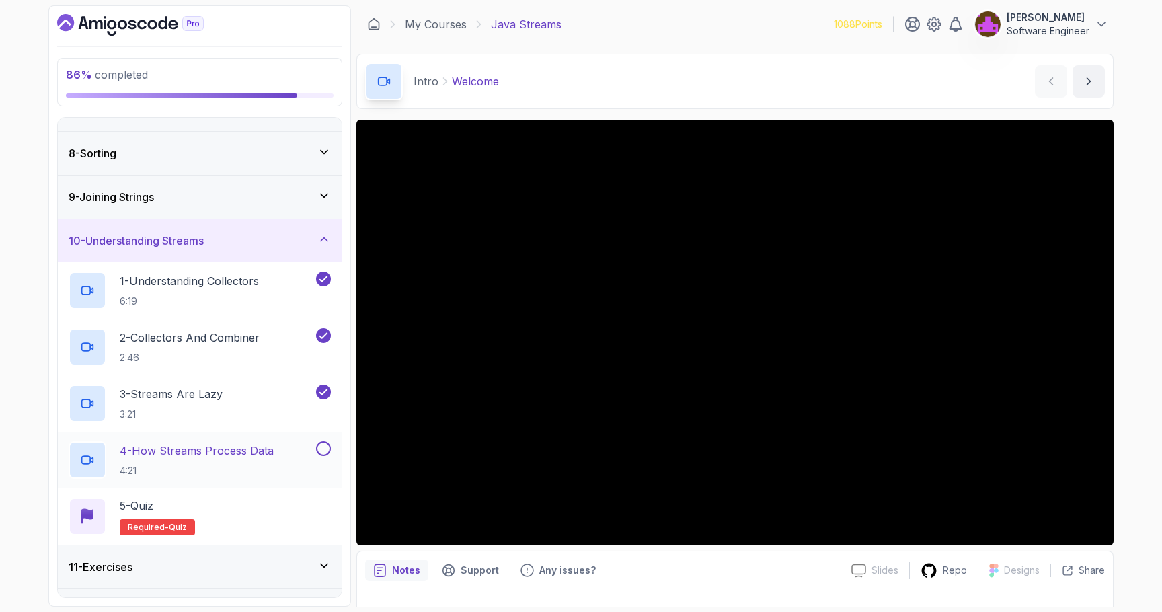
click at [212, 465] on p "4:21" at bounding box center [197, 470] width 154 height 13
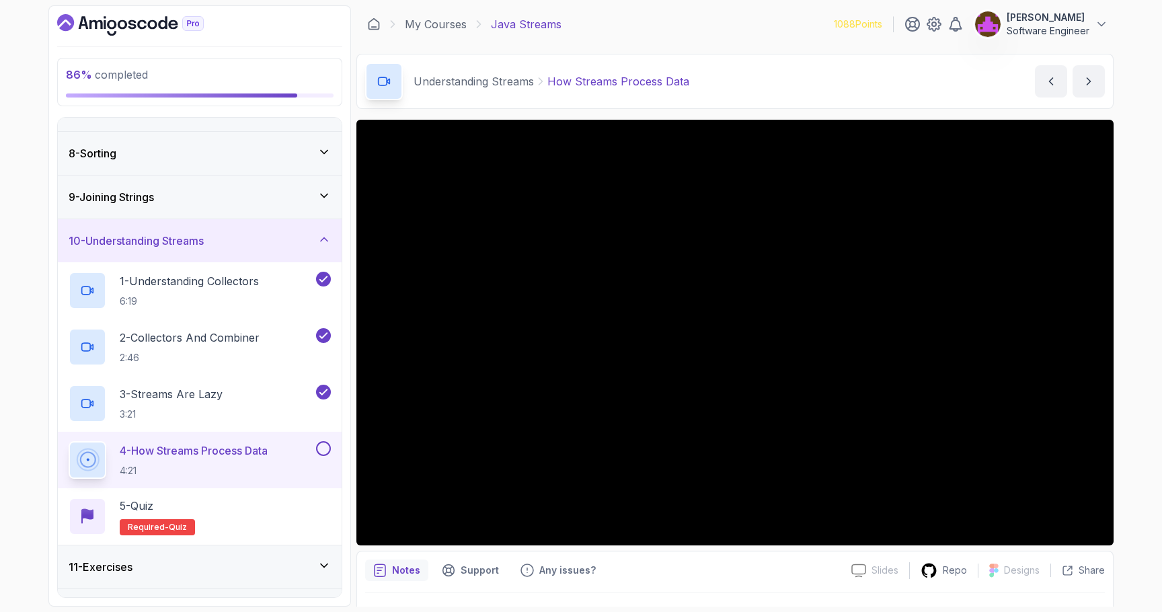
click at [734, 577] on div "Notes Support Any issues?" at bounding box center [602, 570] width 475 height 22
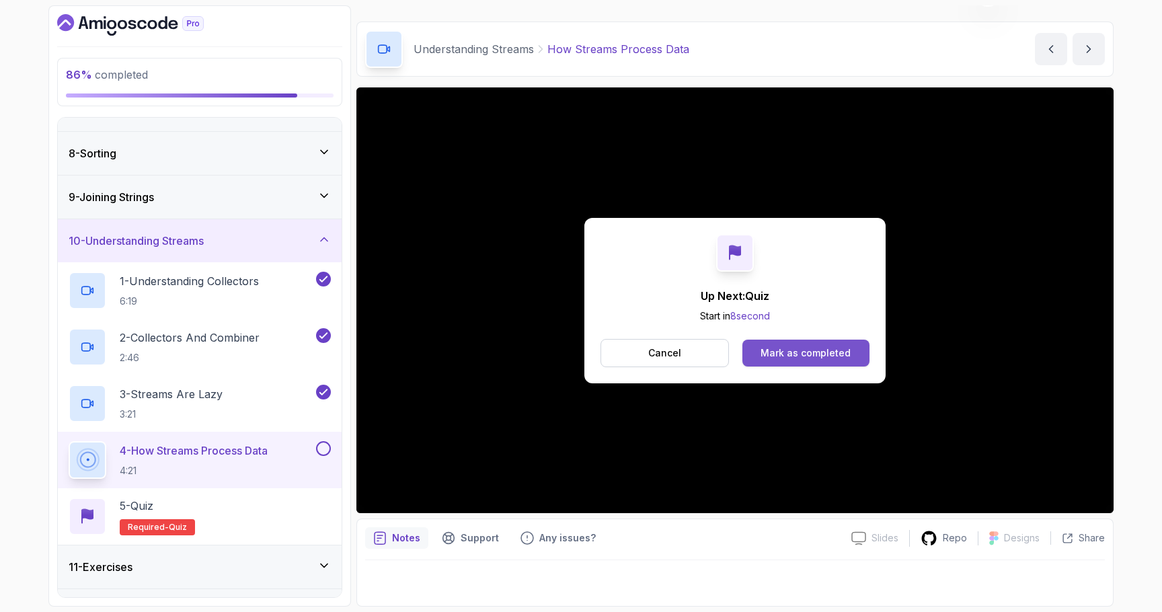
click at [841, 349] on div "Mark as completed" at bounding box center [805, 352] width 90 height 13
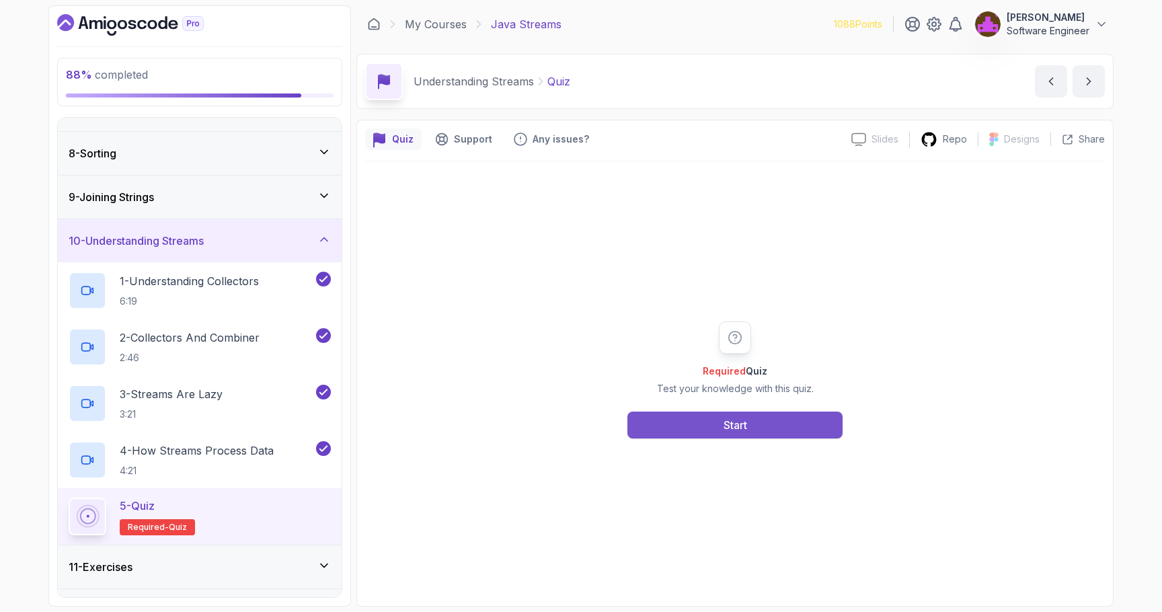
click at [750, 422] on button "Start" at bounding box center [734, 424] width 215 height 27
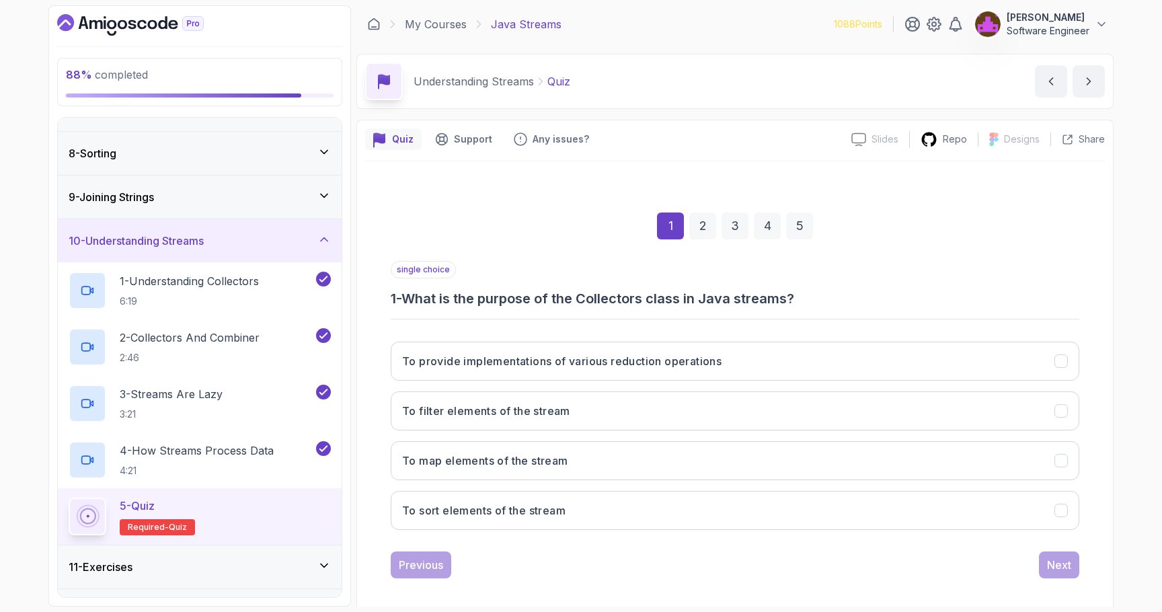
click at [614, 296] on h3 "1 - What is the purpose of the Collectors class in Java streams?" at bounding box center [735, 298] width 688 height 19
click at [512, 465] on h3 "To map elements of the stream" at bounding box center [485, 460] width 166 height 16
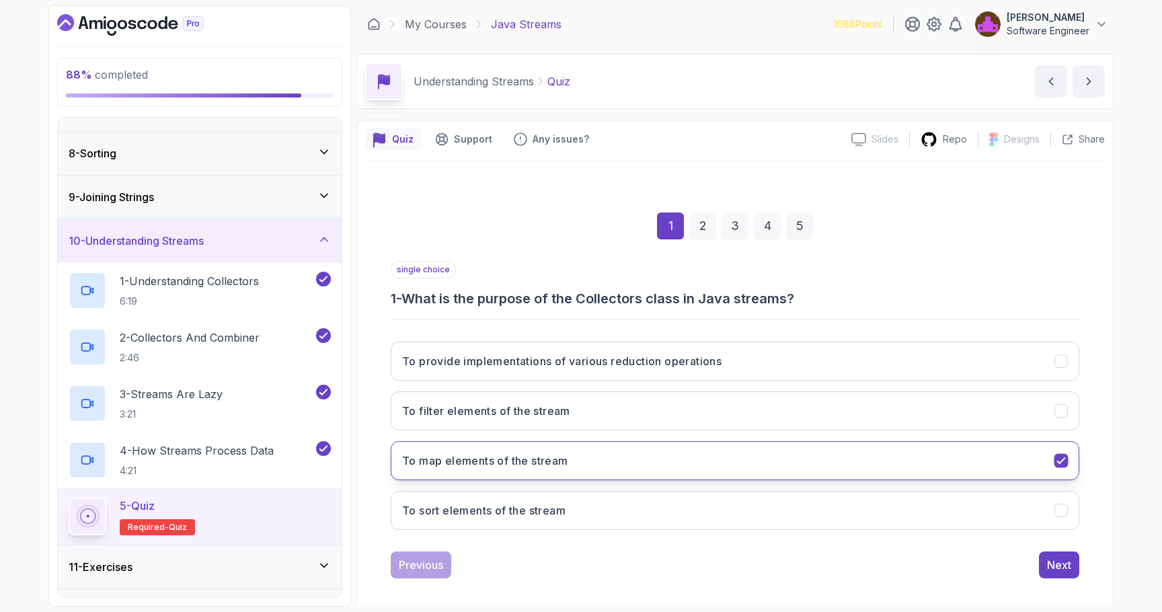
scroll to position [10, 0]
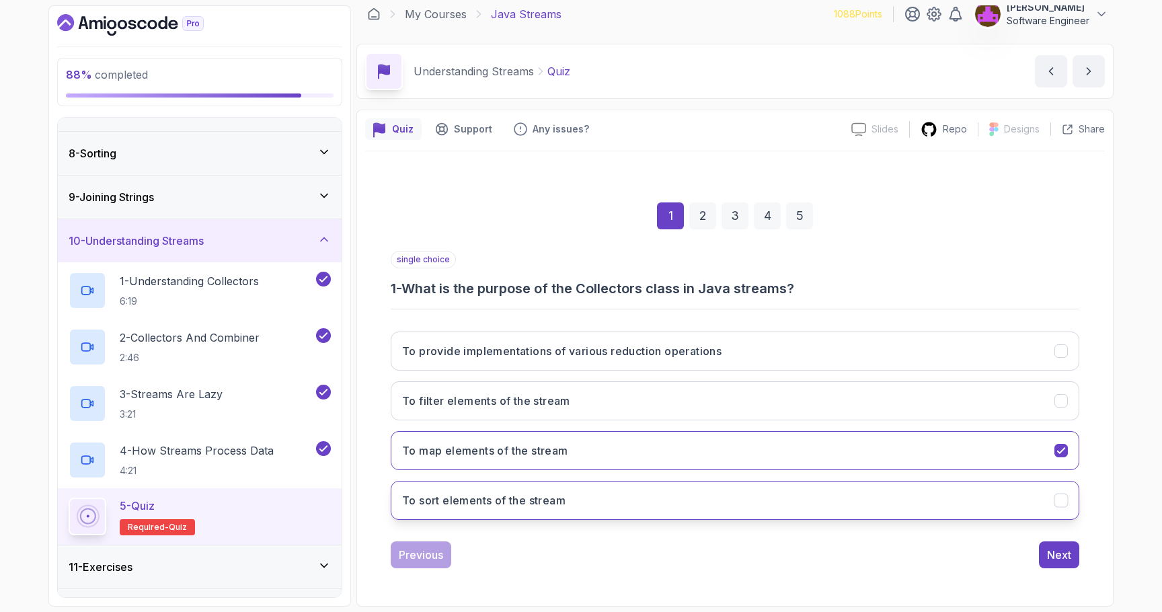
click at [562, 497] on h3 "To sort elements of the stream" at bounding box center [483, 500] width 163 height 16
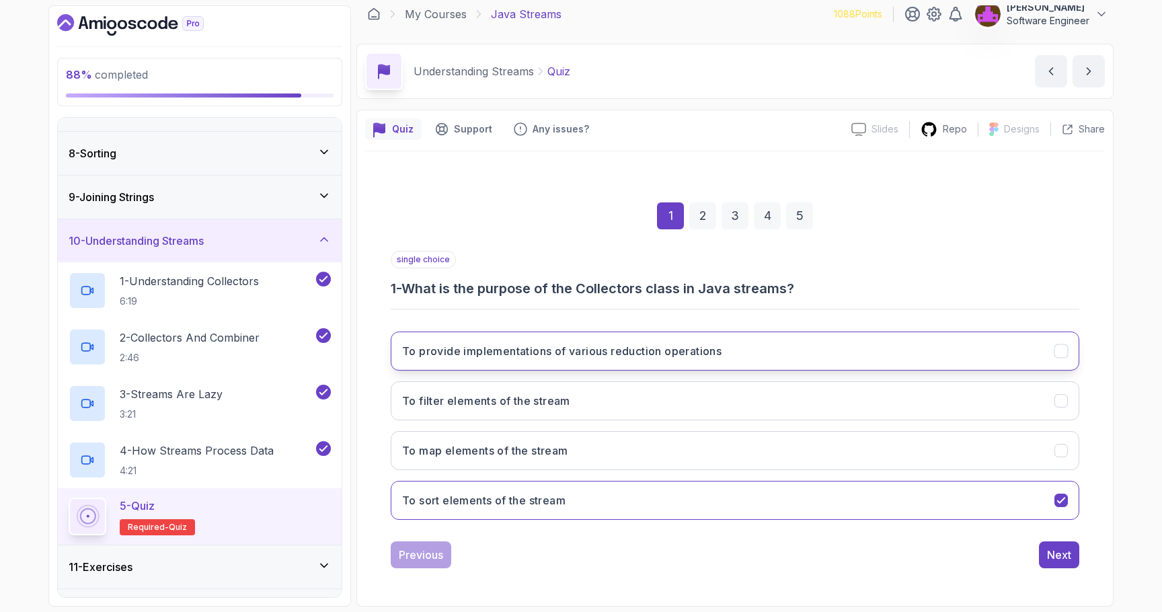
click at [534, 360] on button "To provide implementations of various reduction operations" at bounding box center [735, 350] width 688 height 39
click at [1041, 560] on button "Next" at bounding box center [1059, 554] width 40 height 27
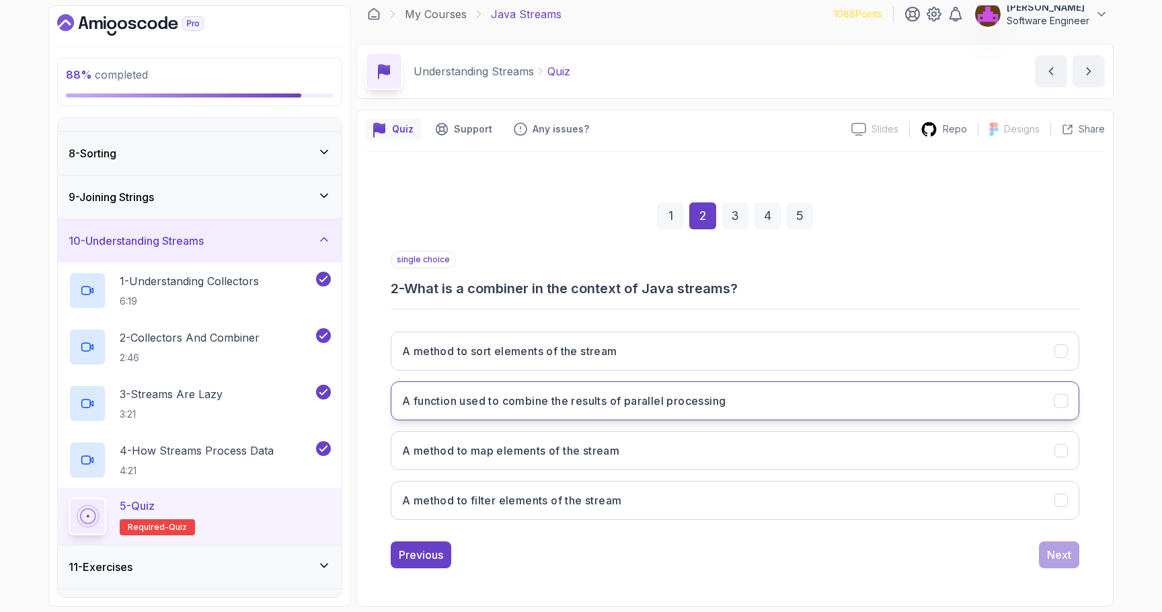
click at [526, 403] on h3 "A function used to combine the results of parallel processing" at bounding box center [563, 401] width 323 height 16
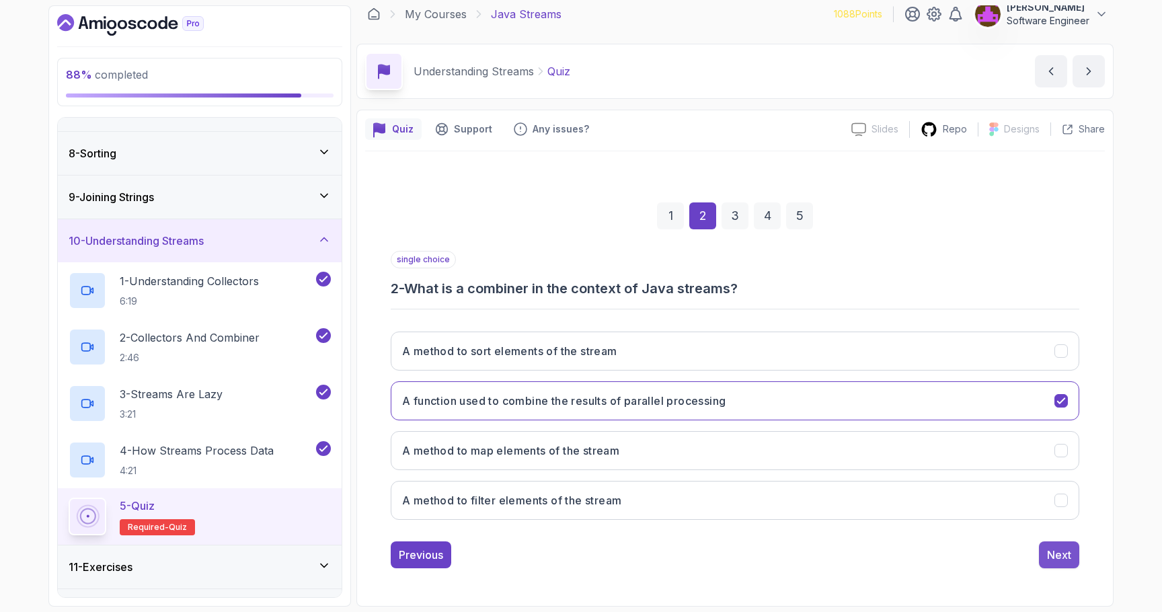
click at [1051, 557] on div "Next" at bounding box center [1059, 555] width 24 height 16
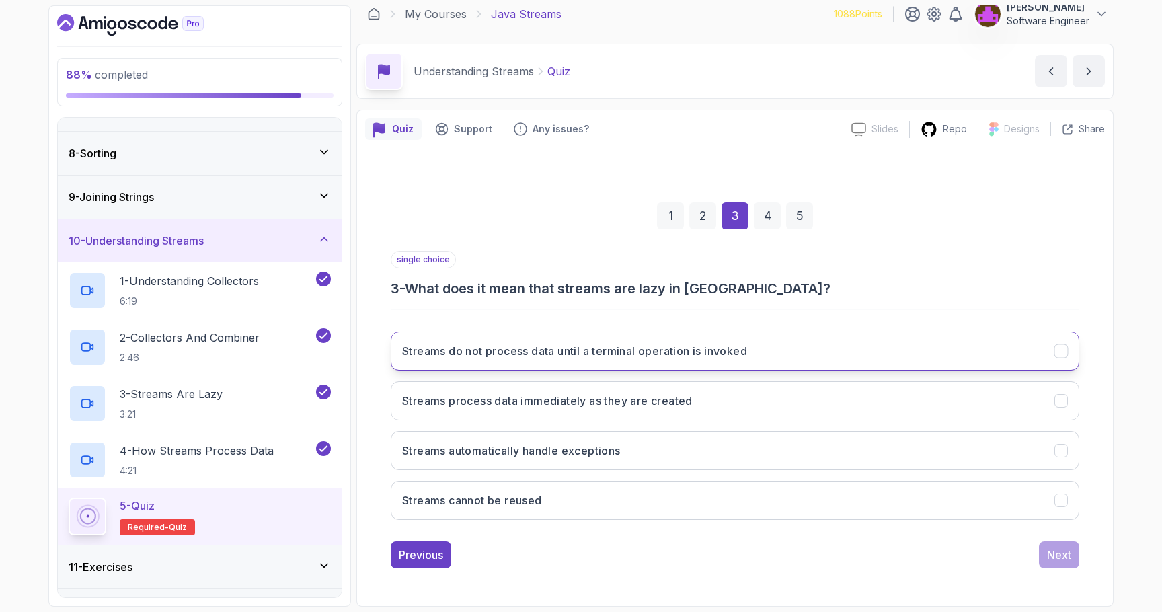
click at [506, 361] on button "Streams do not process data until a terminal operation is invoked" at bounding box center [735, 350] width 688 height 39
click at [1057, 555] on div "Next" at bounding box center [1059, 555] width 24 height 16
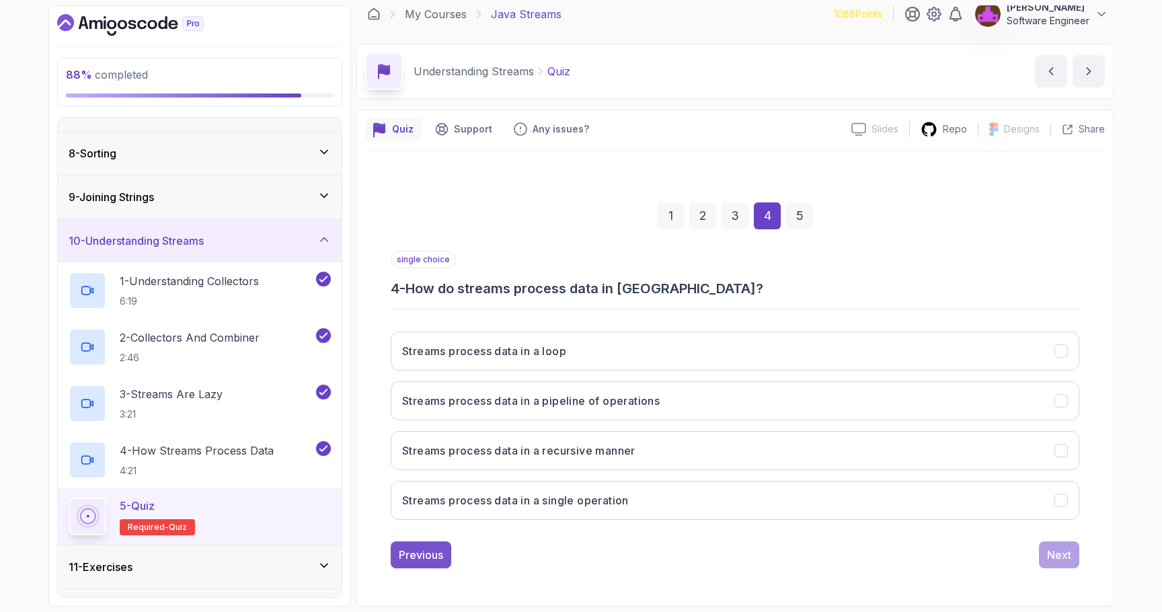
click at [434, 550] on div "Previous" at bounding box center [421, 555] width 44 height 16
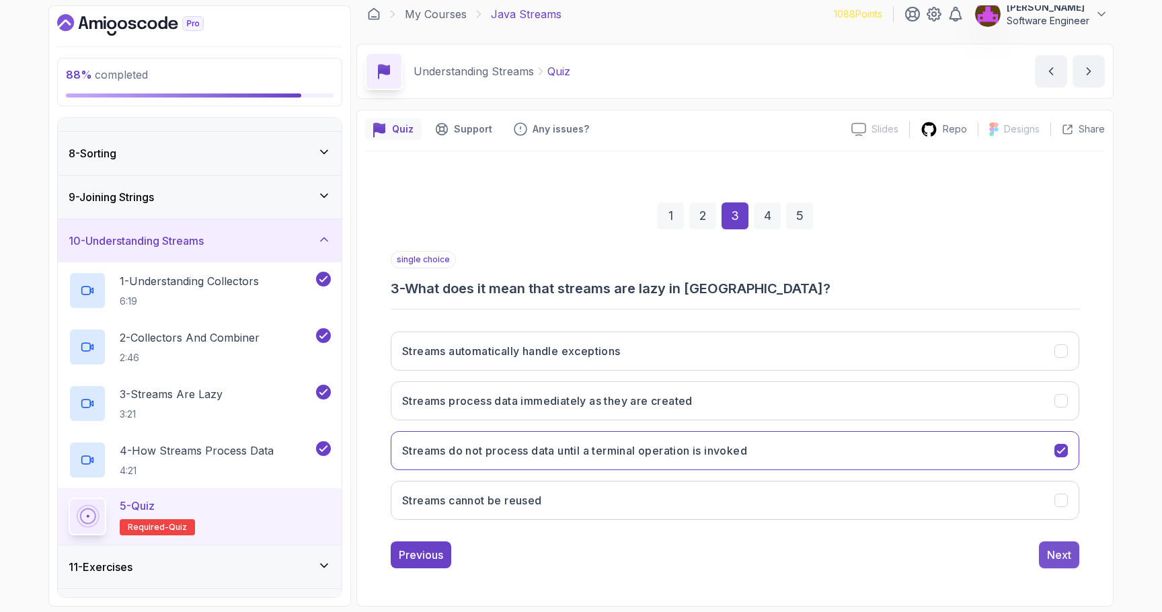
click at [1043, 553] on button "Next" at bounding box center [1059, 554] width 40 height 27
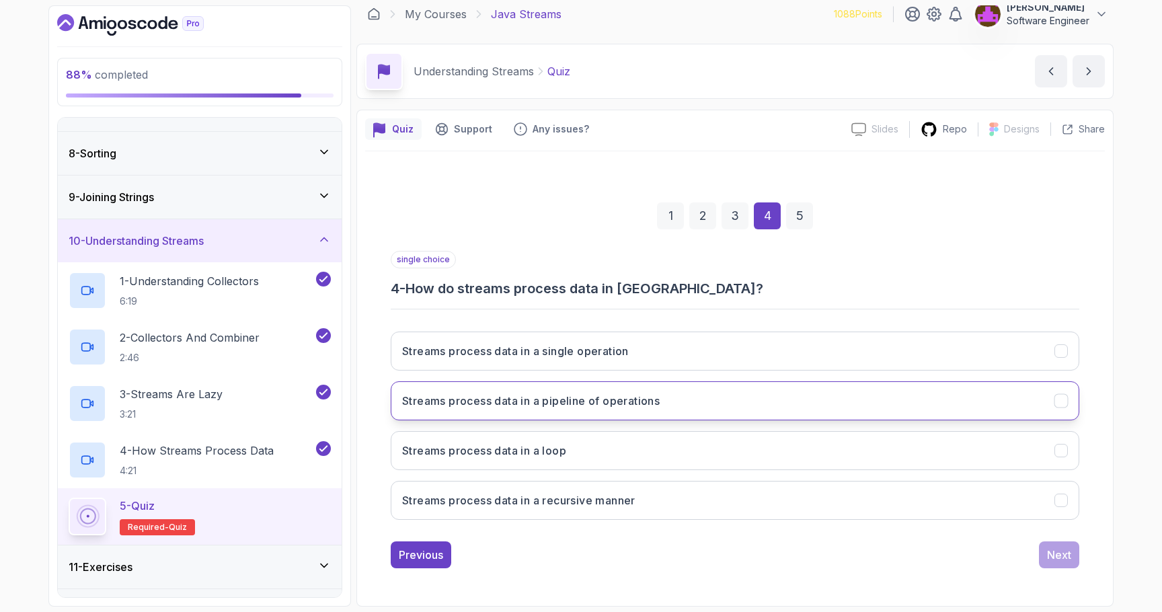
click at [594, 395] on h3 "Streams process data in a pipeline of operations" at bounding box center [530, 401] width 257 height 16
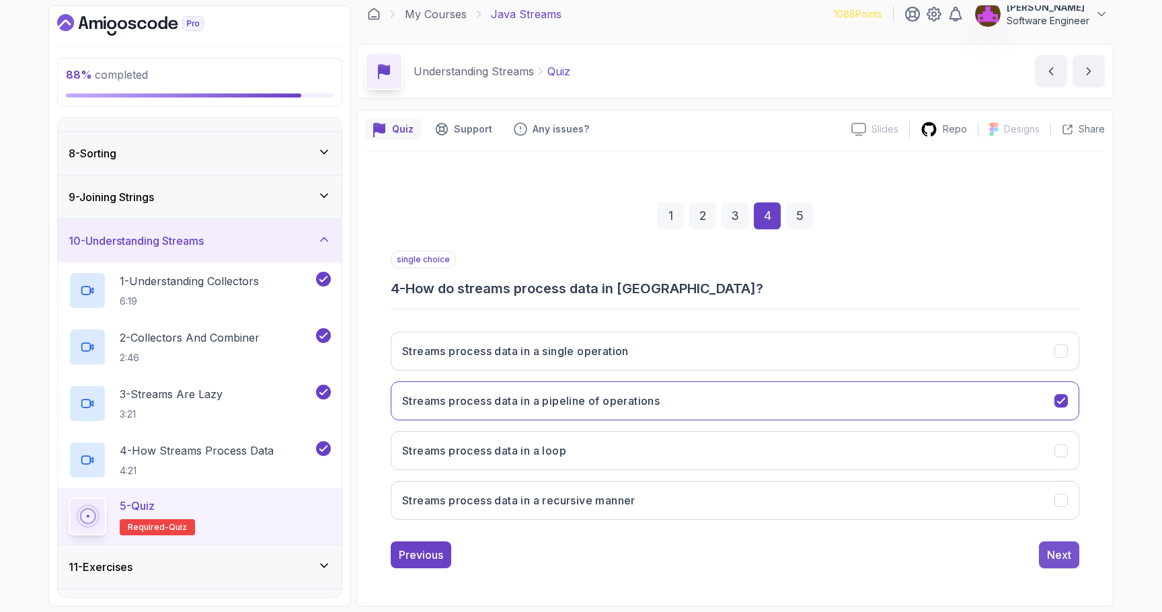
click at [1045, 555] on button "Next" at bounding box center [1059, 554] width 40 height 27
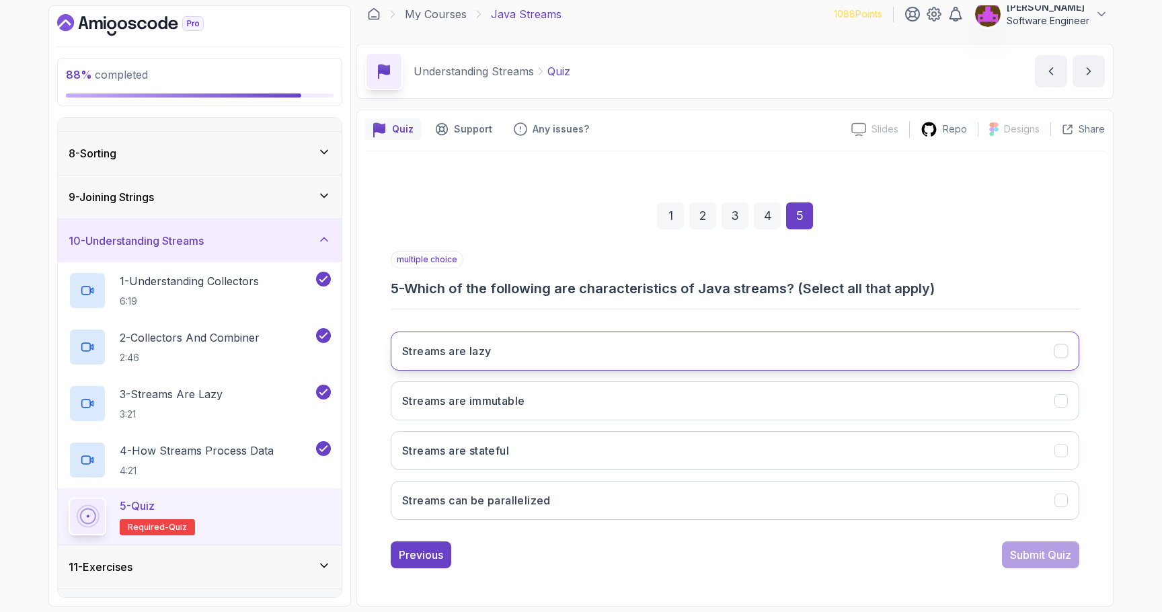
click at [514, 343] on button "Streams are lazy" at bounding box center [735, 350] width 688 height 39
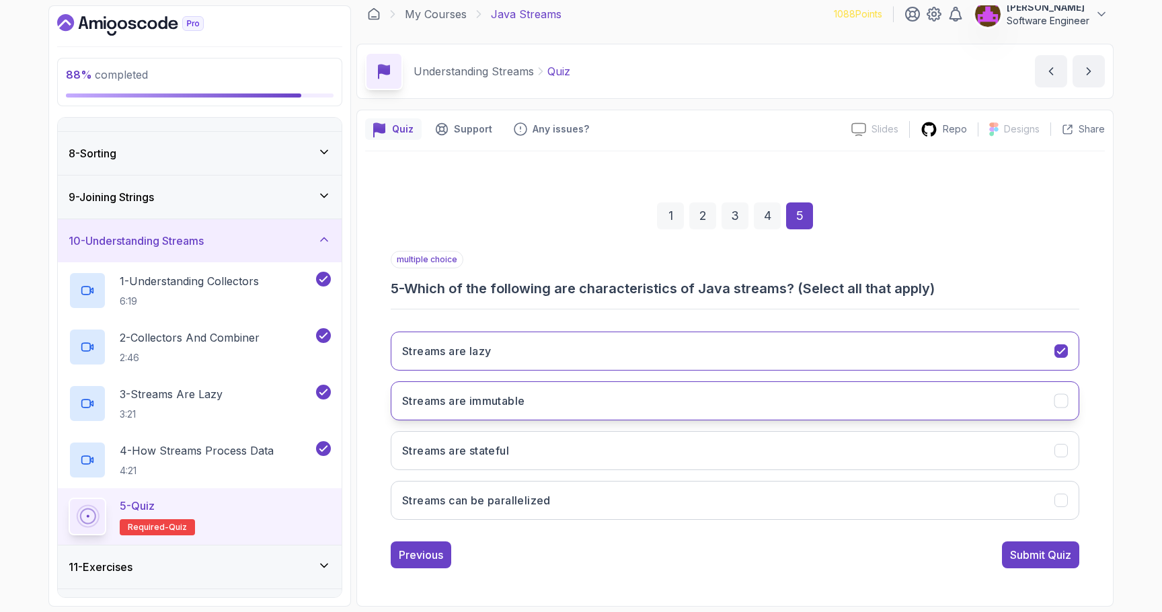
click at [526, 402] on button "Streams are immutable" at bounding box center [735, 400] width 688 height 39
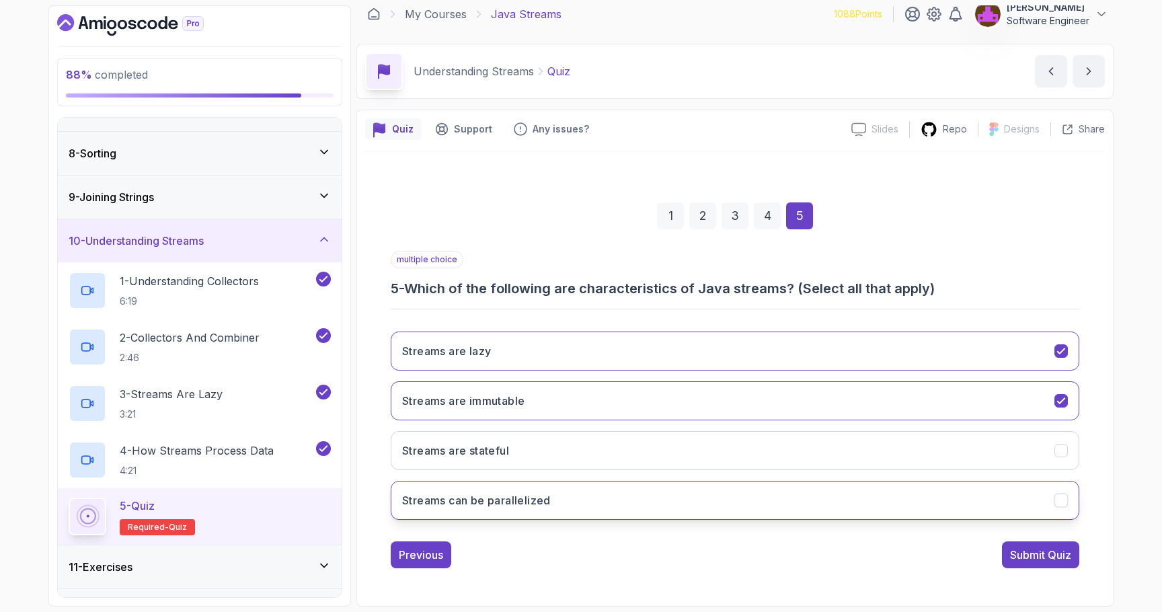
click at [543, 492] on h3 "Streams can be parallelized" at bounding box center [476, 500] width 149 height 16
click at [1041, 553] on div "Submit Quiz" at bounding box center [1040, 555] width 61 height 16
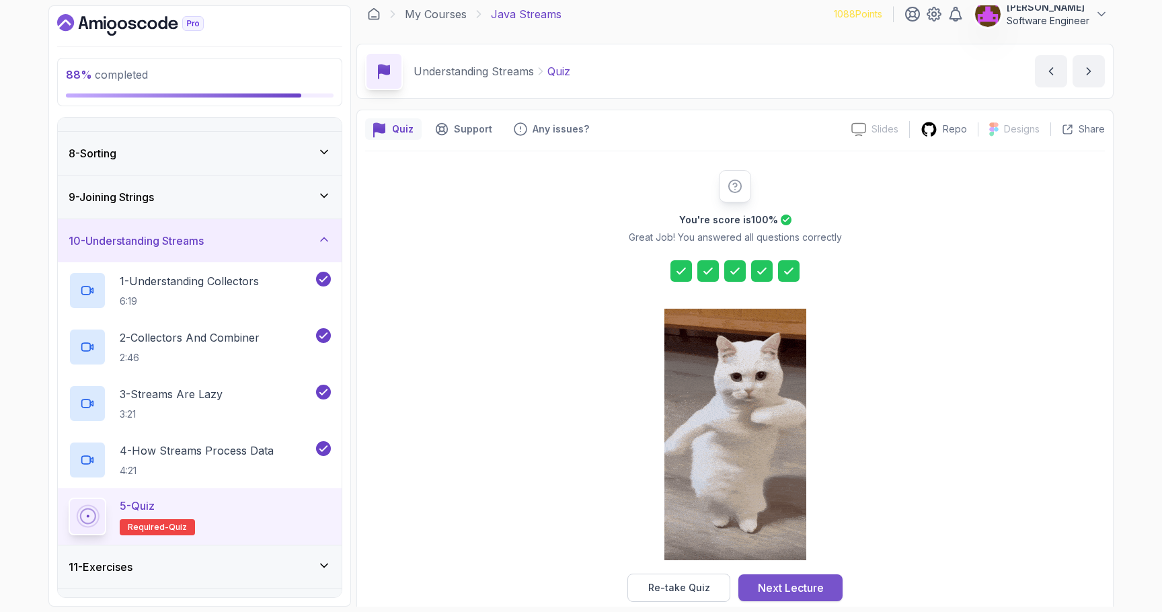
click at [811, 588] on div "Next Lecture" at bounding box center [791, 588] width 66 height 16
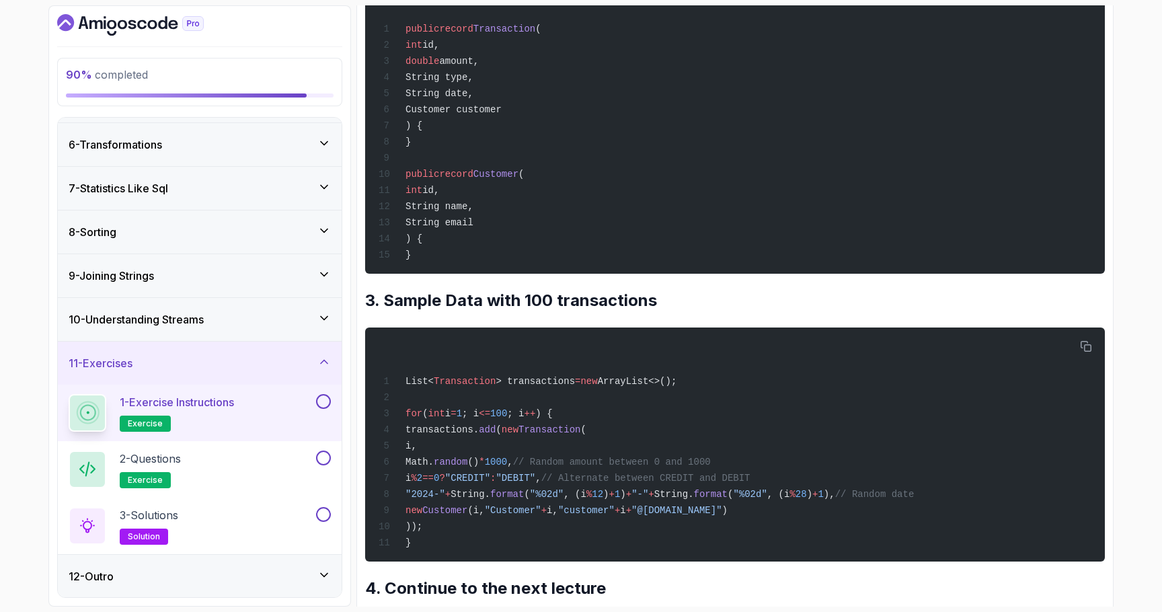
scroll to position [396, 0]
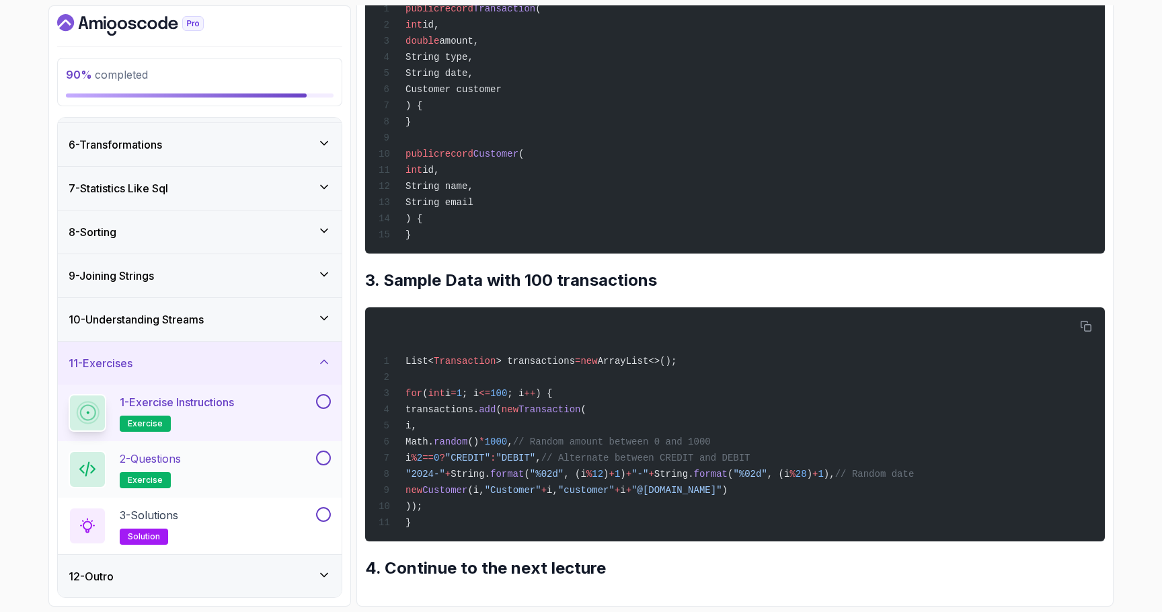
click at [240, 455] on div "2 - Questions exercise" at bounding box center [191, 469] width 245 height 38
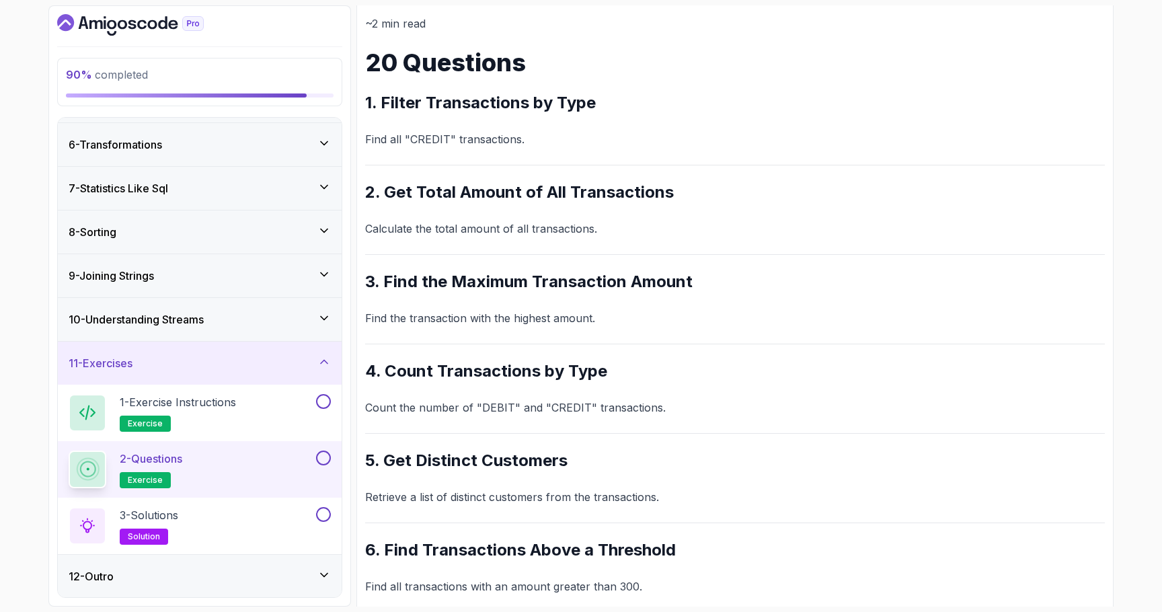
scroll to position [158, 0]
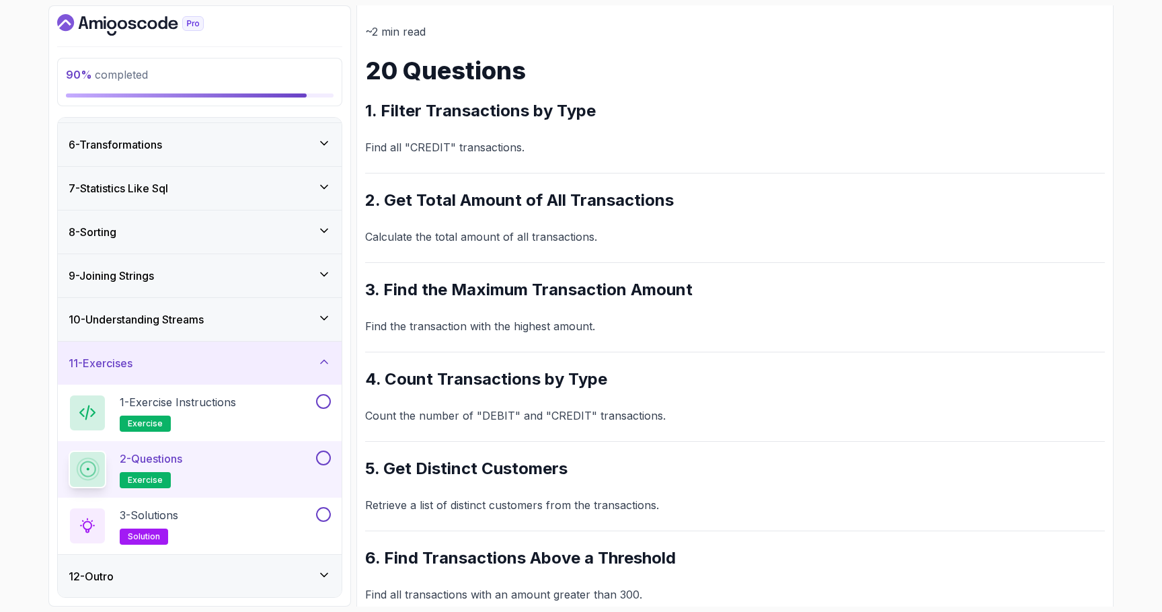
click at [436, 151] on p "Find all "CREDIT" transactions." at bounding box center [735, 147] width 740 height 19
click at [456, 108] on h2 "1. Filter Transactions by Type" at bounding box center [735, 111] width 740 height 22
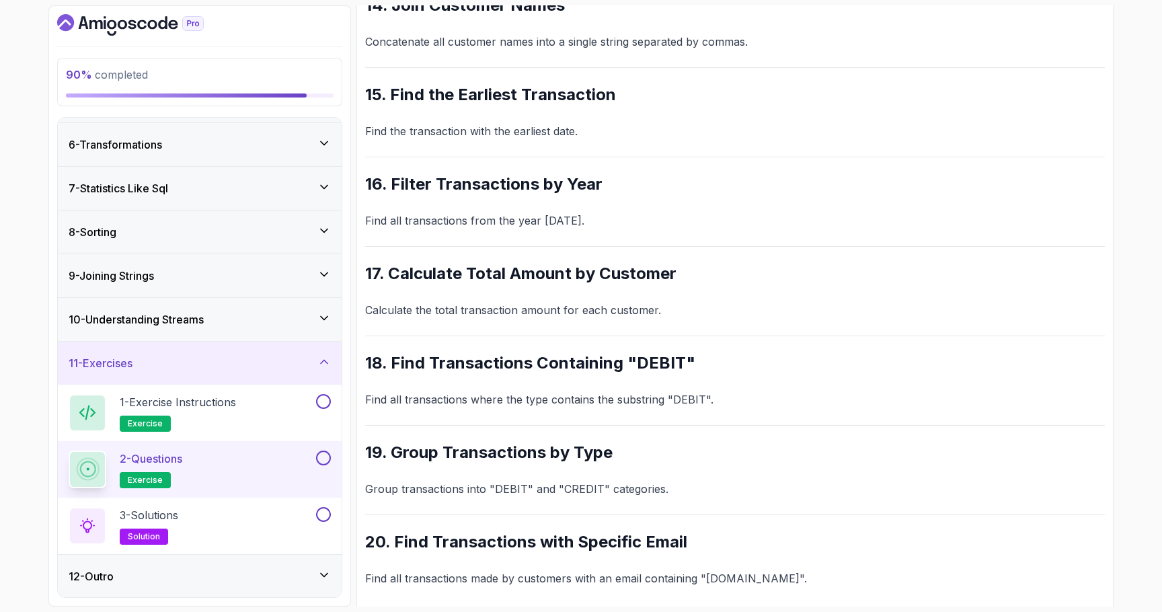
scroll to position [1435, 0]
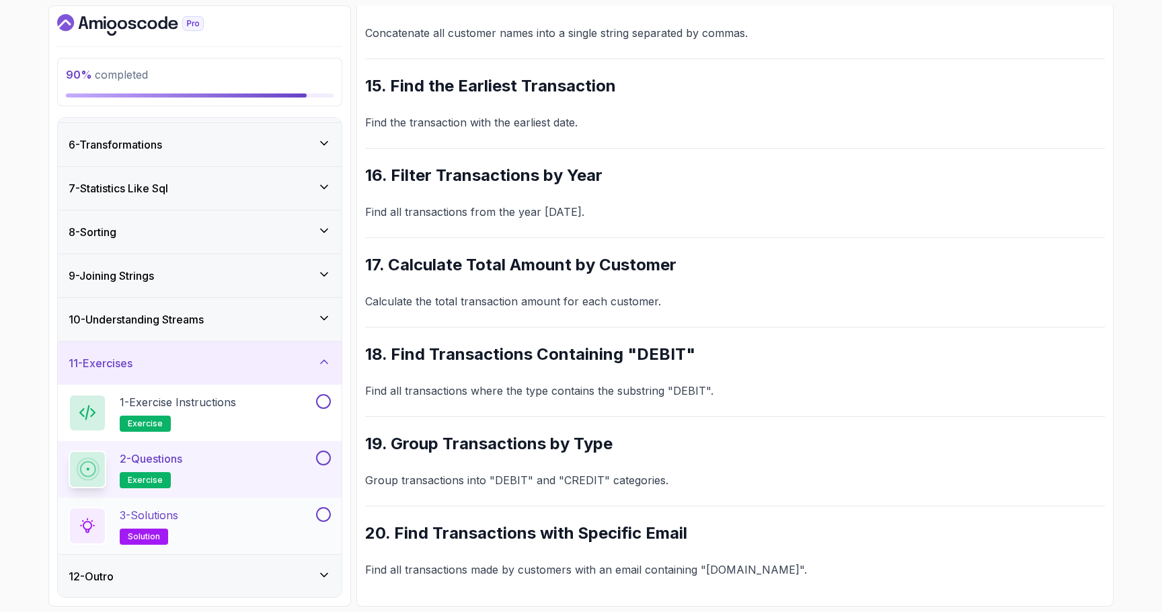
click at [229, 526] on div "3 - Solutions solution" at bounding box center [191, 526] width 245 height 38
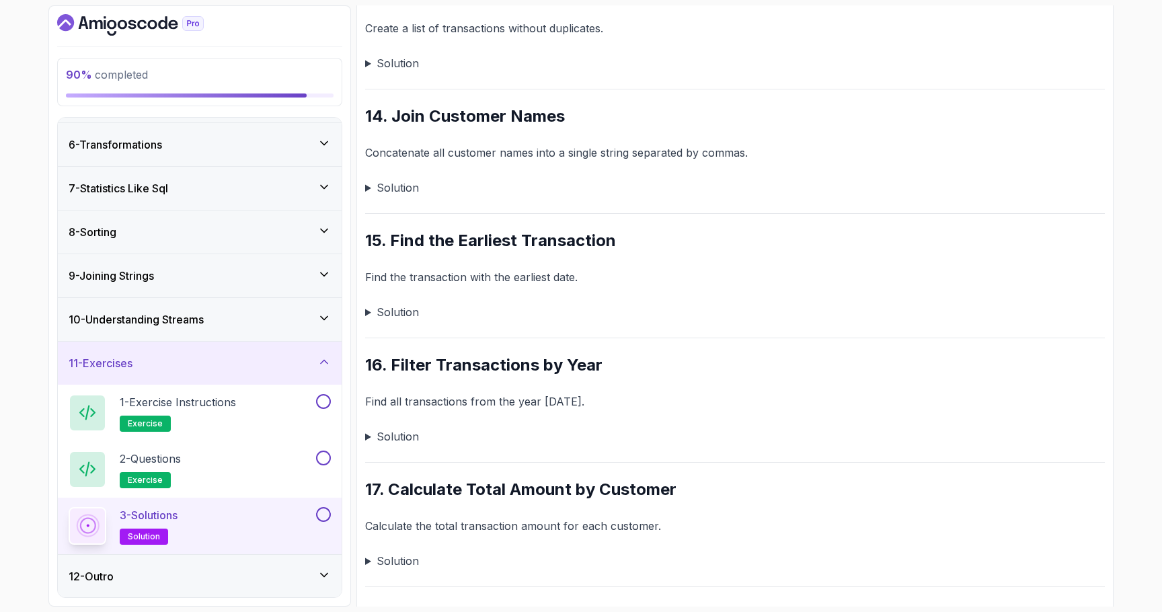
scroll to position [2134, 0]
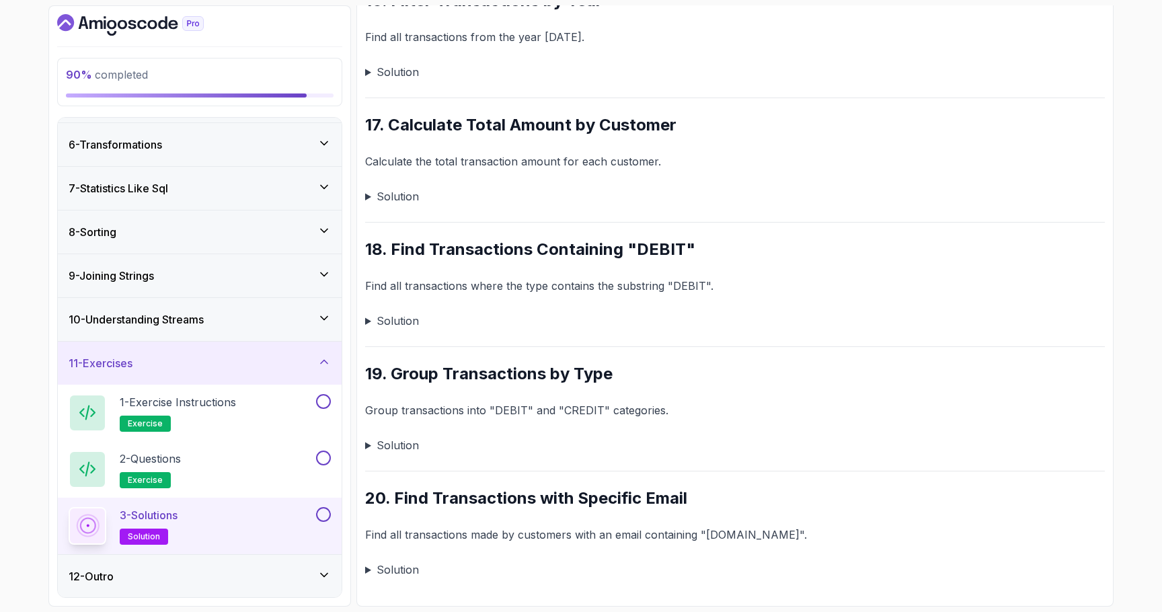
click at [395, 449] on summary "Solution" at bounding box center [735, 445] width 740 height 19
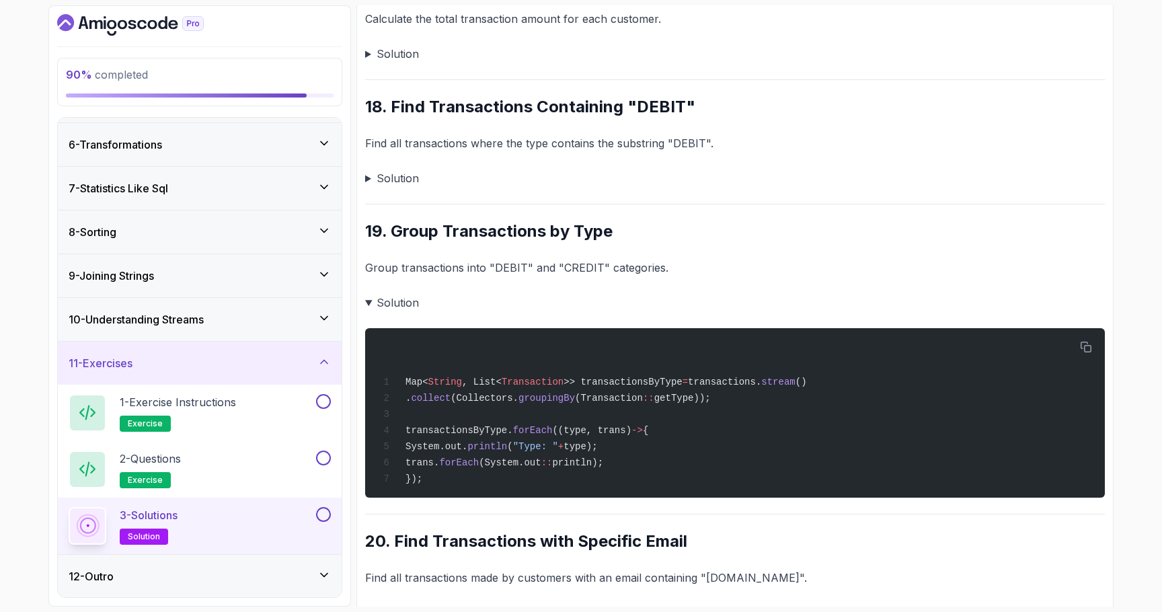
scroll to position [2293, 0]
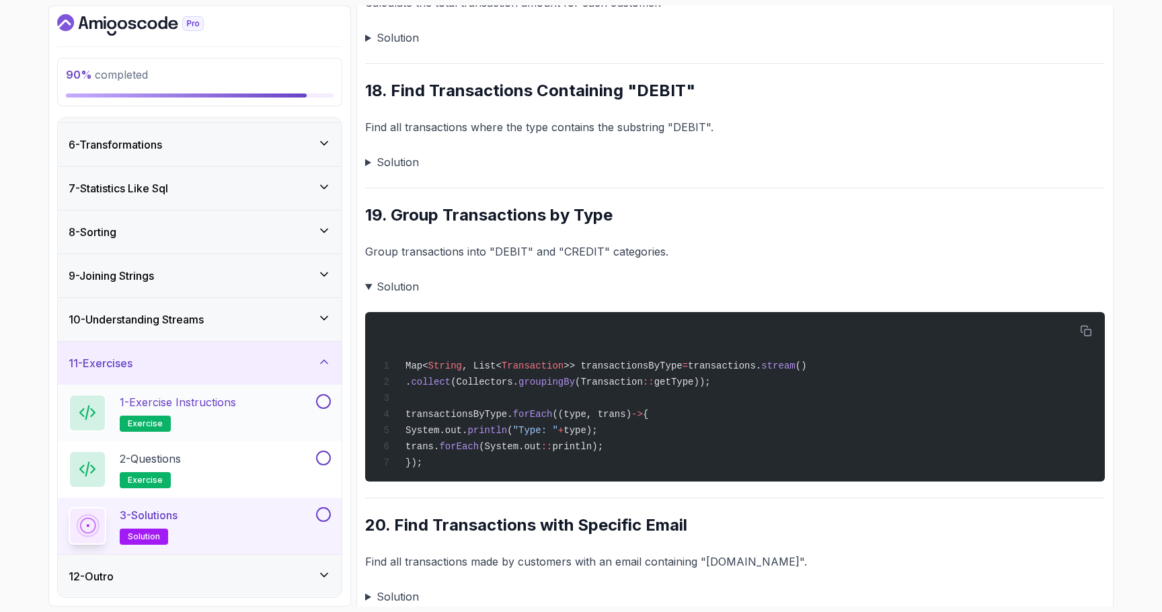
click at [212, 395] on p "1 - Exercise Instructions" at bounding box center [178, 402] width 116 height 16
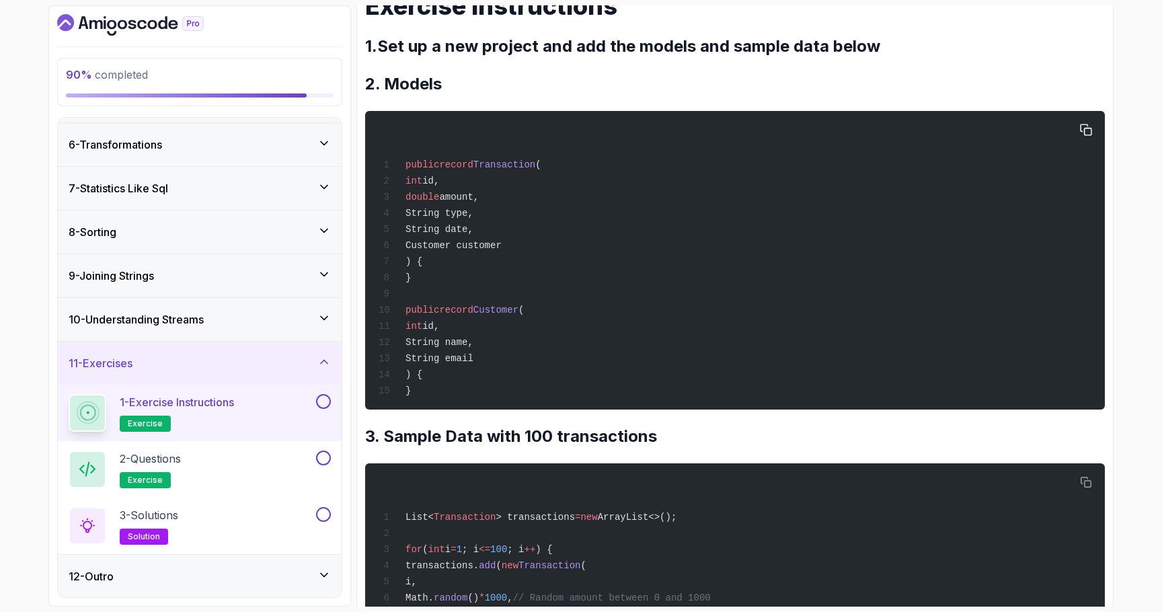
scroll to position [255, 0]
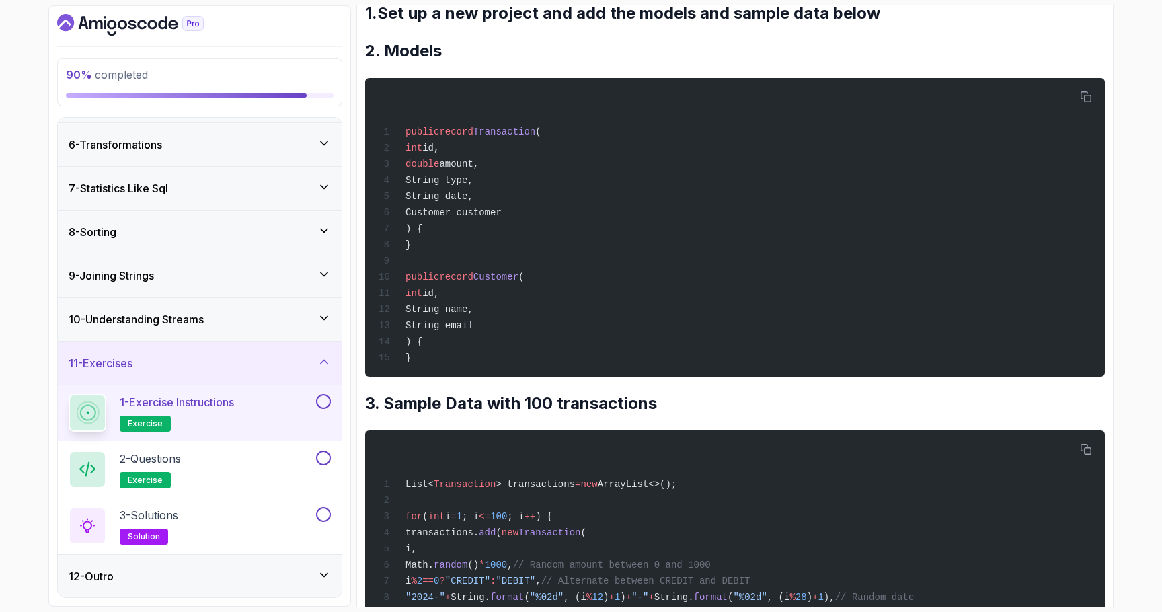
click at [202, 579] on div "12 - Outro" at bounding box center [200, 576] width 262 height 16
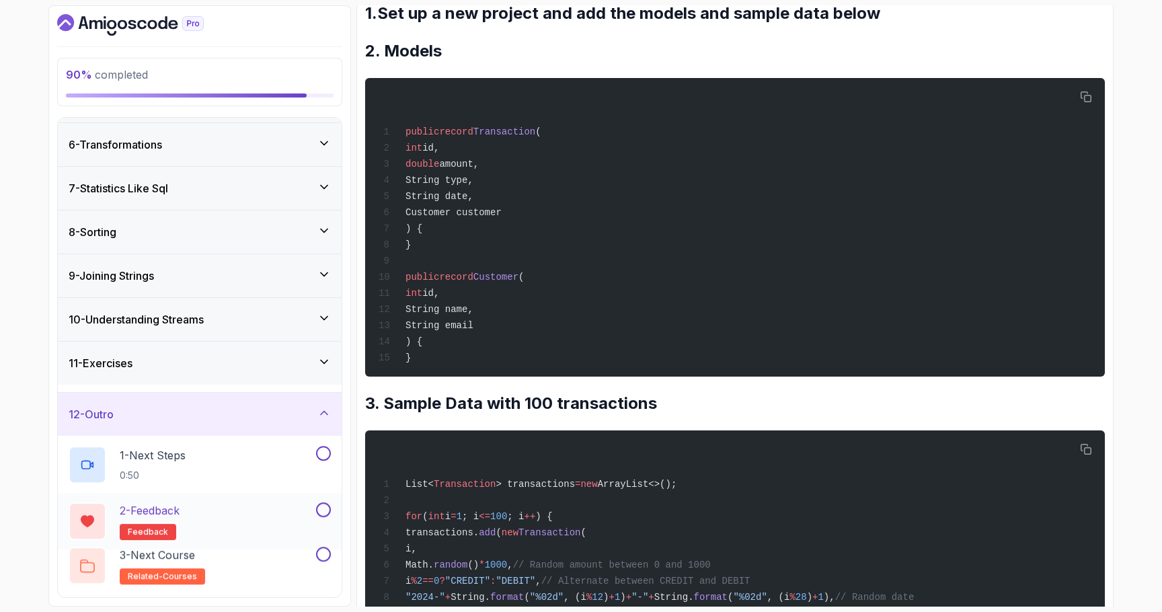
scroll to position [213, 0]
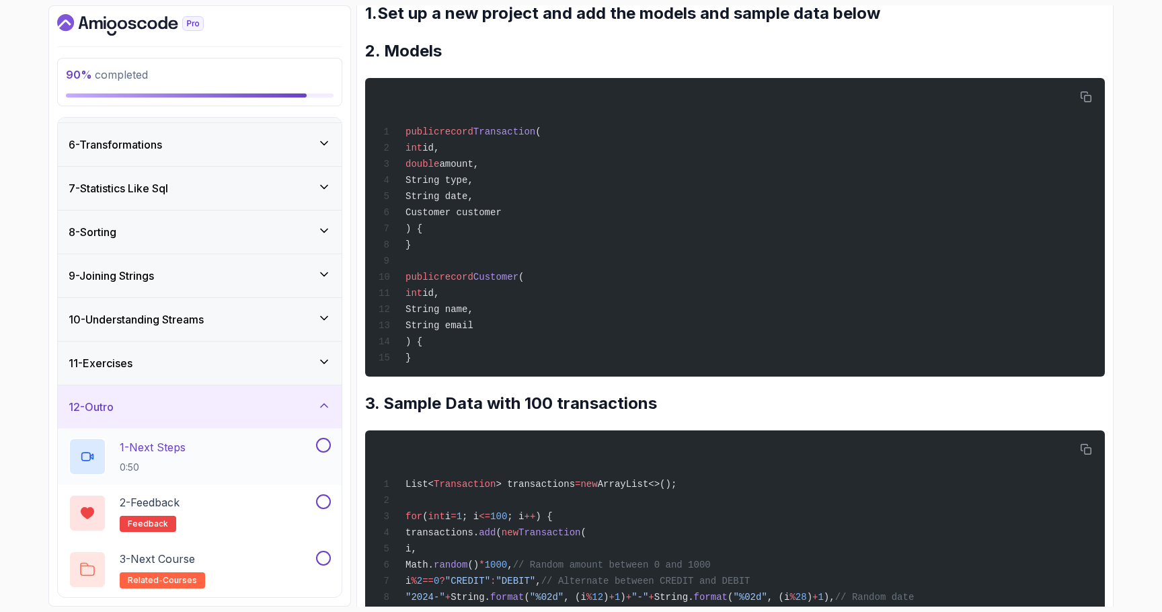
click at [198, 463] on div "1 - Next Steps 0:50" at bounding box center [191, 457] width 245 height 38
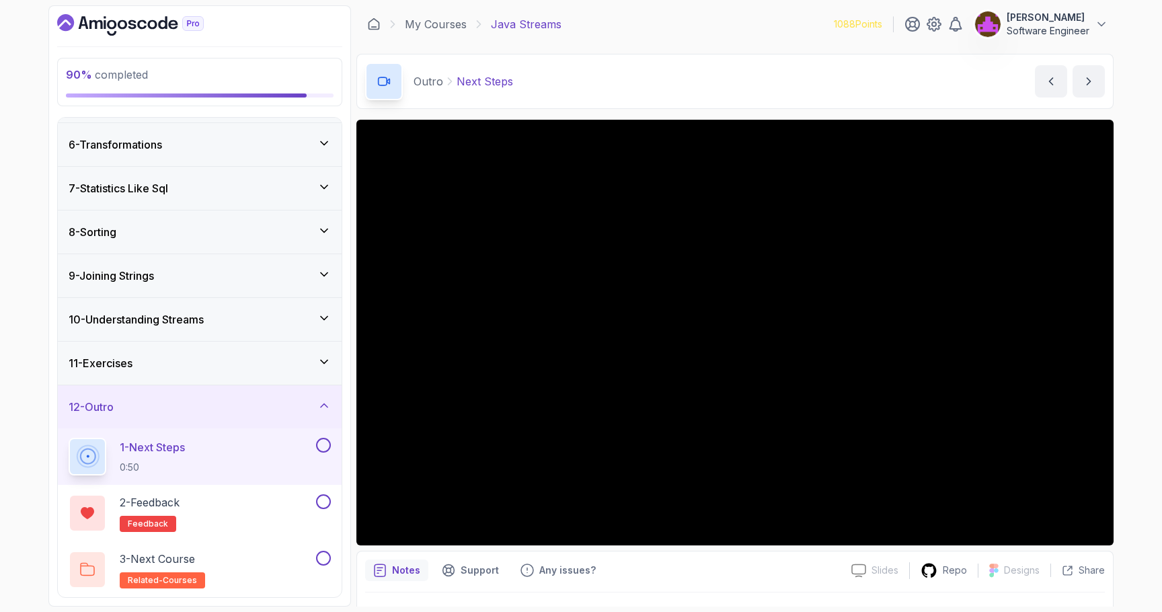
click at [276, 323] on div "10 - Understanding Streams" at bounding box center [200, 319] width 262 height 16
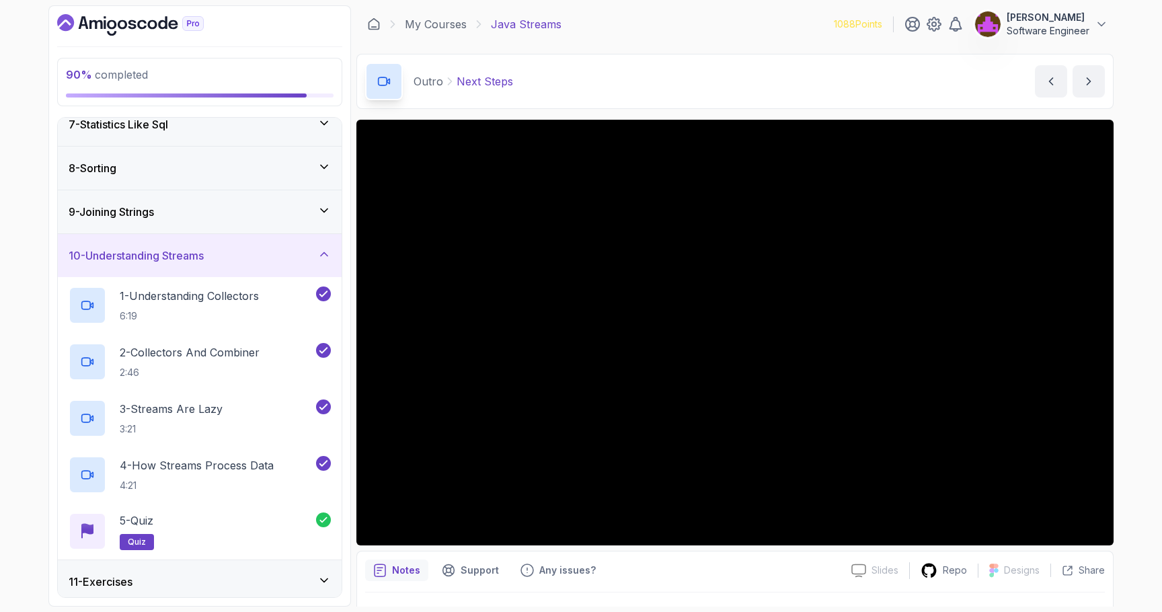
scroll to position [326, 0]
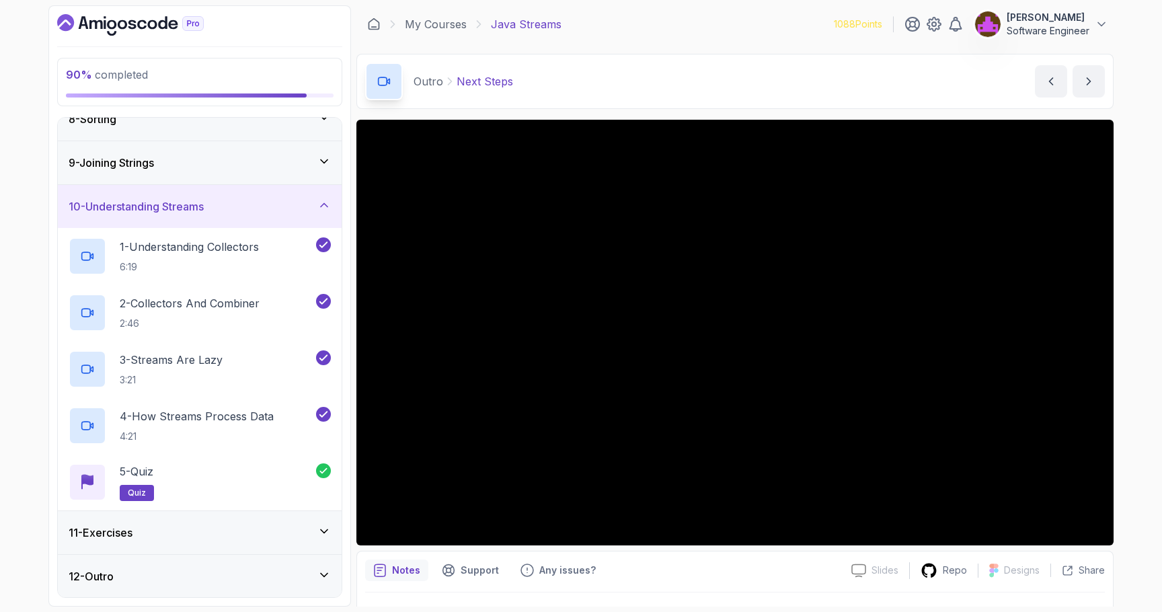
click at [192, 561] on div "12 - Outro" at bounding box center [200, 576] width 284 height 43
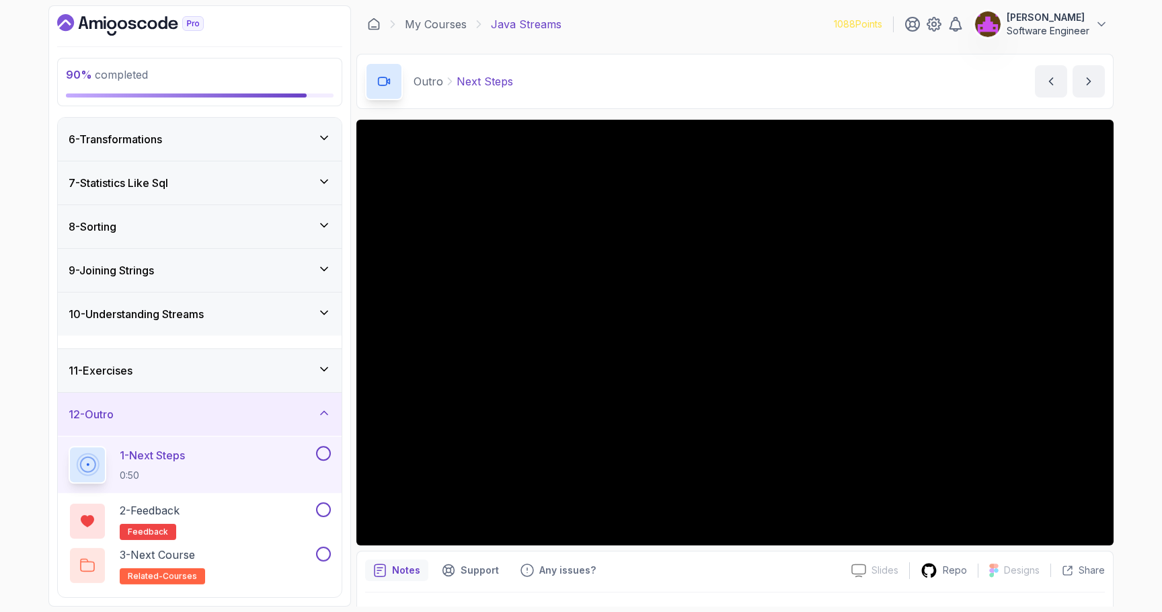
scroll to position [213, 0]
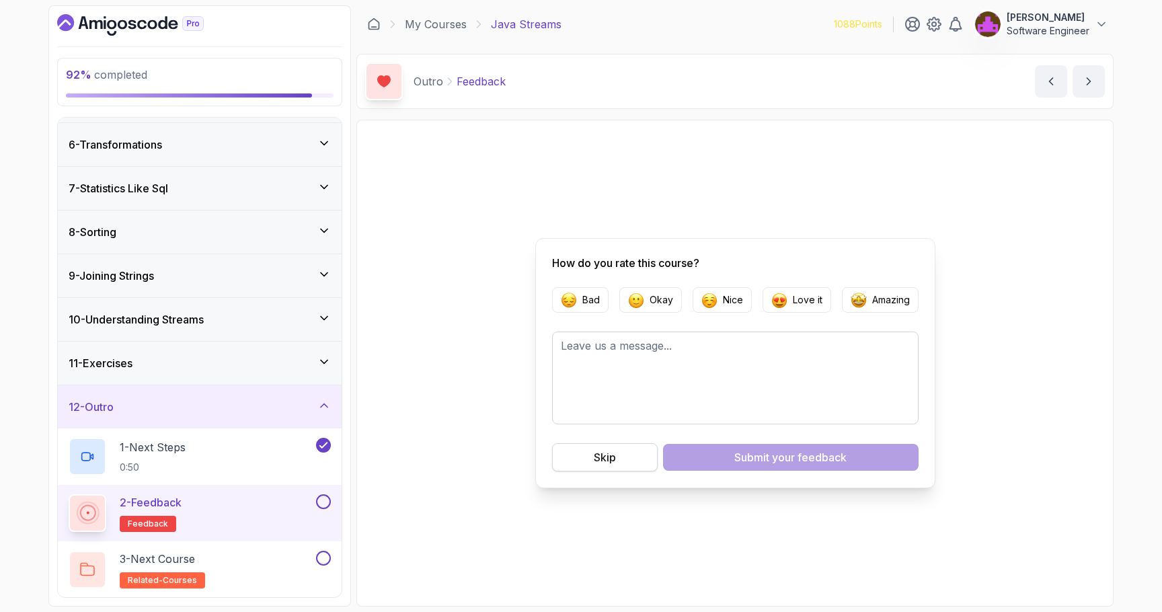
click at [575, 456] on button "Skip" at bounding box center [605, 457] width 106 height 28
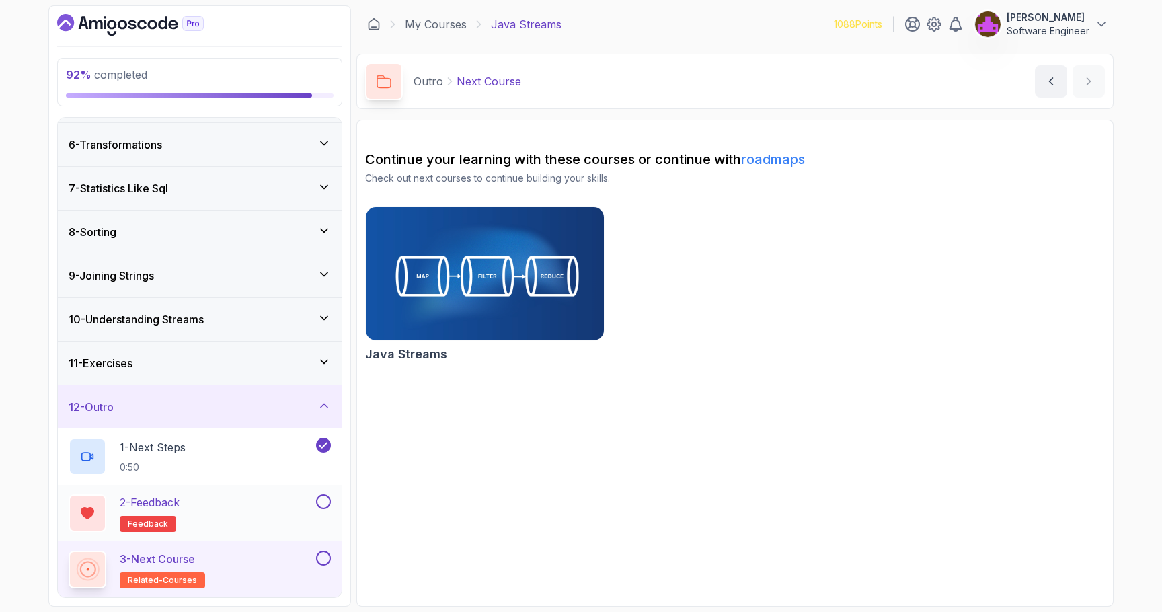
click at [323, 500] on button at bounding box center [323, 501] width 15 height 15
click at [322, 559] on button at bounding box center [323, 558] width 15 height 15
click at [198, 370] on div "11 - Exercises" at bounding box center [200, 363] width 262 height 16
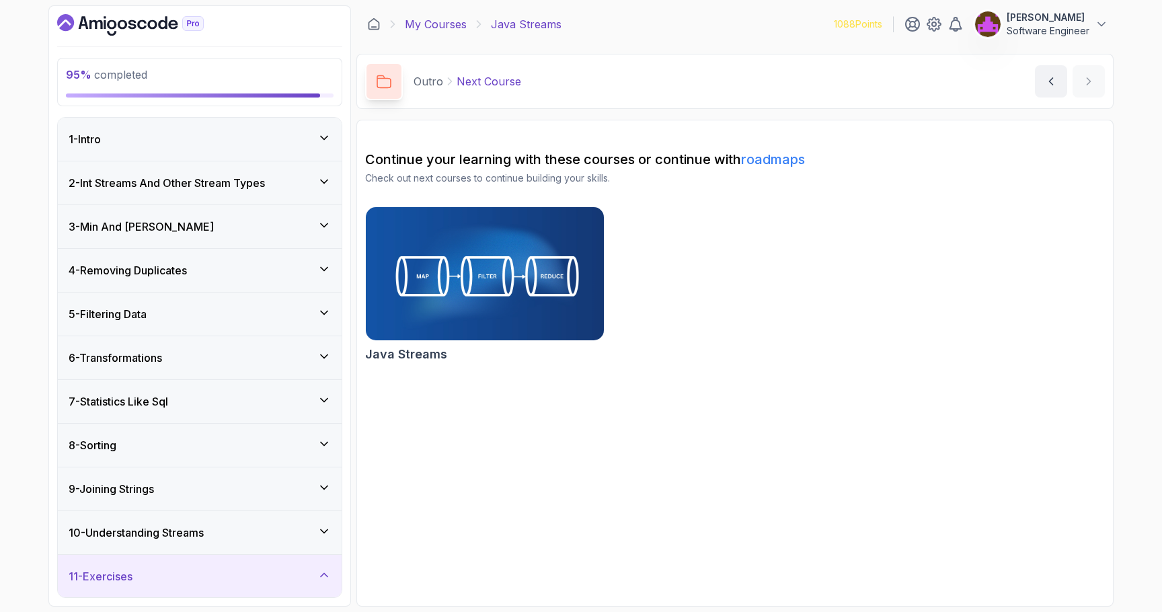
click at [448, 24] on link "My Courses" at bounding box center [436, 24] width 62 height 16
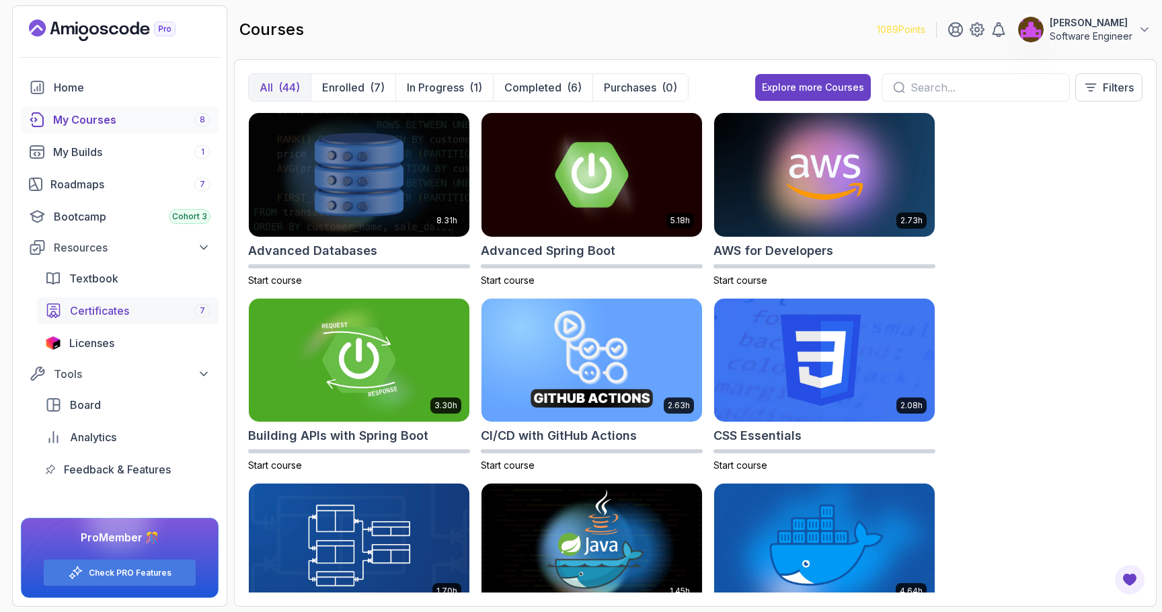
click at [126, 312] on span "Certificates" at bounding box center [99, 311] width 59 height 16
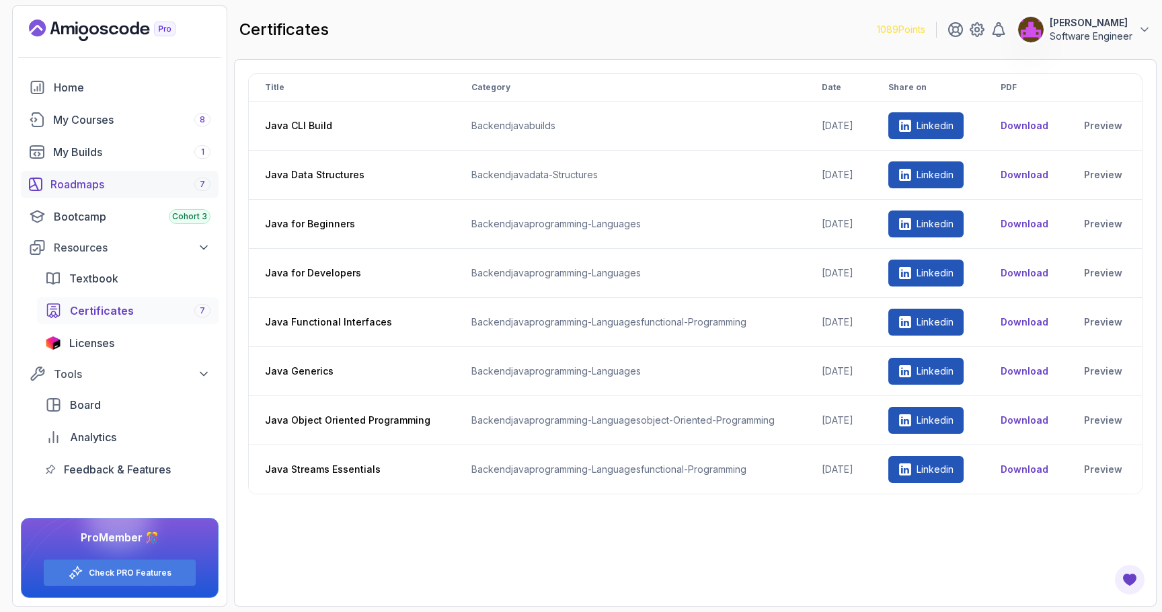
click at [102, 189] on div "Roadmaps 7" at bounding box center [130, 184] width 160 height 16
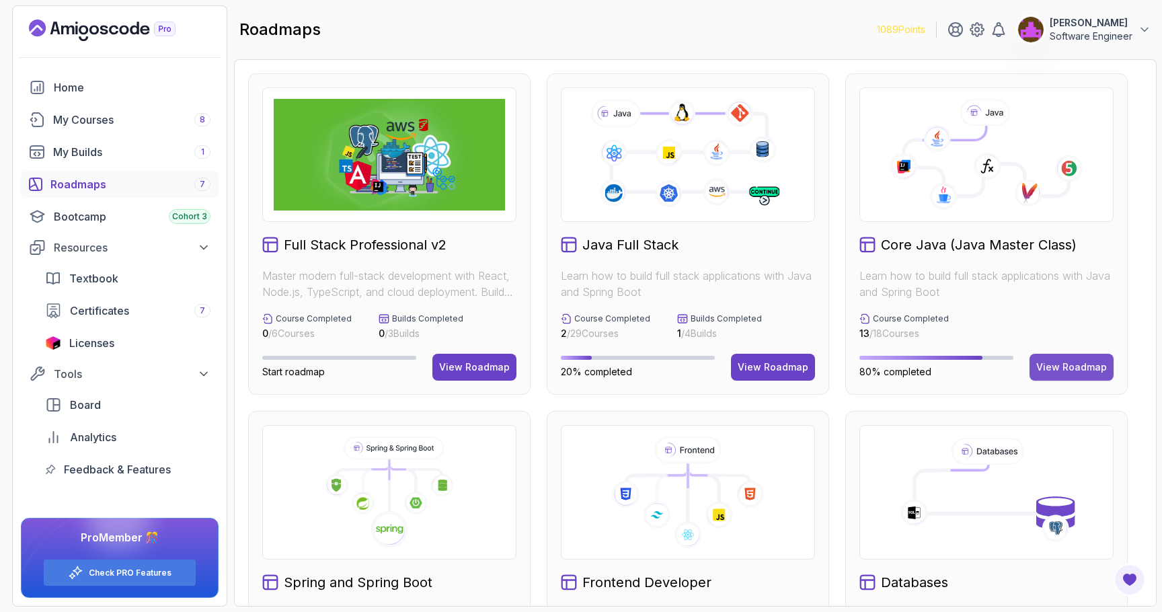
click at [1066, 361] on div "View Roadmap" at bounding box center [1071, 366] width 71 height 13
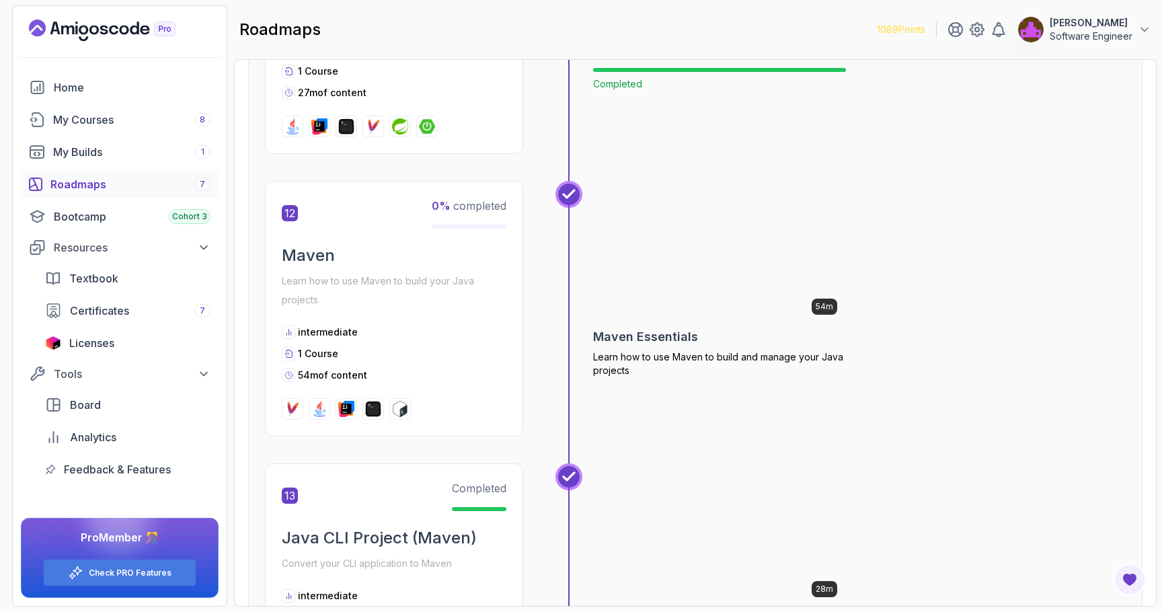
scroll to position [3371, 0]
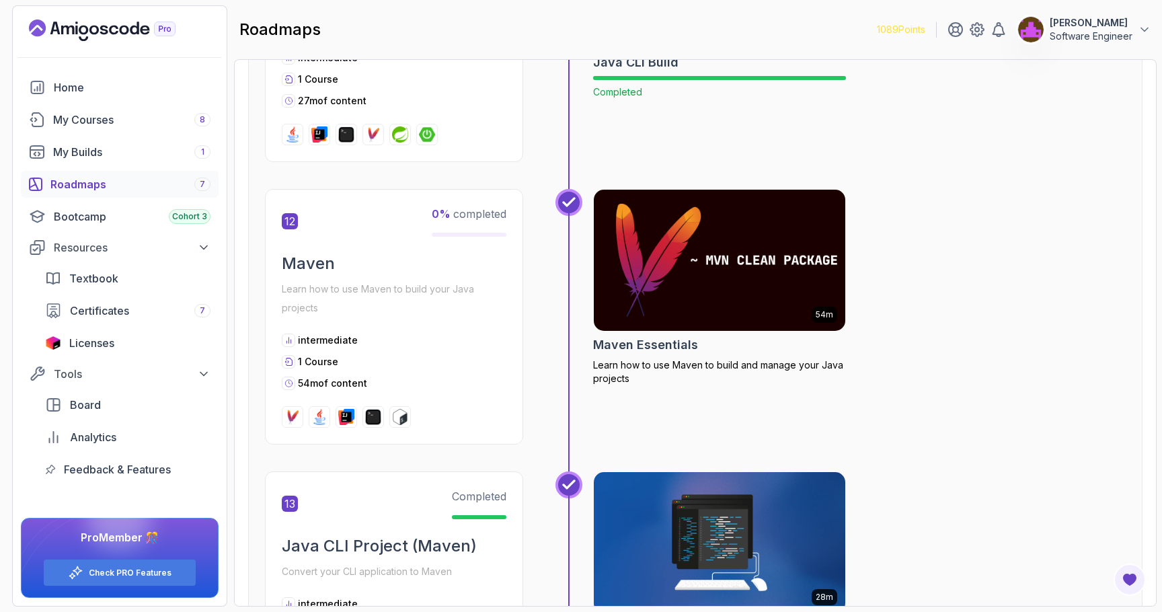
click at [628, 249] on img at bounding box center [720, 260] width 264 height 148
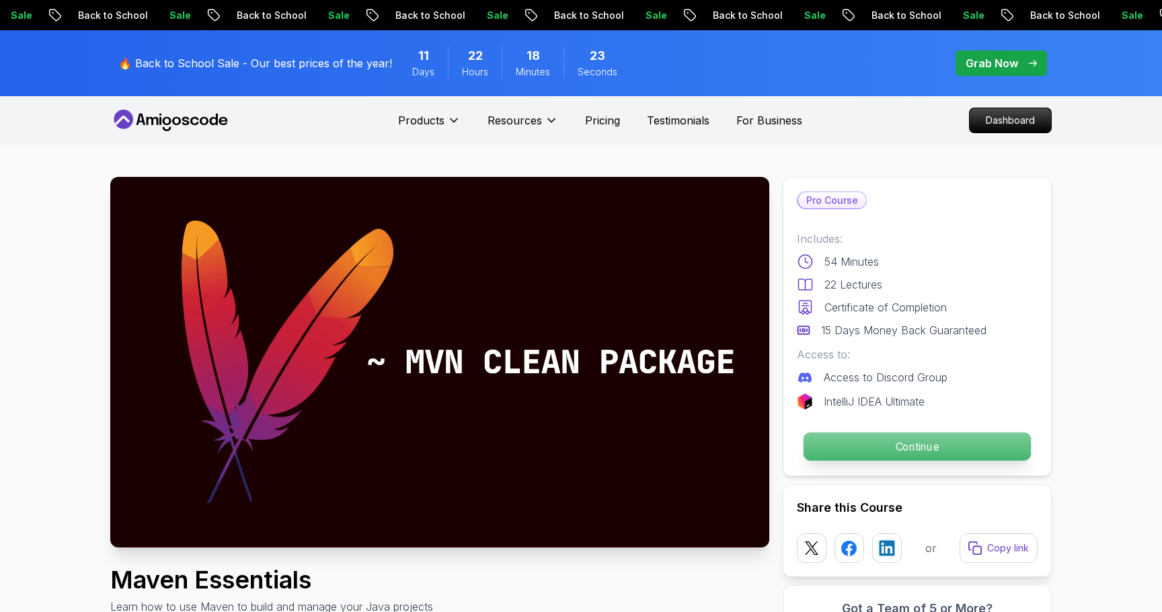
click at [891, 446] on p "Continue" at bounding box center [916, 446] width 227 height 28
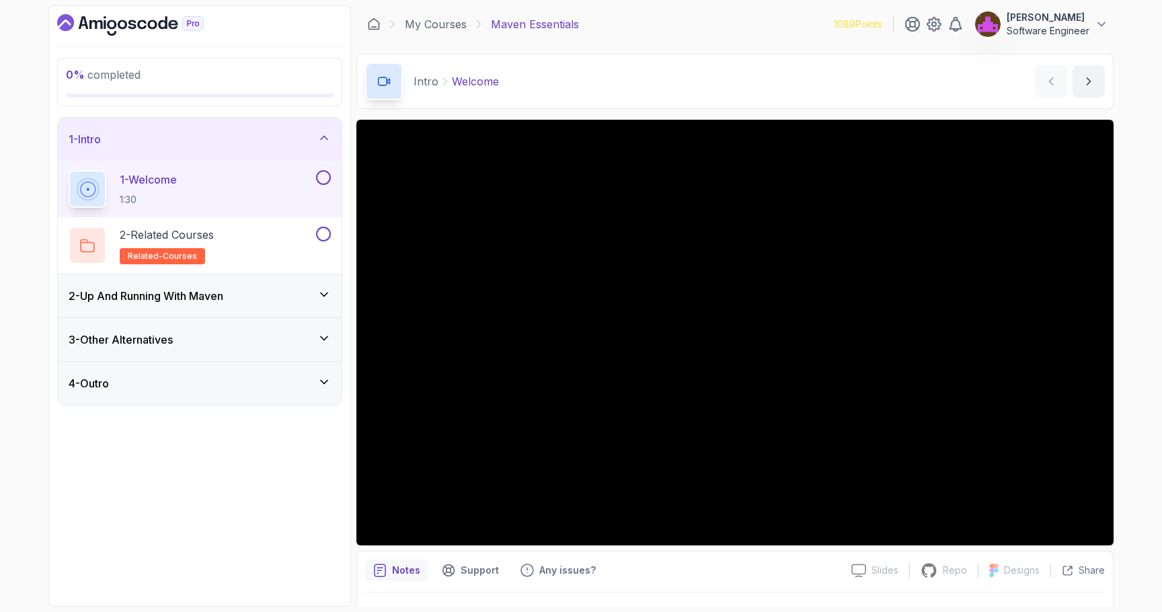
click at [175, 301] on h3 "2 - Up And Running With Maven" at bounding box center [146, 296] width 155 height 16
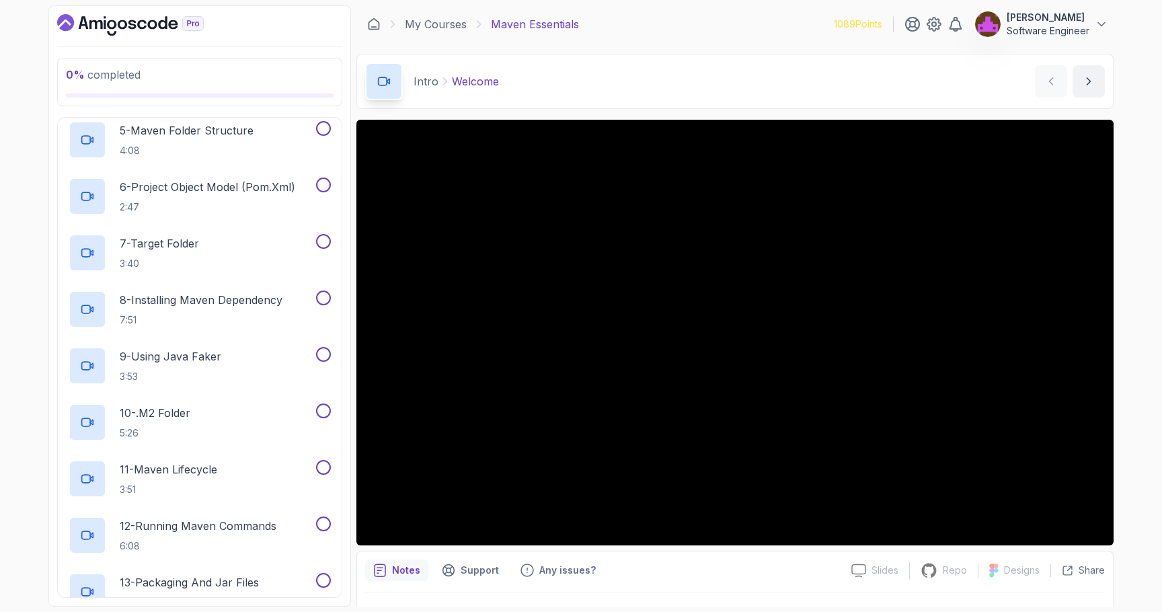
scroll to position [485, 0]
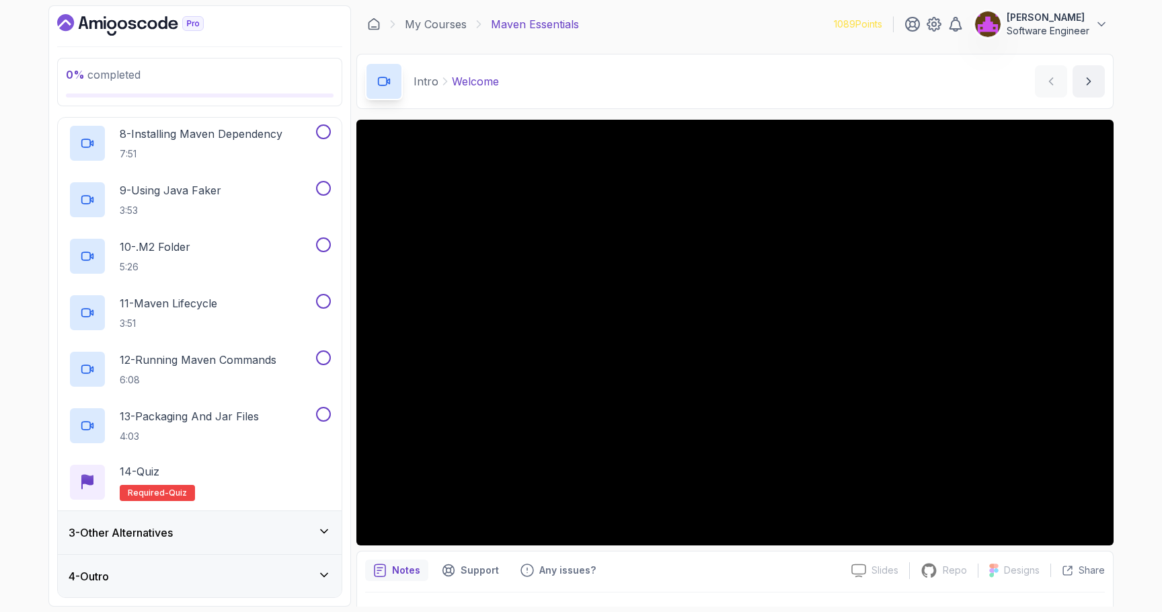
click at [234, 536] on div "3 - Other Alternatives" at bounding box center [200, 532] width 262 height 16
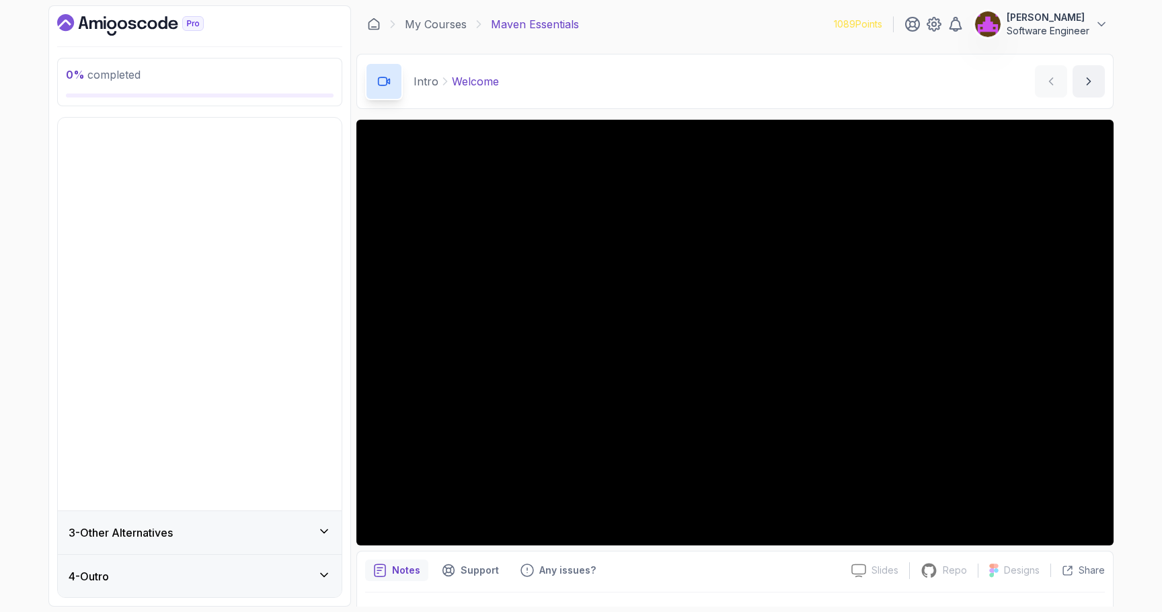
scroll to position [0, 0]
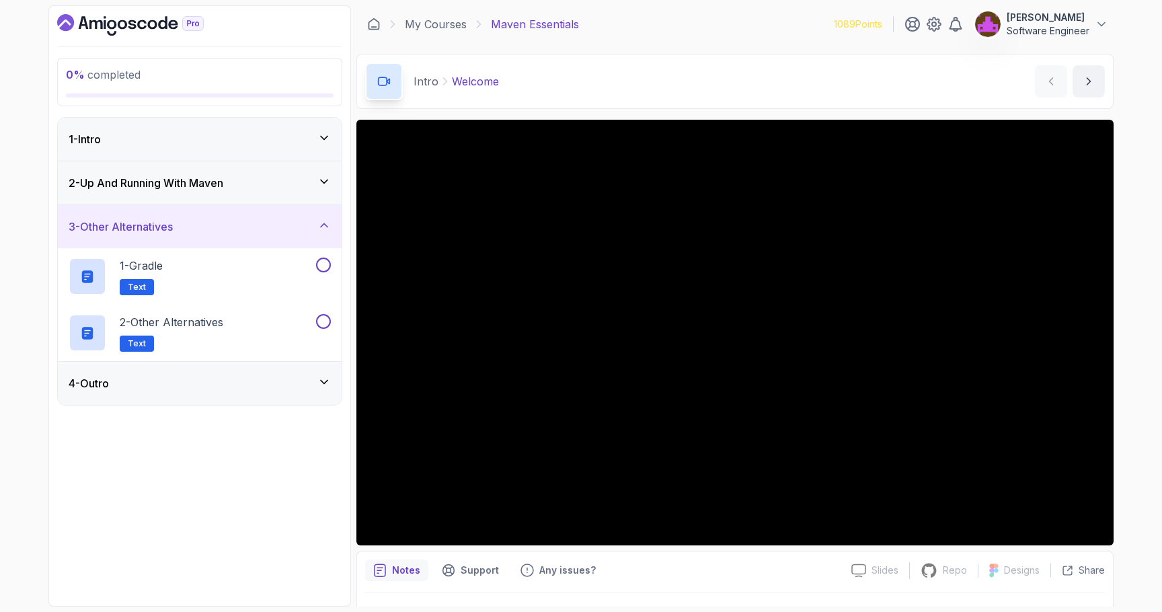
click at [227, 389] on div "4 - Outro" at bounding box center [200, 383] width 262 height 16
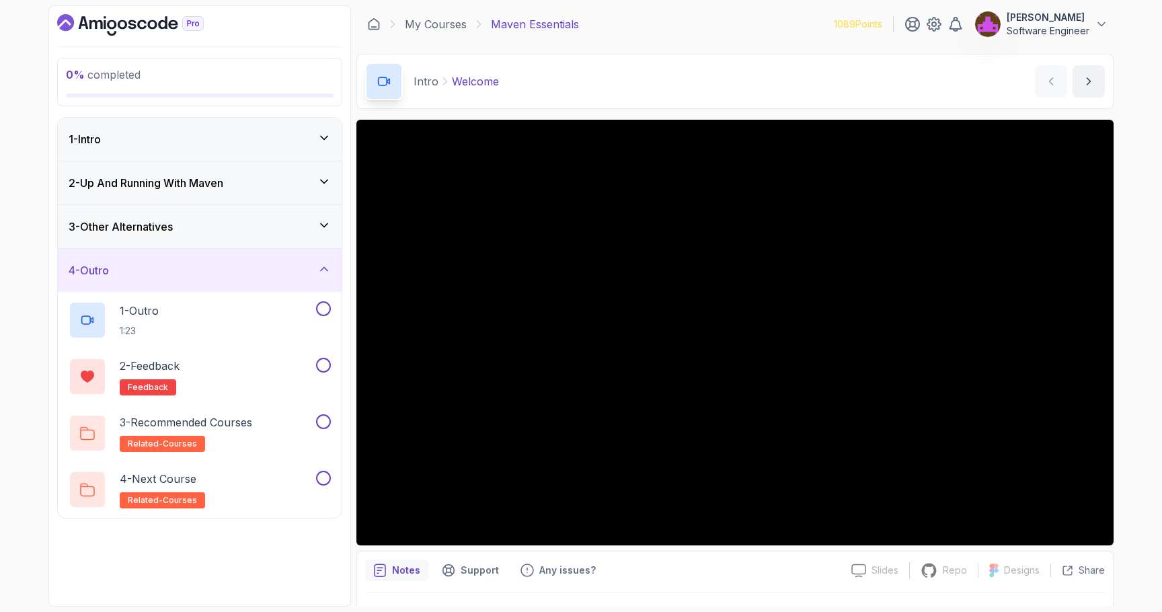
click at [180, 233] on div "3 - Other Alternatives" at bounding box center [200, 226] width 262 height 16
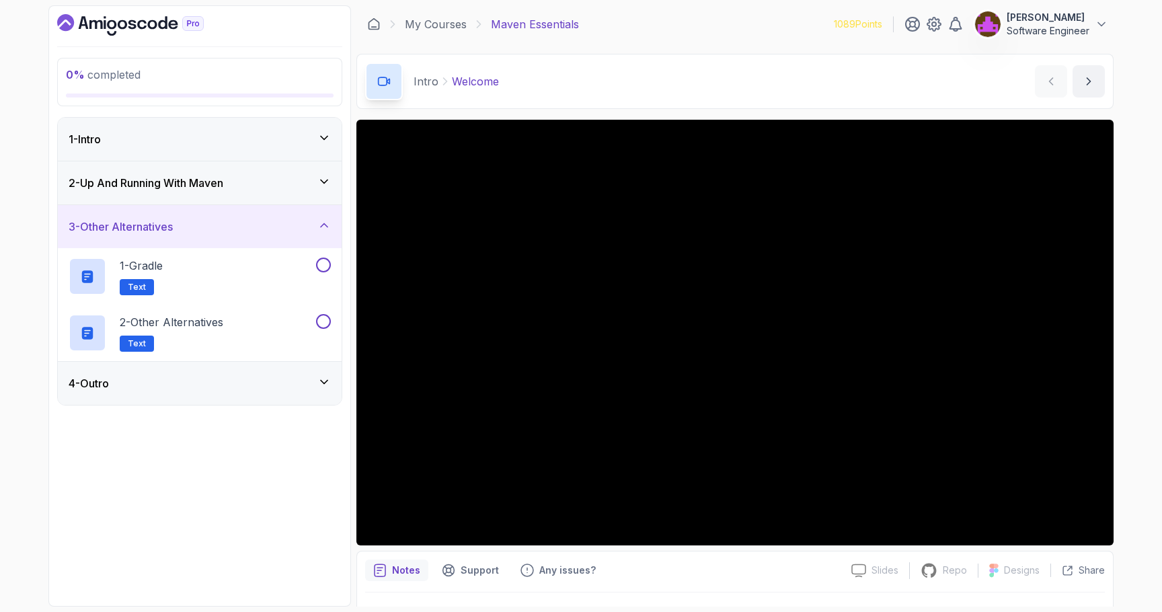
click at [195, 146] on div "1 - Intro" at bounding box center [200, 139] width 262 height 16
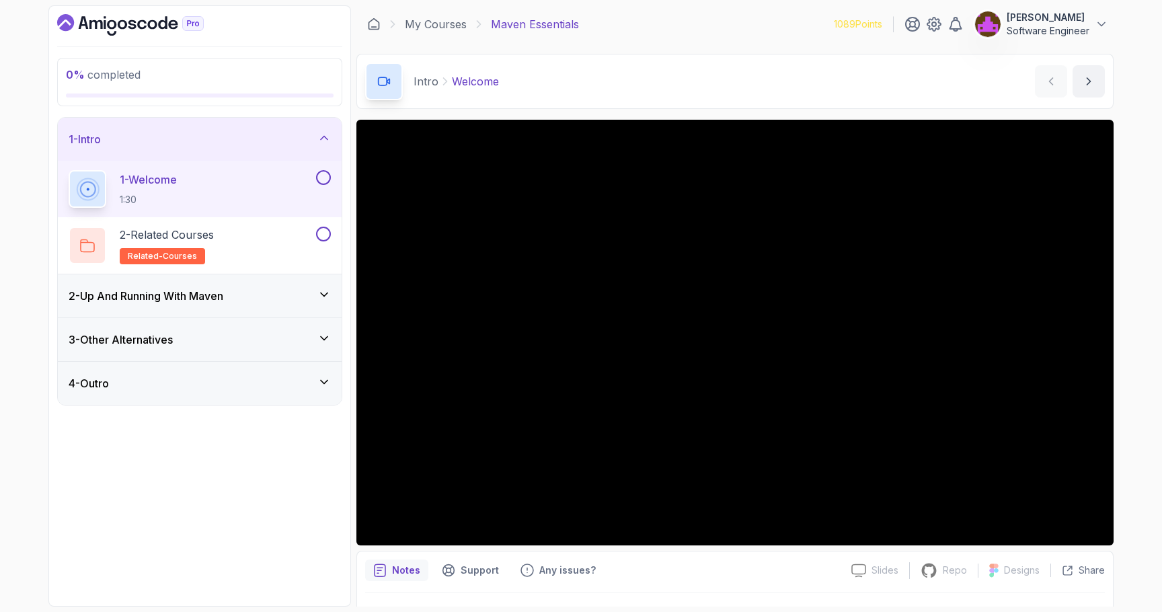
click at [606, 69] on div "Intro Welcome Welcome by nelson" at bounding box center [734, 81] width 757 height 55
click at [444, 26] on link "My Courses" at bounding box center [436, 24] width 62 height 16
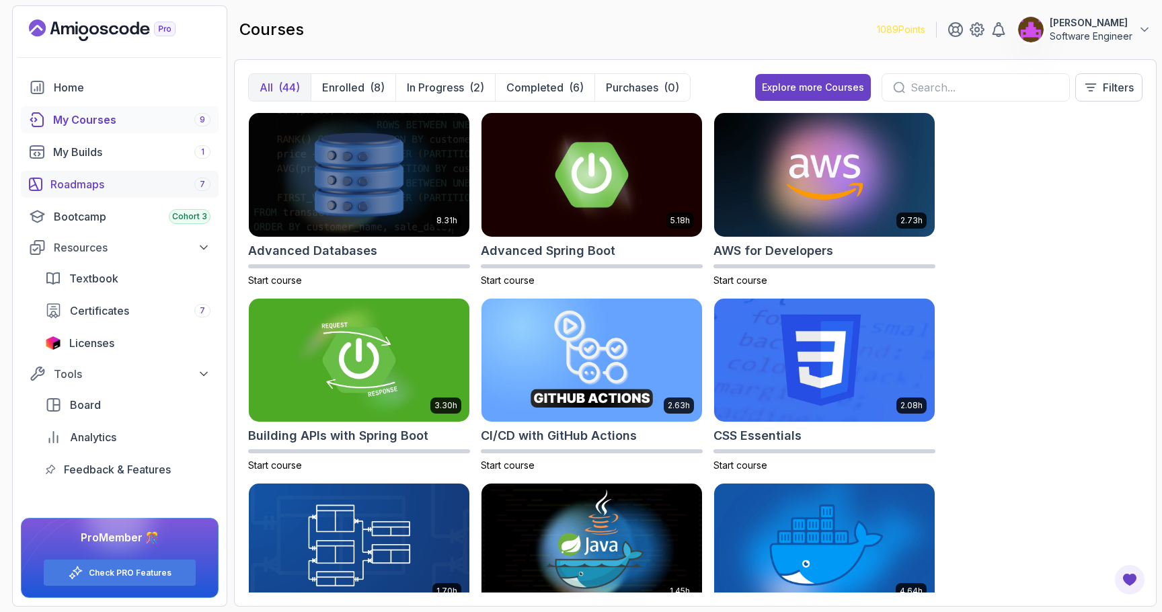
click at [114, 184] on div "Roadmaps 7" at bounding box center [130, 184] width 160 height 16
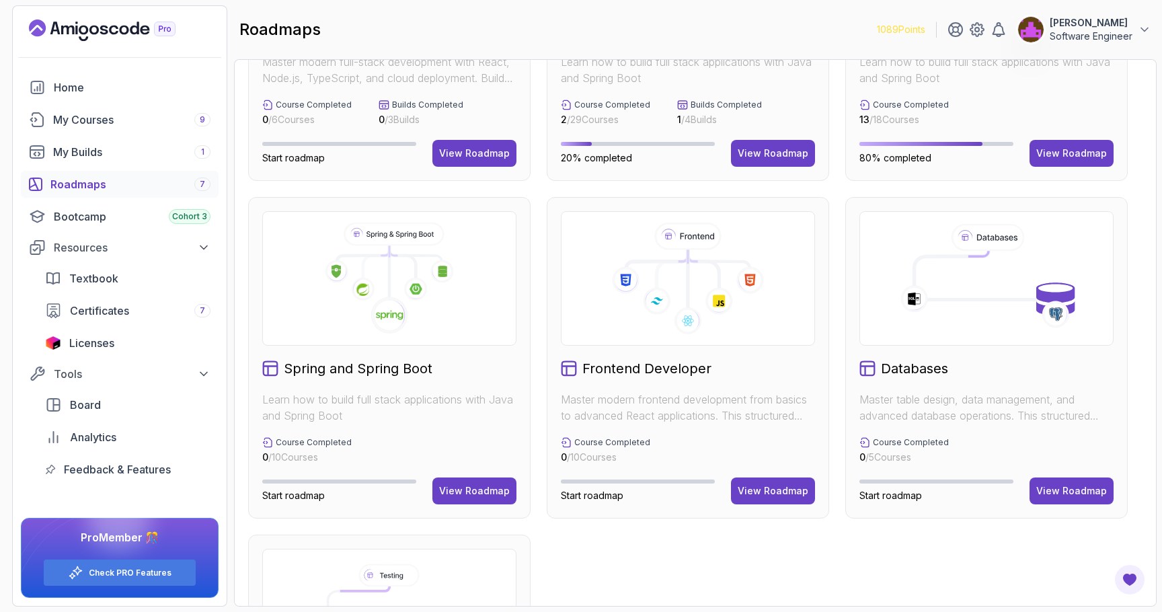
scroll to position [230, 0]
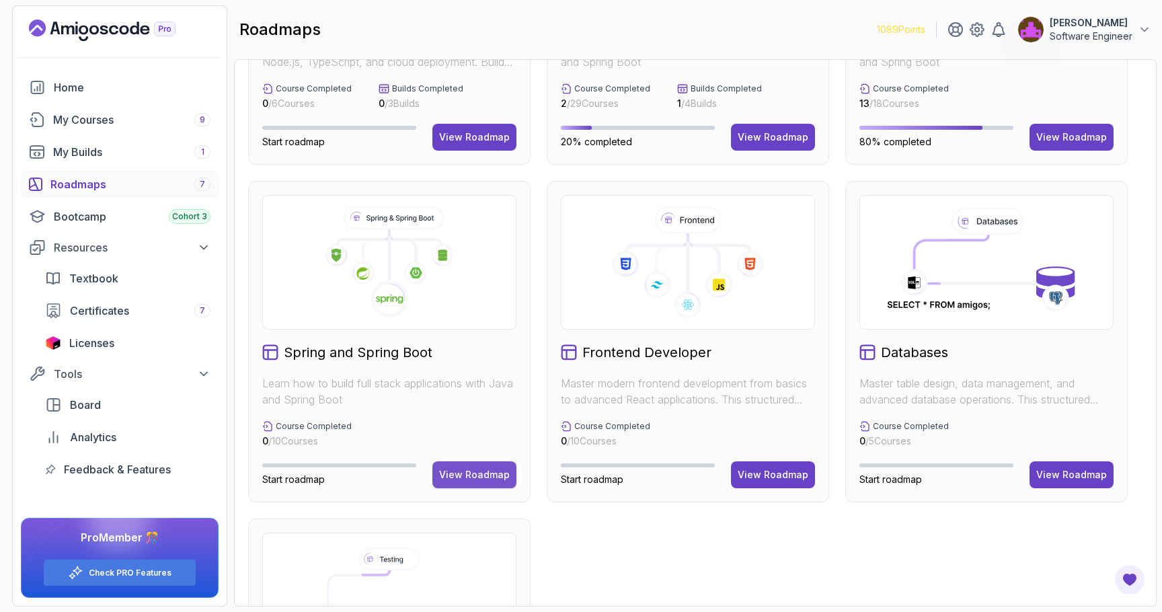
click at [477, 485] on button "View Roadmap" at bounding box center [474, 474] width 84 height 27
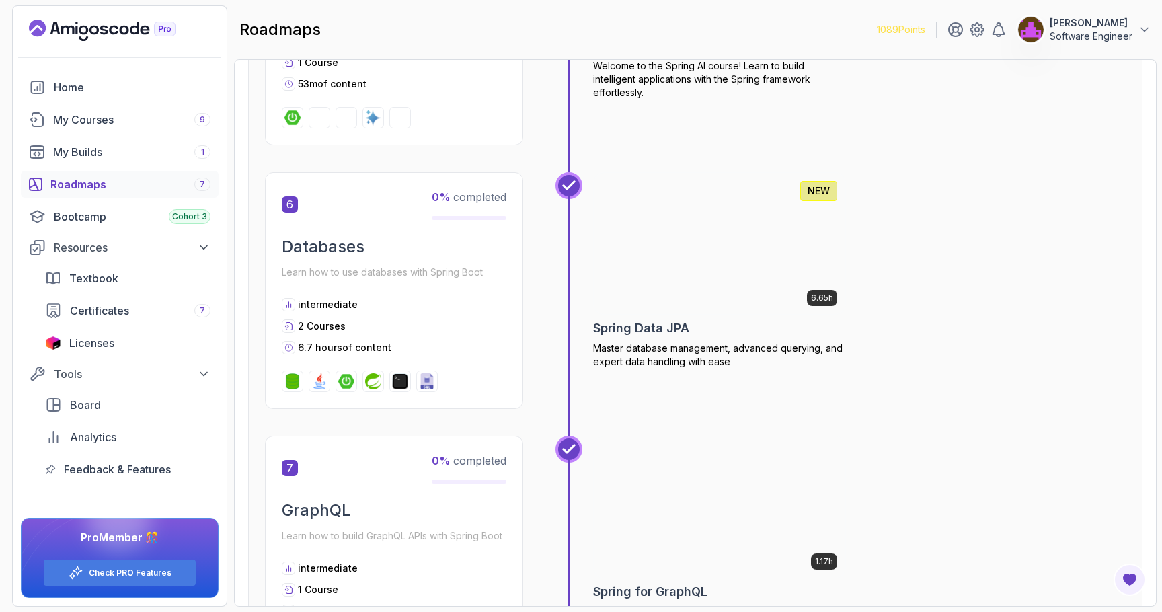
scroll to position [1632, 0]
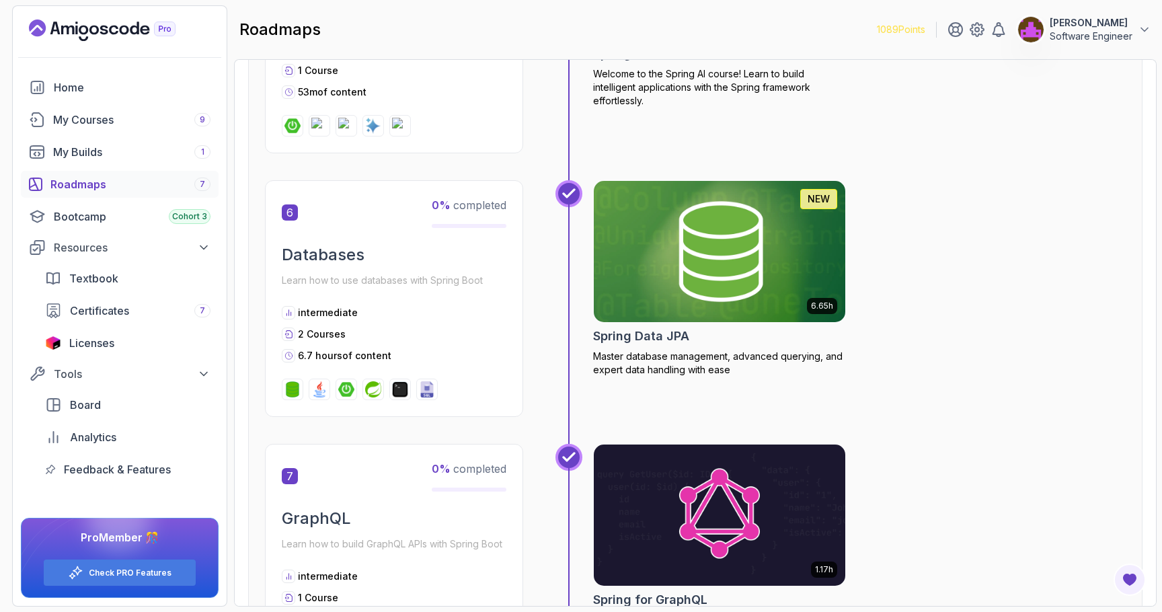
click at [665, 294] on img at bounding box center [720, 251] width 264 height 148
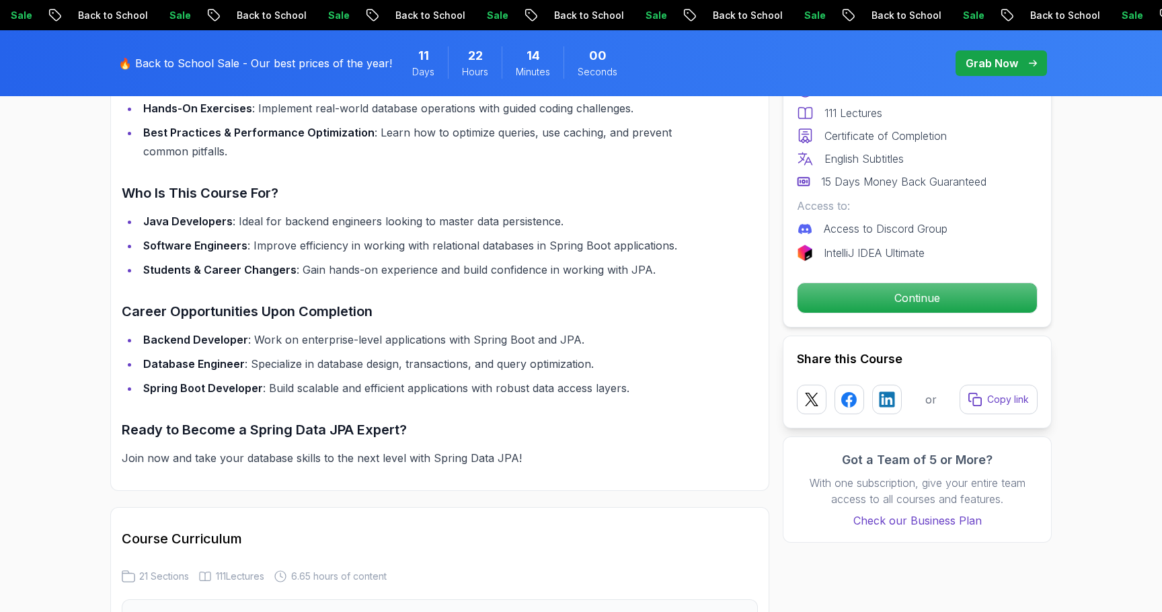
scroll to position [1218, 0]
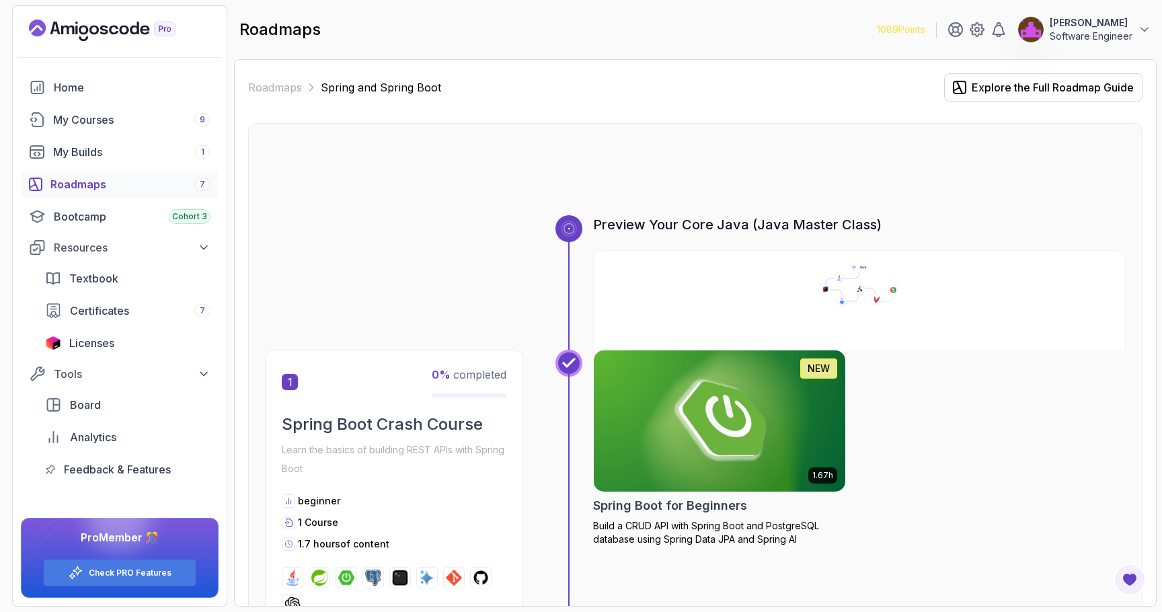
click at [99, 178] on div "Roadmaps 7" at bounding box center [130, 184] width 160 height 16
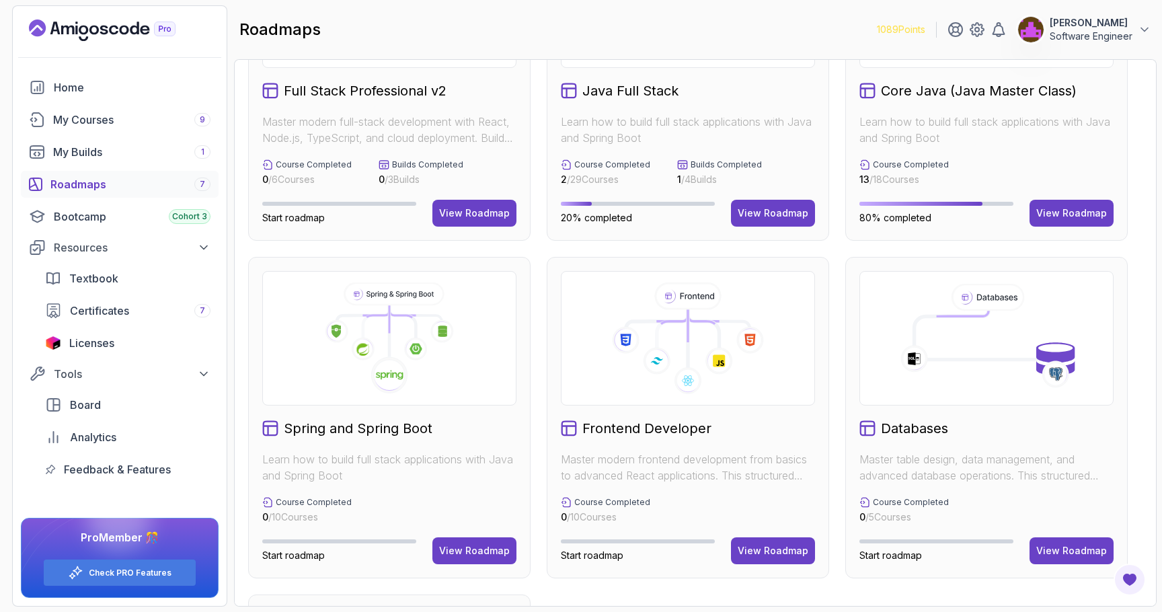
scroll to position [299, 0]
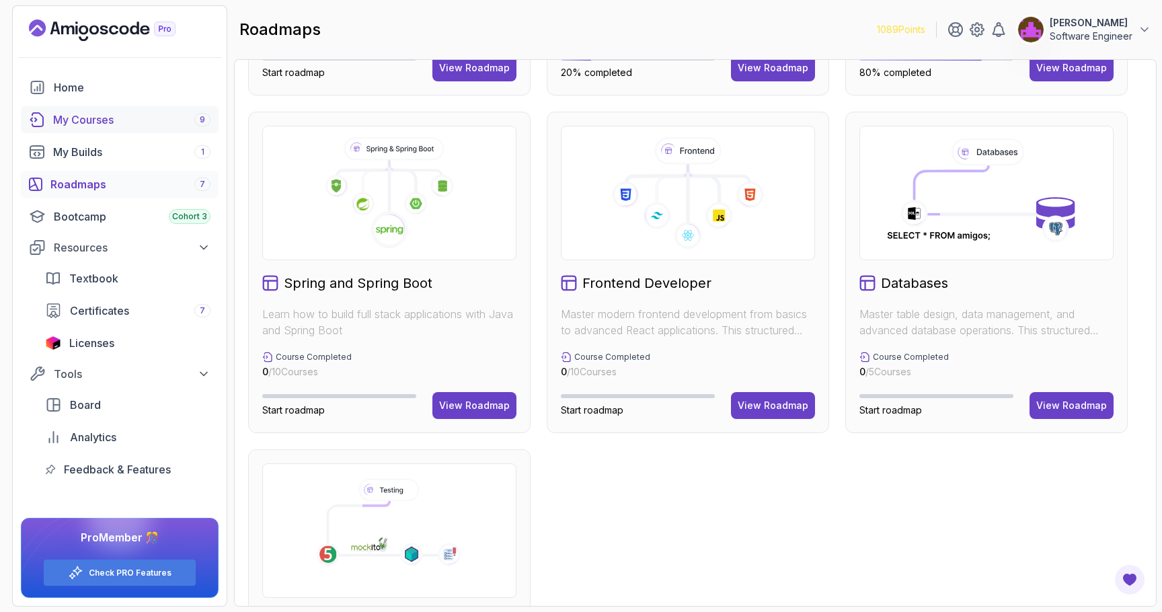
click at [112, 130] on link "My Courses 9" at bounding box center [120, 119] width 198 height 27
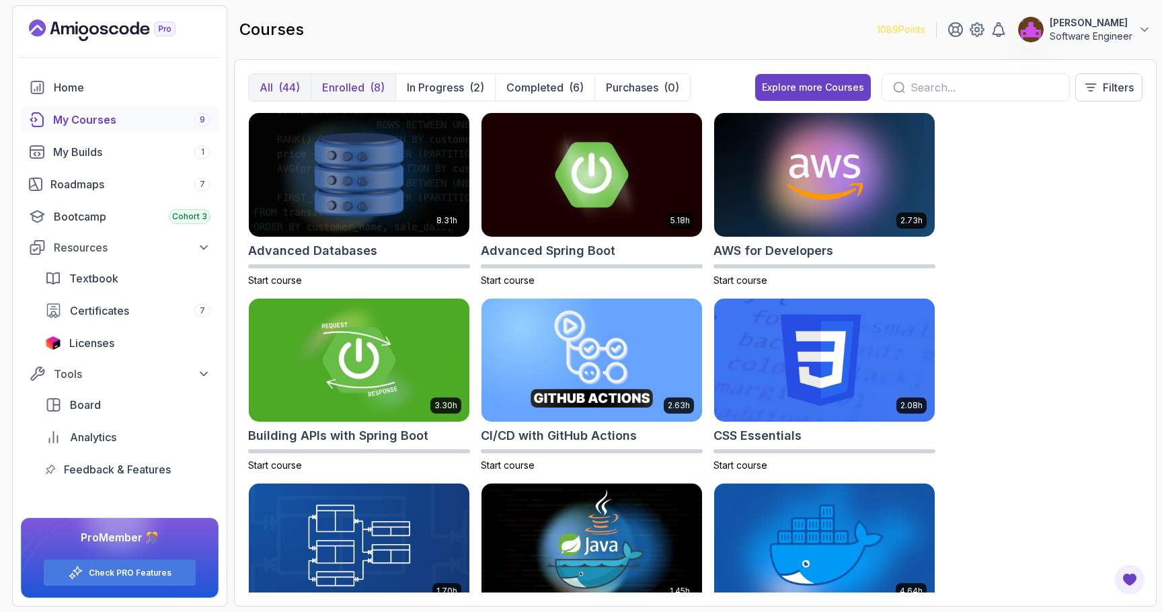
click at [351, 85] on p "Enrolled" at bounding box center [343, 87] width 42 height 16
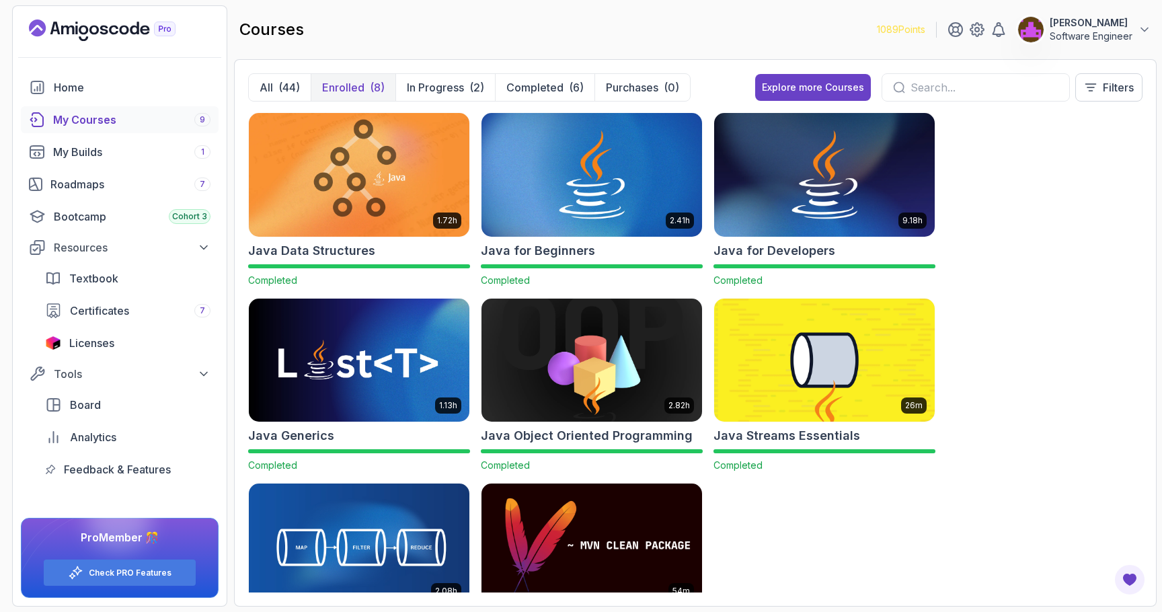
click at [372, 89] on div "(8)" at bounding box center [377, 87] width 15 height 16
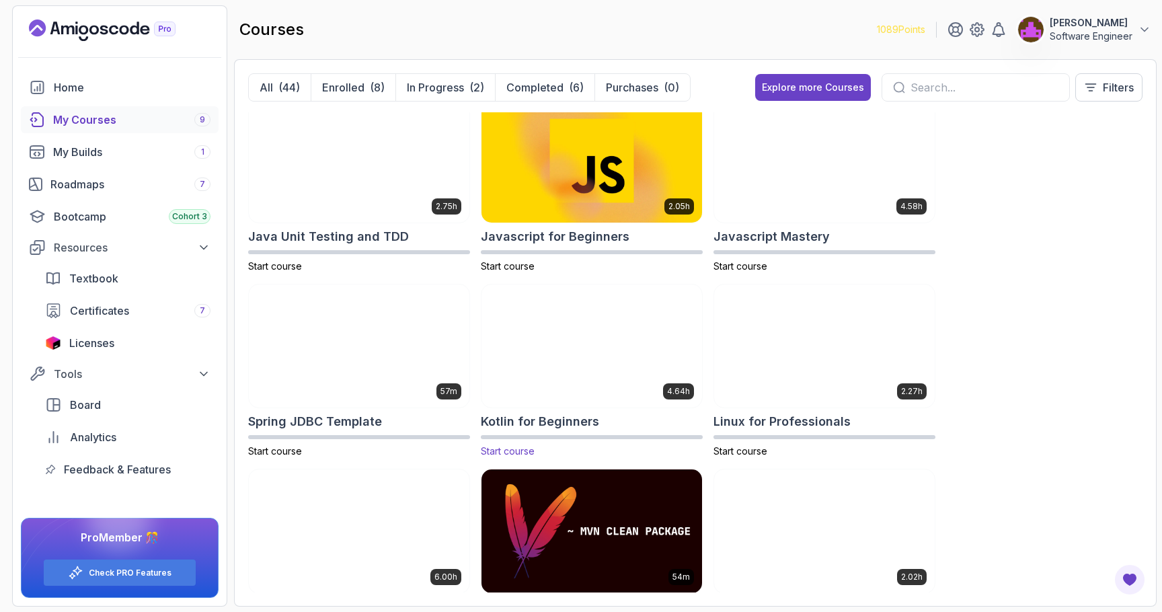
scroll to position [1454, 0]
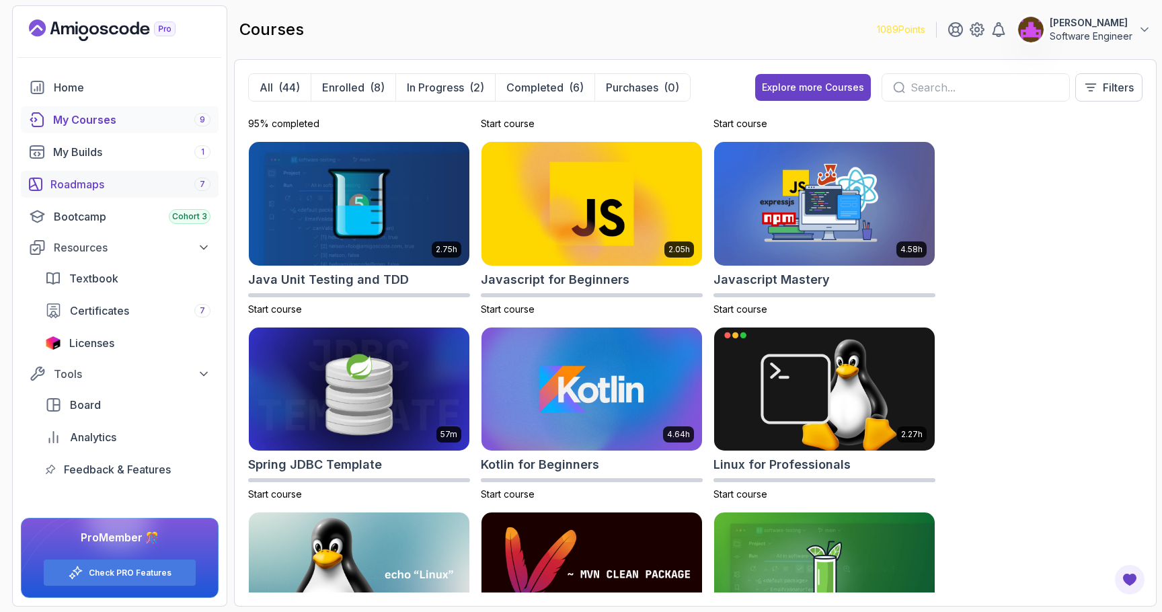
click at [112, 180] on div "Roadmaps 7" at bounding box center [130, 184] width 160 height 16
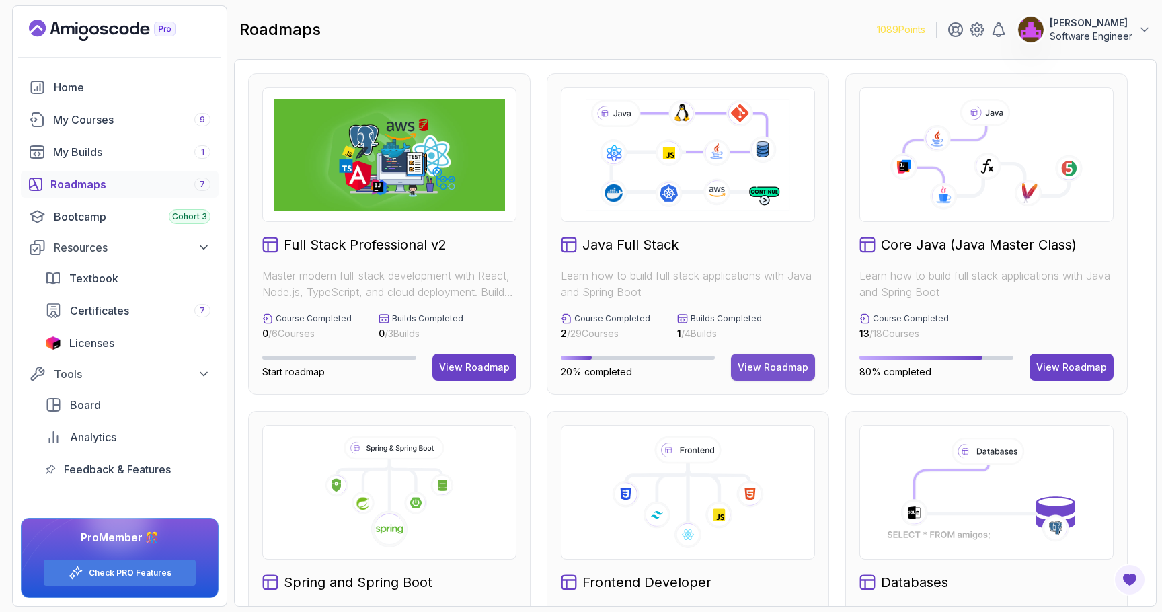
click at [753, 369] on div "View Roadmap" at bounding box center [773, 366] width 71 height 13
click at [768, 374] on button "View Roadmap" at bounding box center [773, 367] width 84 height 27
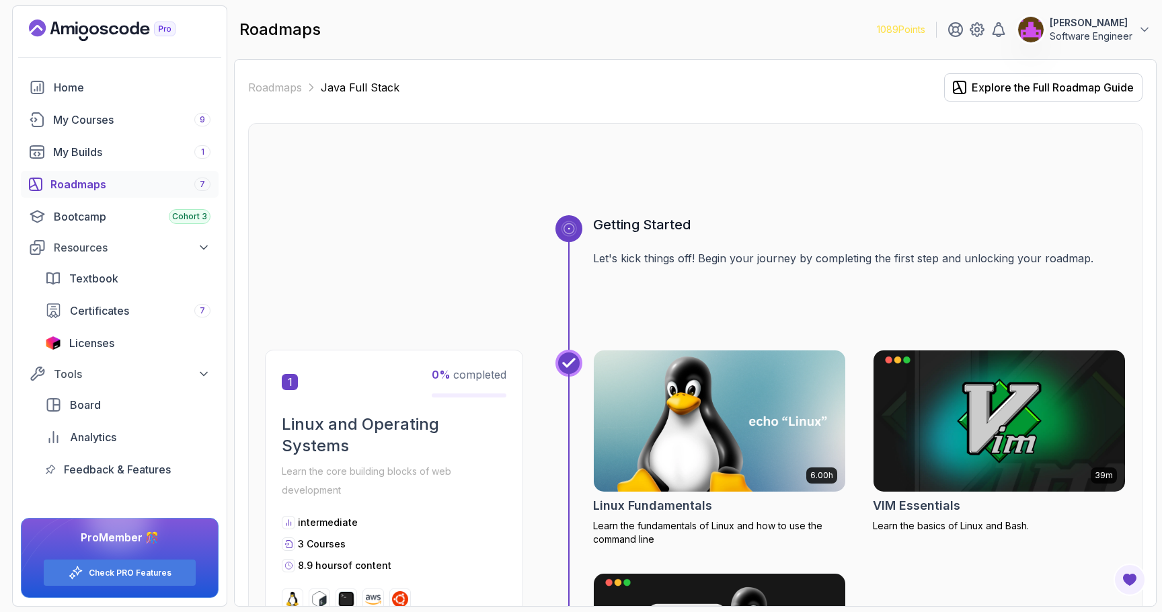
click at [122, 173] on link "Roadmaps 7" at bounding box center [120, 184] width 198 height 27
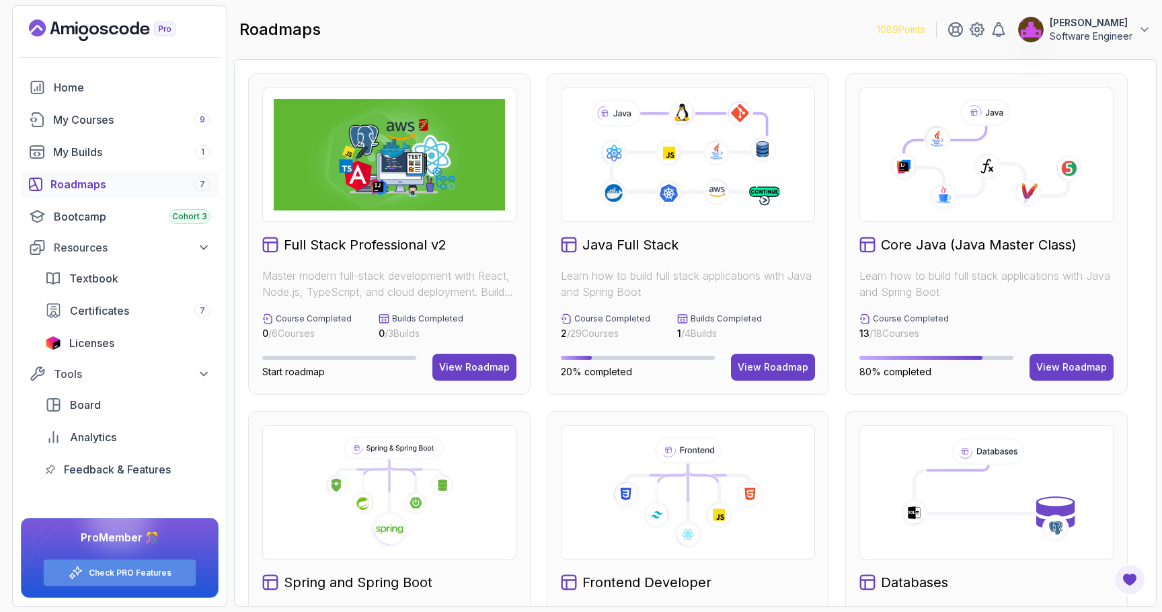
click at [152, 565] on div "Check PRO Features" at bounding box center [120, 572] width 152 height 26
click at [164, 572] on link "Check PRO Features" at bounding box center [130, 572] width 83 height 11
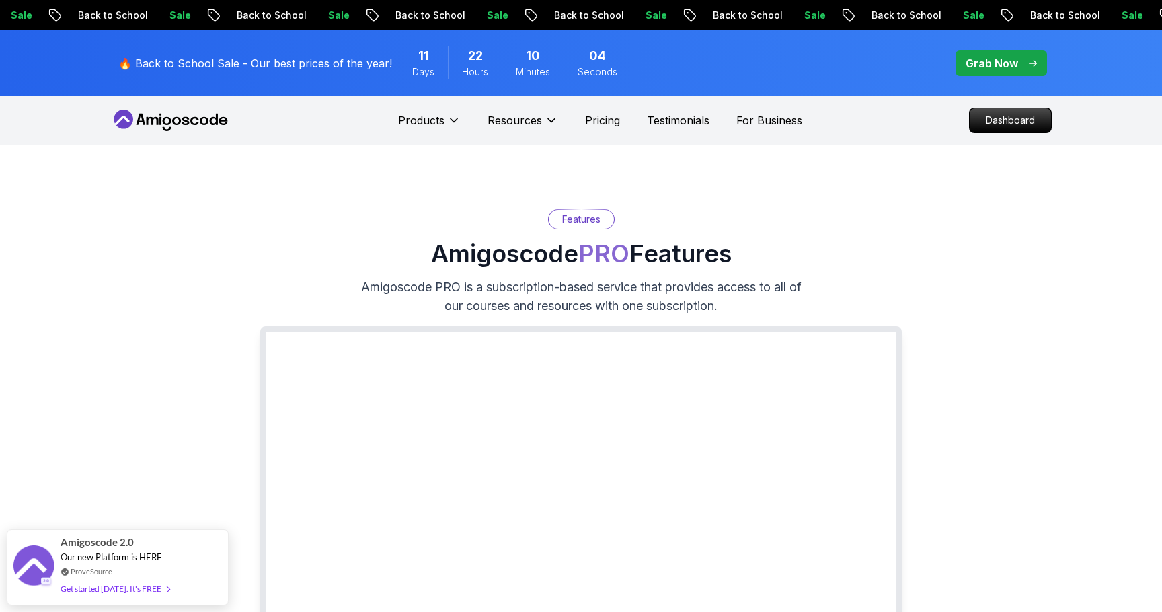
scroll to position [4, 0]
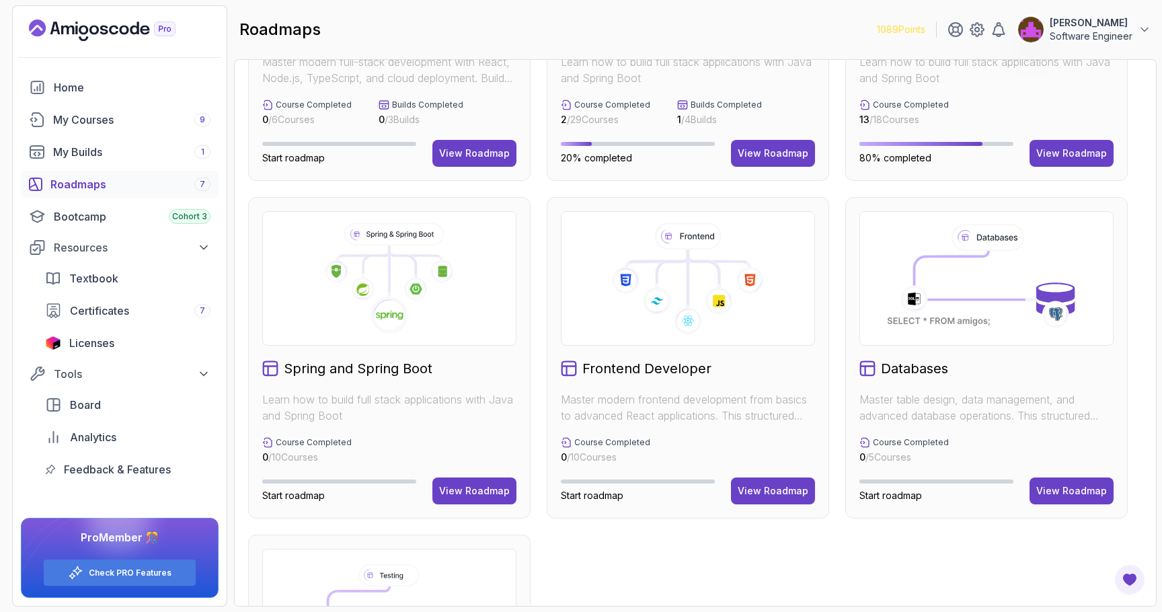
scroll to position [222, 0]
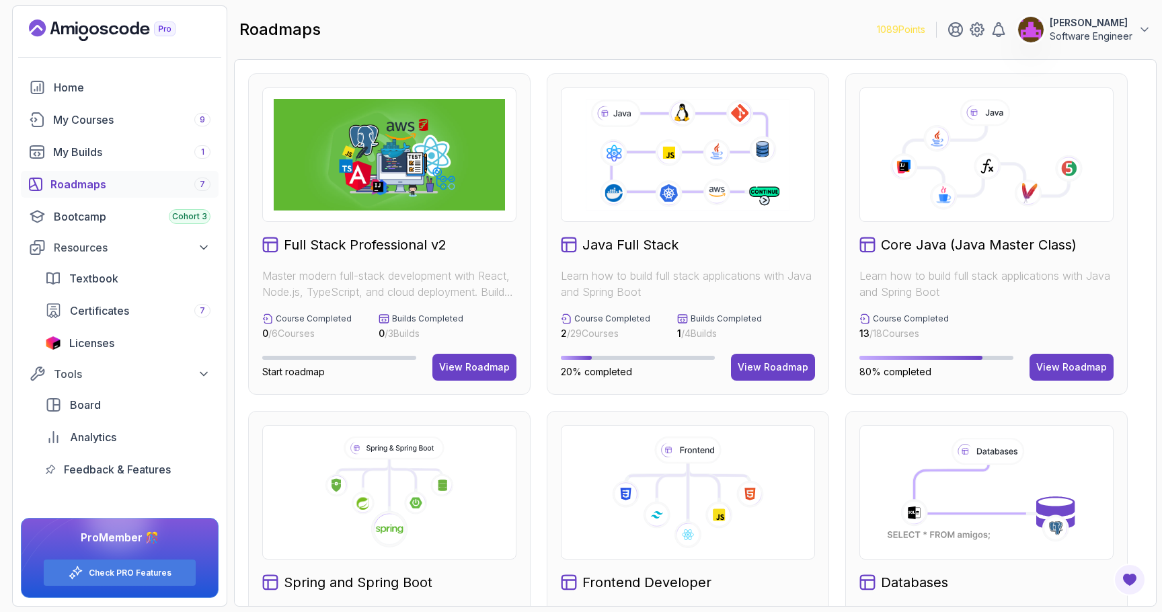
scroll to position [222, 0]
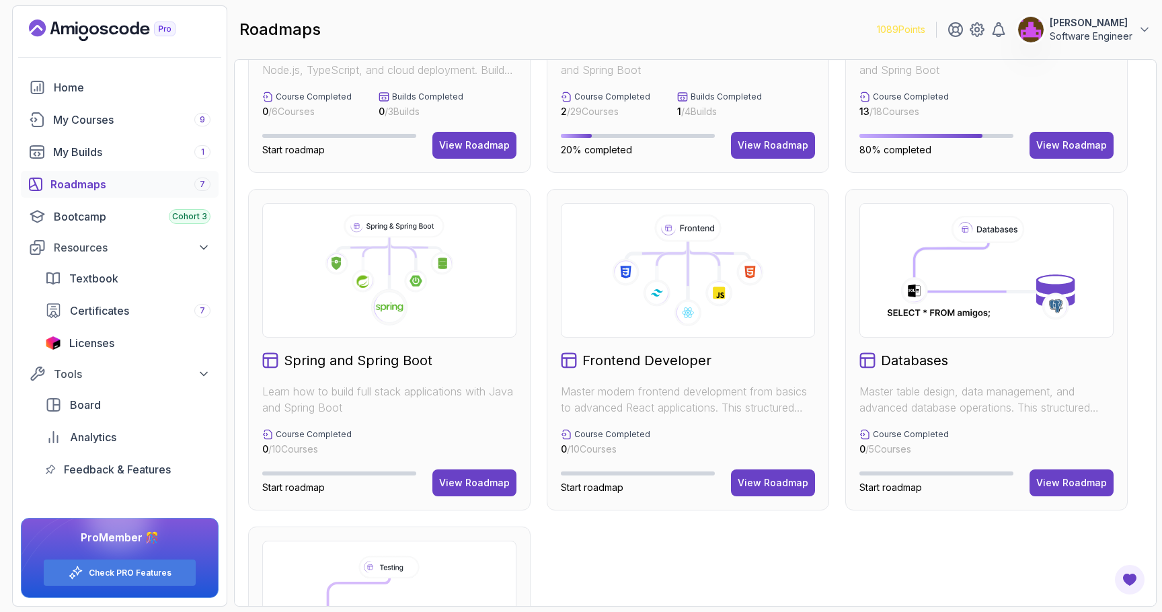
click at [572, 182] on div "Full Stack Professional v2 Master modern full-stack development with React, Nod…" at bounding box center [695, 349] width 894 height 996
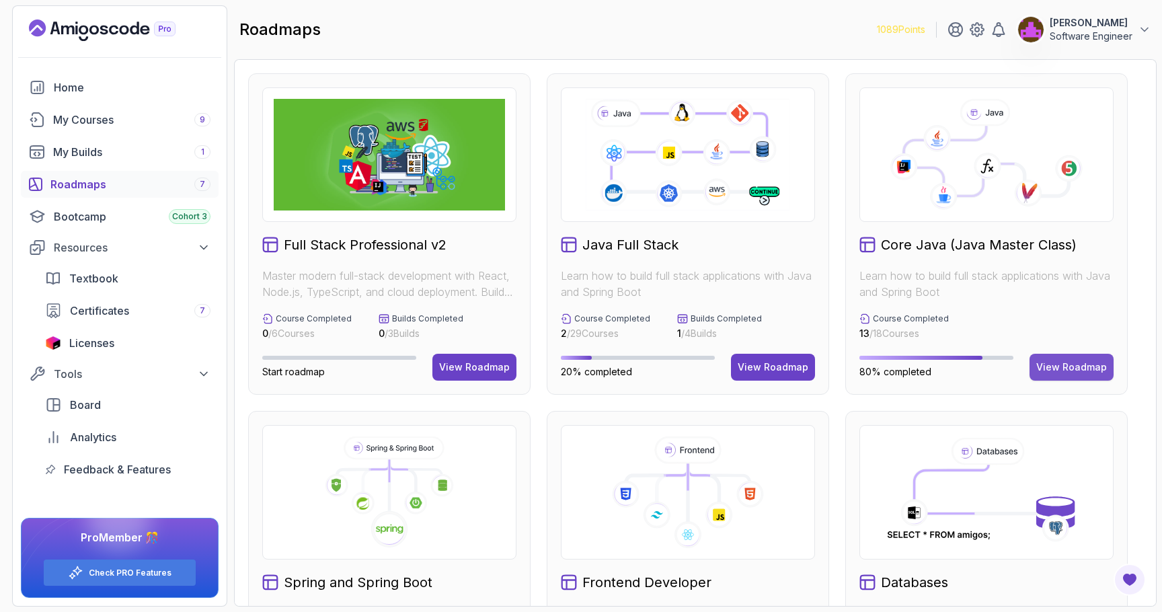
click at [1072, 368] on div "View Roadmap" at bounding box center [1071, 366] width 71 height 13
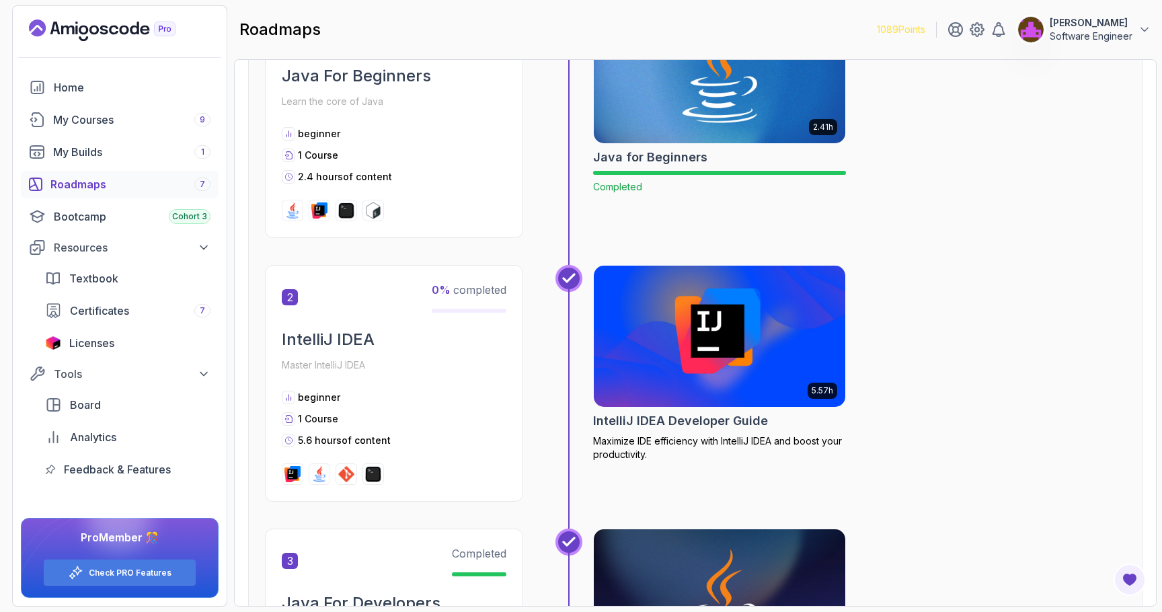
scroll to position [347, 0]
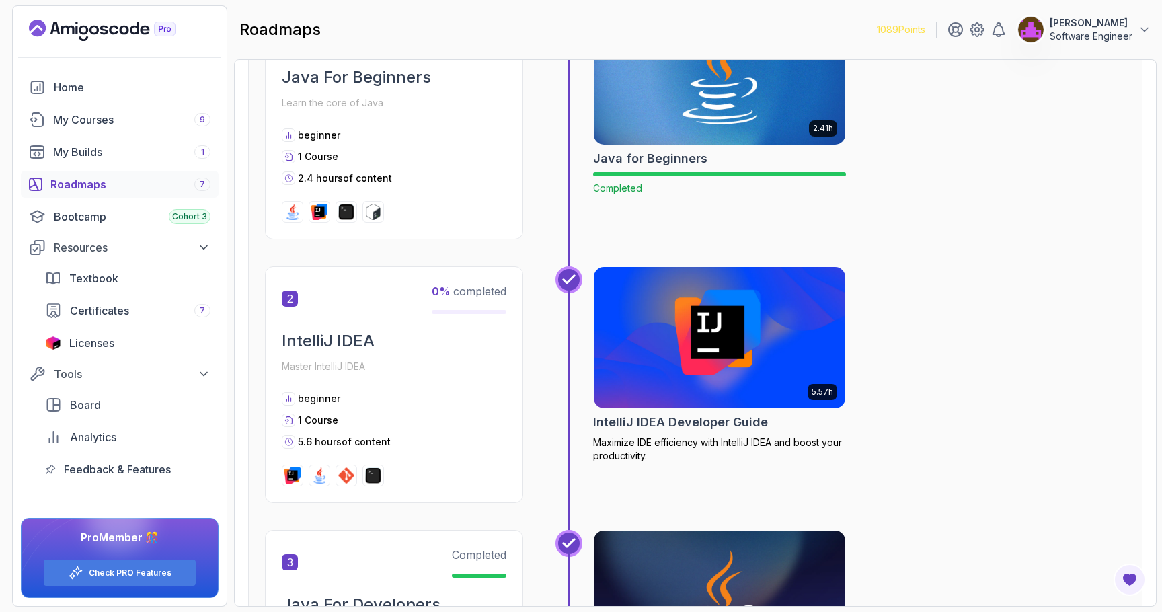
click at [473, 298] on p "0 % completed" at bounding box center [469, 291] width 75 height 16
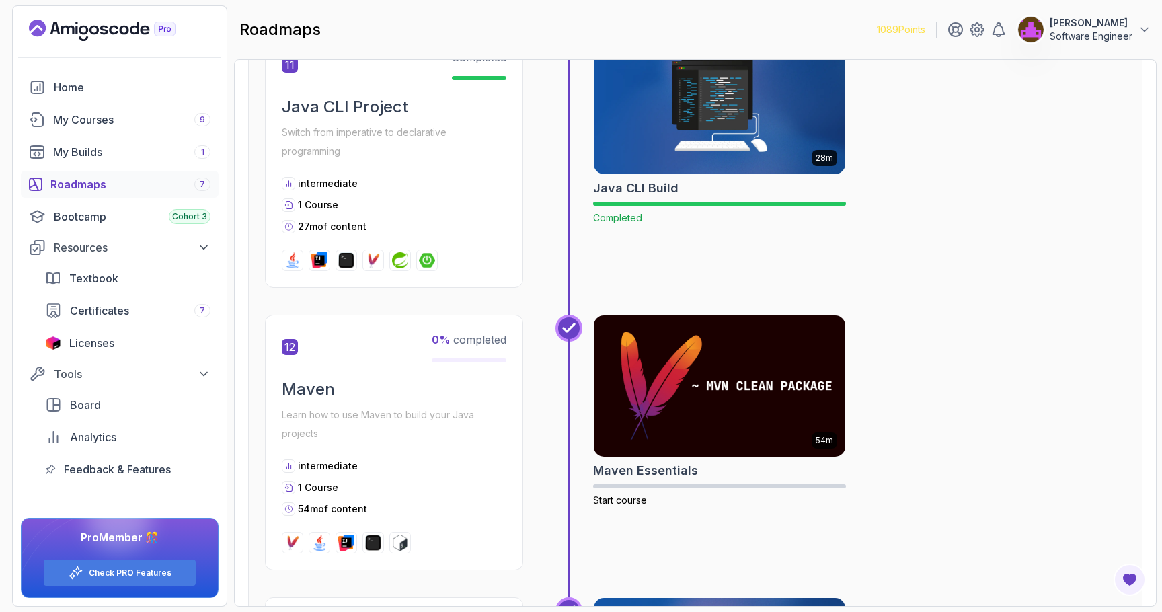
scroll to position [3244, 0]
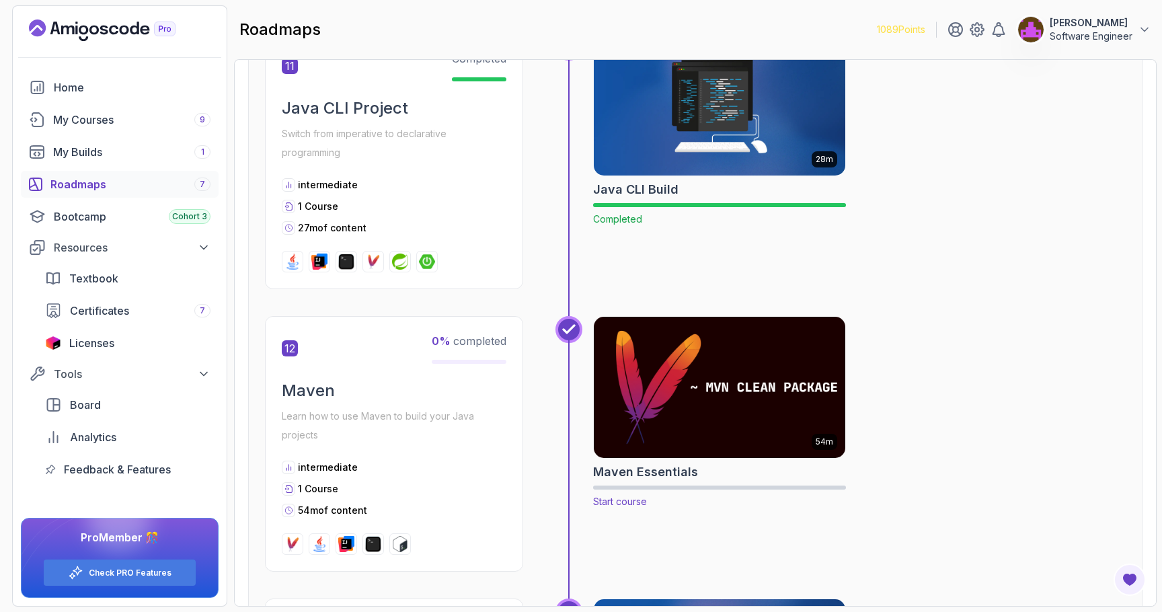
click at [717, 343] on img at bounding box center [720, 387] width 264 height 148
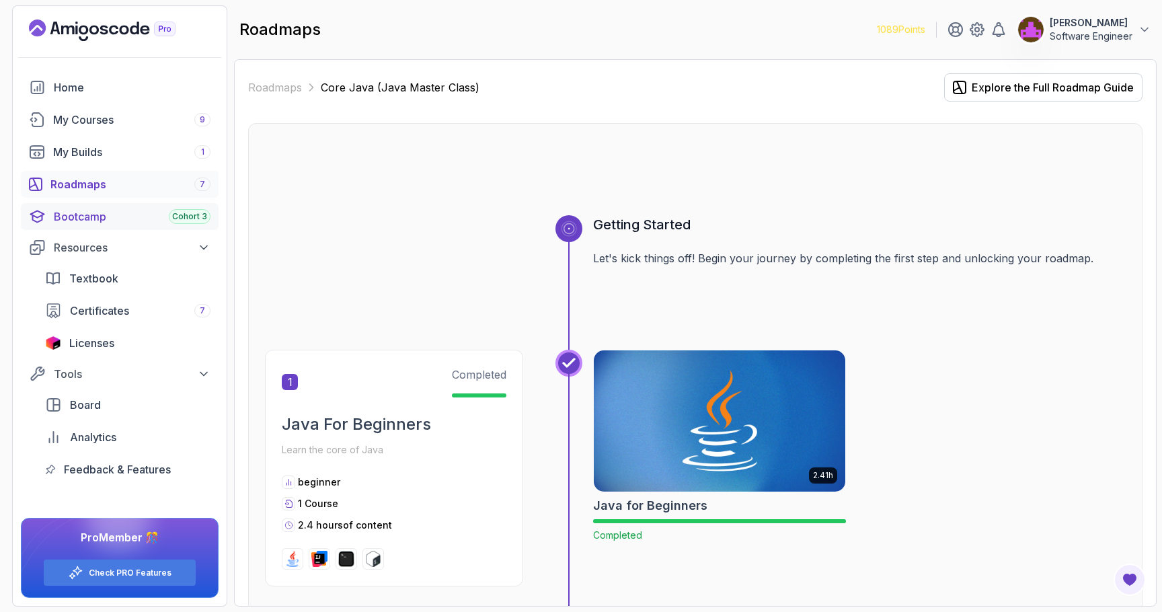
click at [111, 216] on div "Bootcamp Cohort 3" at bounding box center [132, 216] width 157 height 16
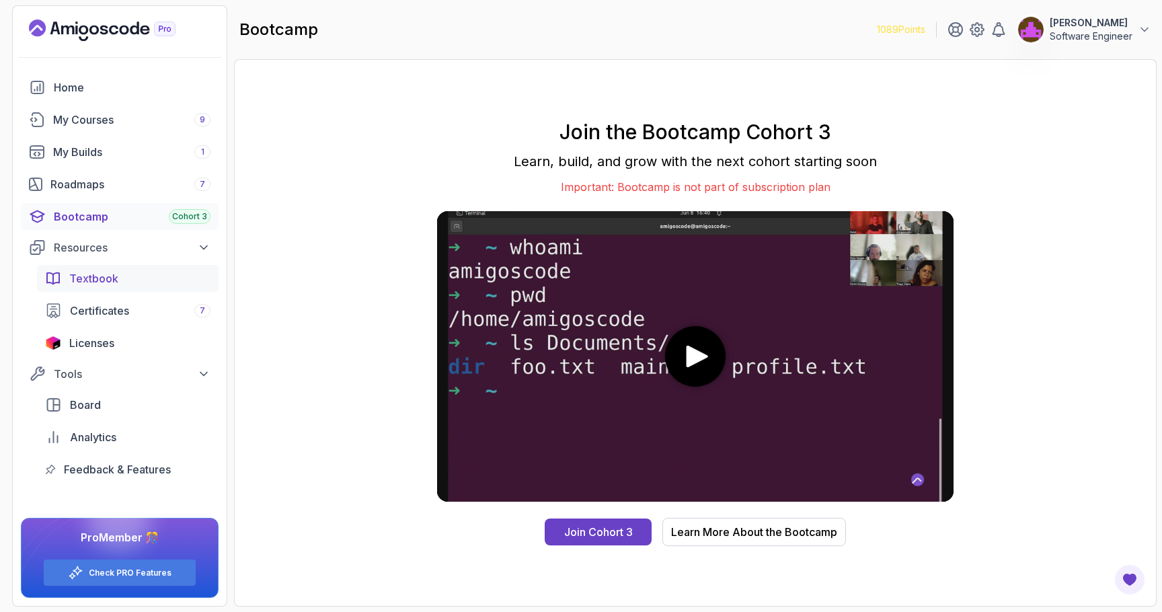
click at [97, 284] on span "Textbook" at bounding box center [93, 278] width 49 height 16
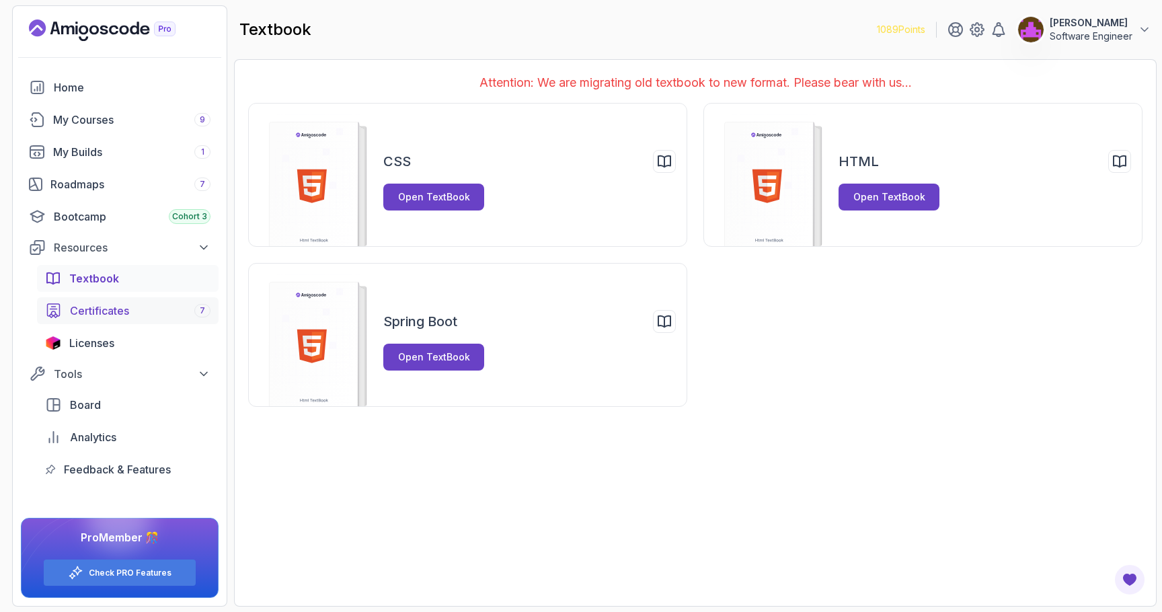
click at [101, 310] on span "Certificates" at bounding box center [99, 311] width 59 height 16
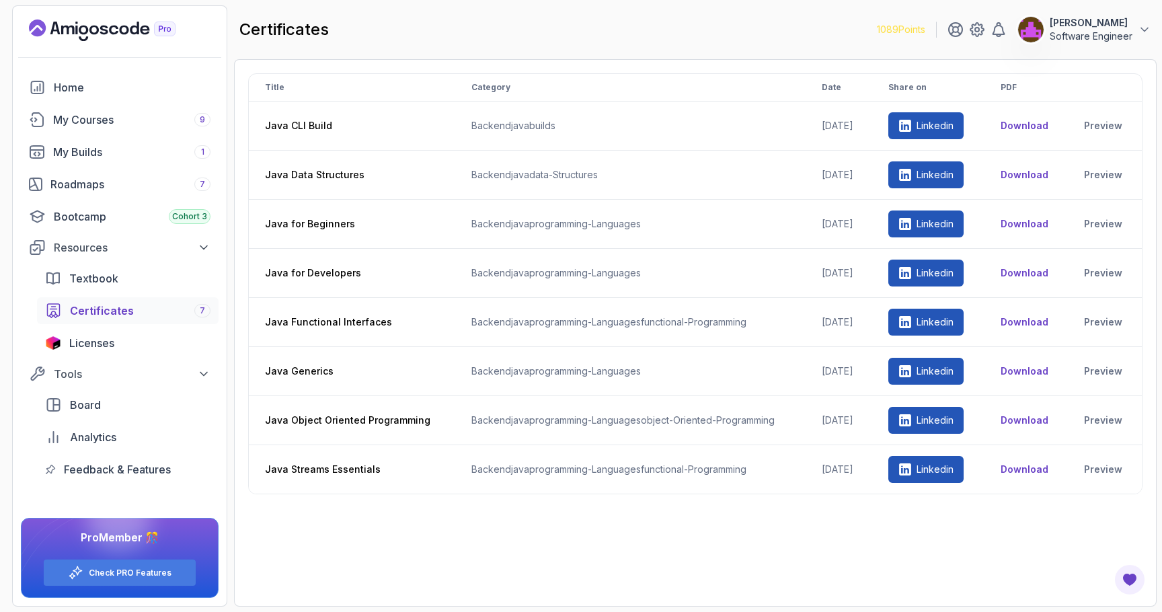
click at [813, 82] on th "Date" at bounding box center [838, 88] width 67 height 28
